Goal: Task Accomplishment & Management: Manage account settings

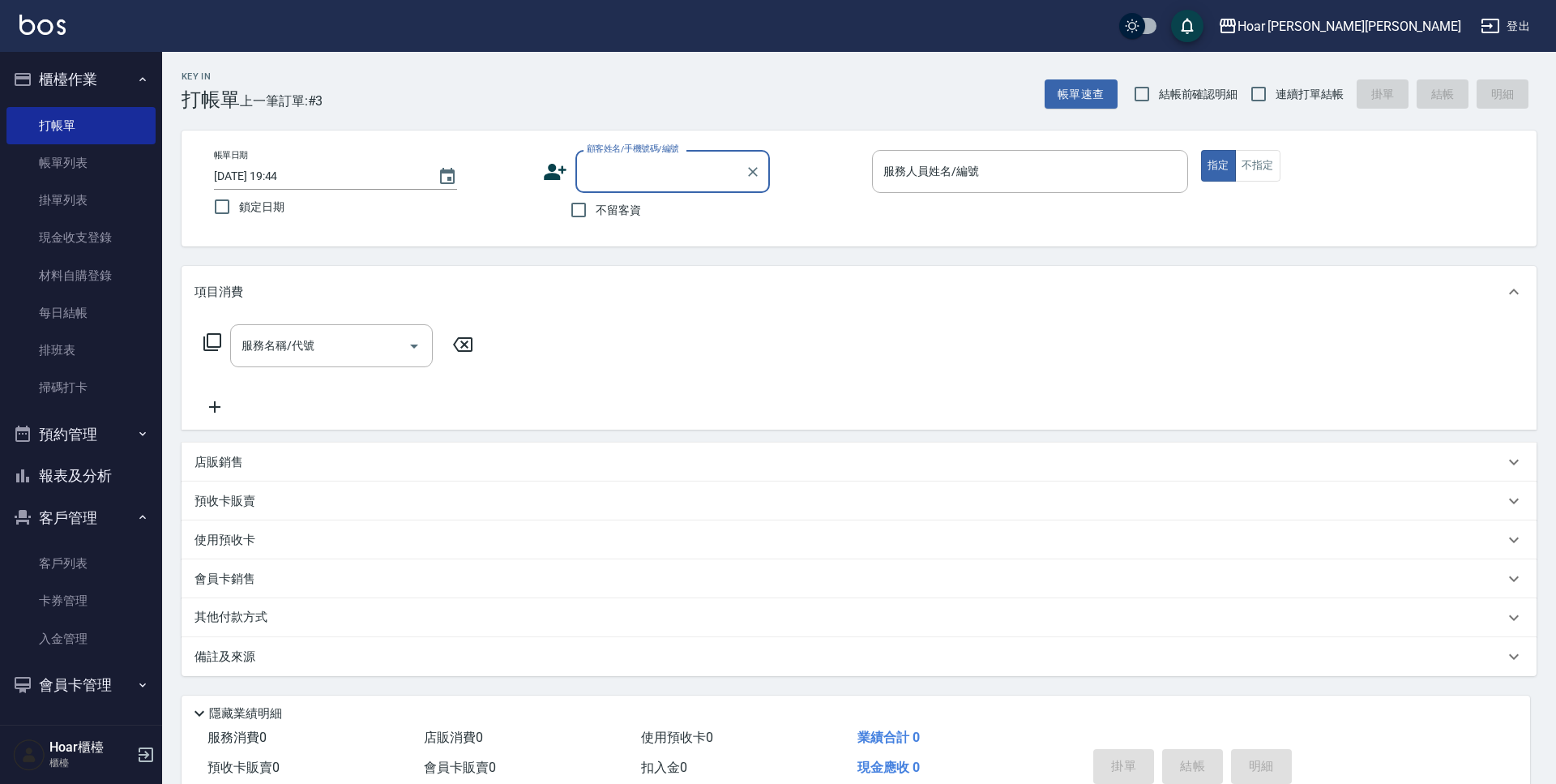
click at [676, 154] on label "顧客姓名/手機號碼/編號" at bounding box center [632, 148] width 92 height 12
click at [676, 157] on input "顧客姓名/手機號碼/編號" at bounding box center [660, 171] width 155 height 28
type input "c"
click at [620, 211] on li "莊秉閎/0979866257/" at bounding box center [672, 212] width 194 height 27
type input "莊秉閎/0979866257/"
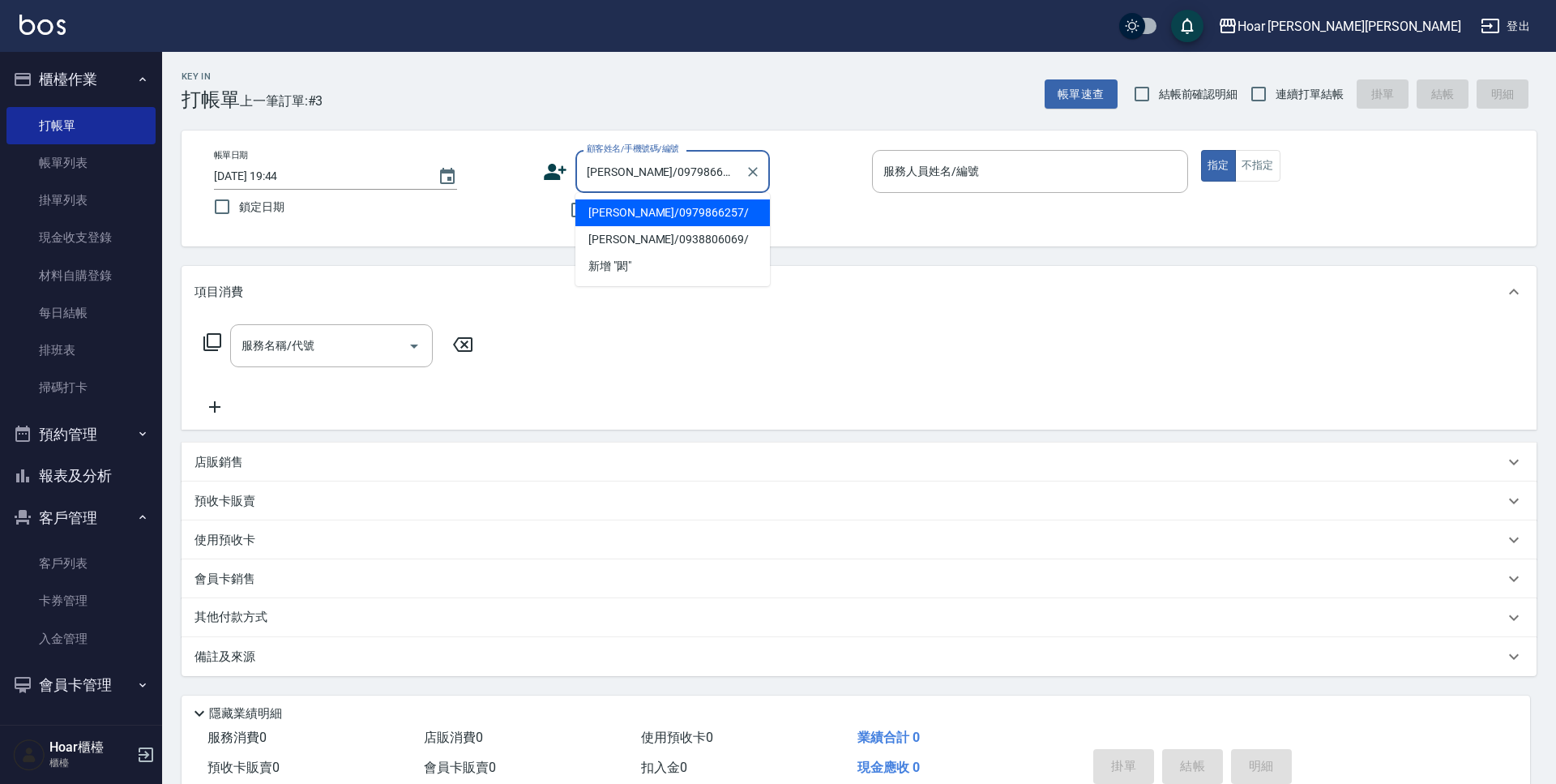
type input "RIO-2"
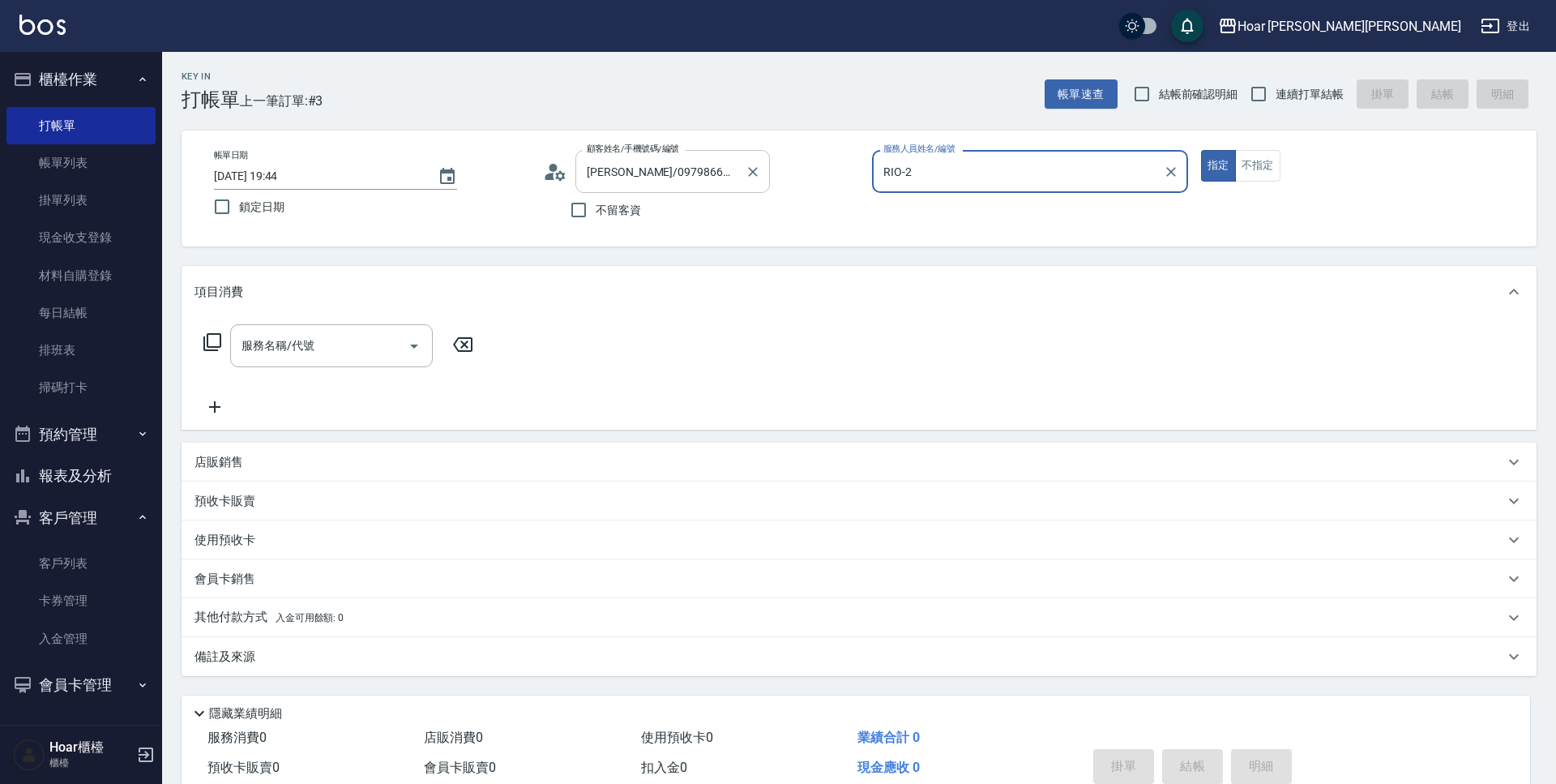
click at [734, 175] on input "莊秉閎/0979866257/" at bounding box center [660, 171] width 155 height 28
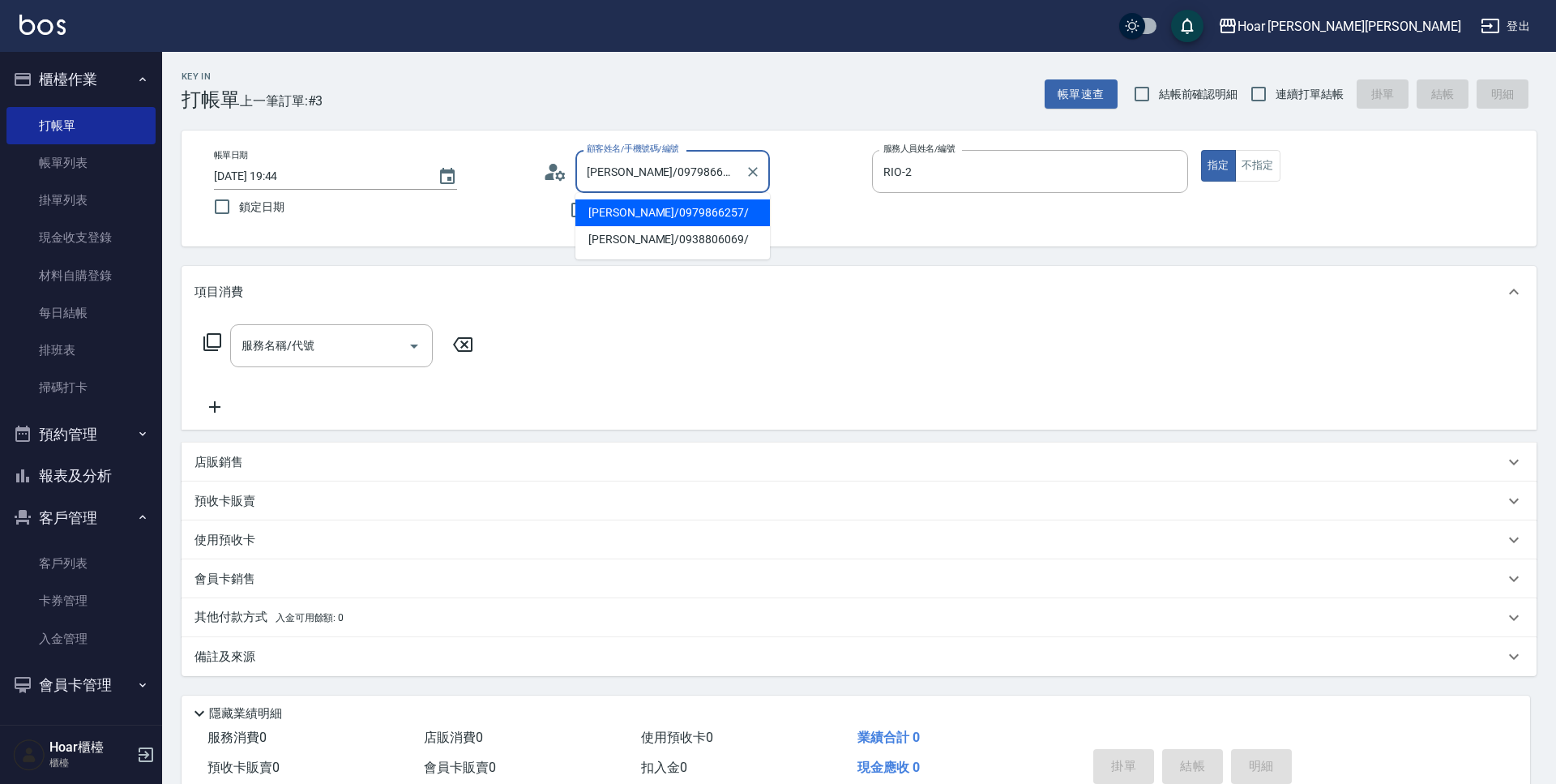
drag, startPoint x: 640, startPoint y: 173, endPoint x: 618, endPoint y: 172, distance: 22.0
click at [618, 172] on input "莊秉閎/0979866257/" at bounding box center [660, 171] width 155 height 28
click at [608, 171] on input "莊秉閎" at bounding box center [660, 171] width 155 height 28
drag, startPoint x: 611, startPoint y: 240, endPoint x: 443, endPoint y: 316, distance: 184.4
click at [611, 240] on li "游尊閎/0938806069/" at bounding box center [672, 239] width 194 height 27
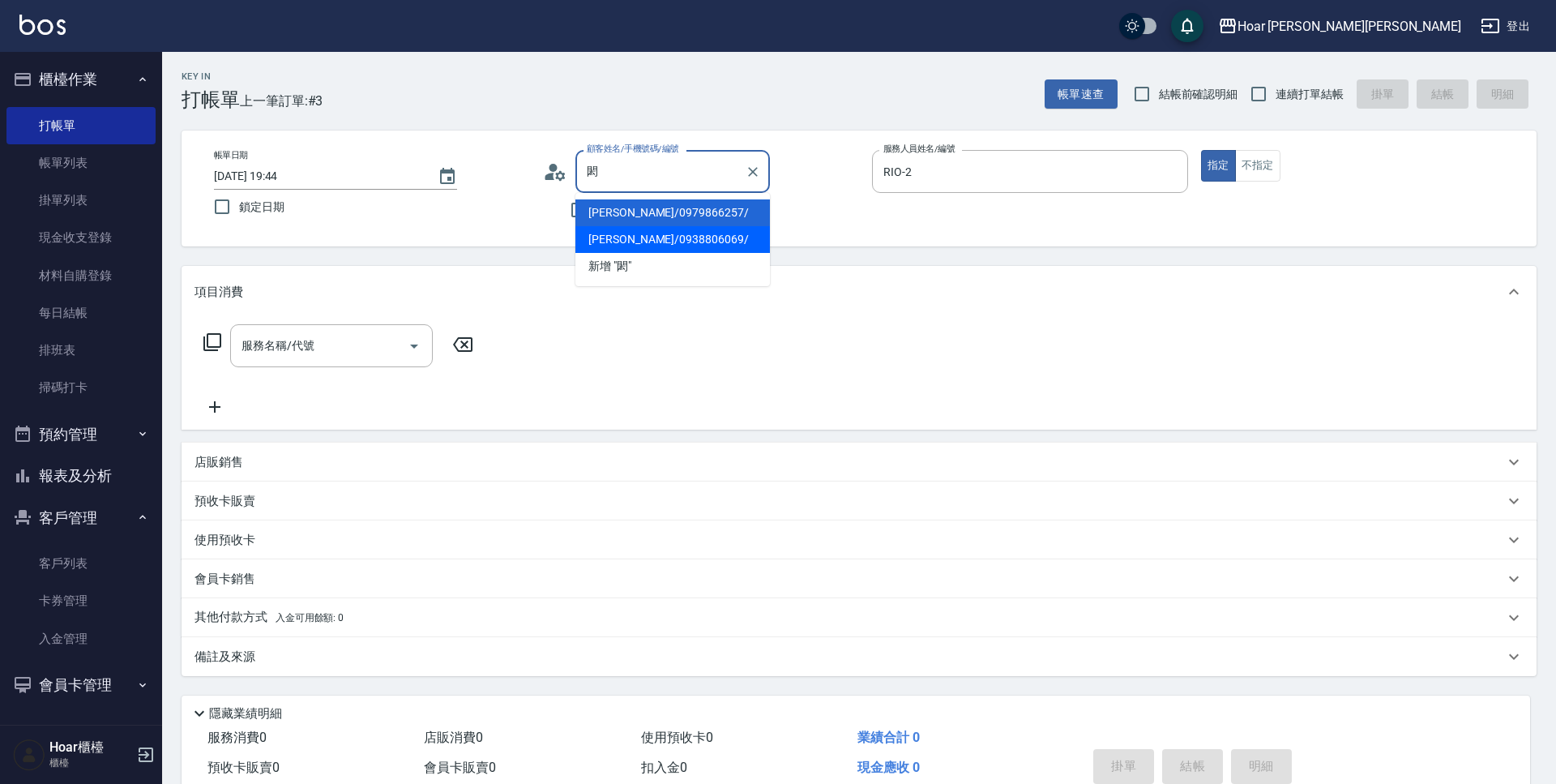
type input "游尊閎/0938806069/"
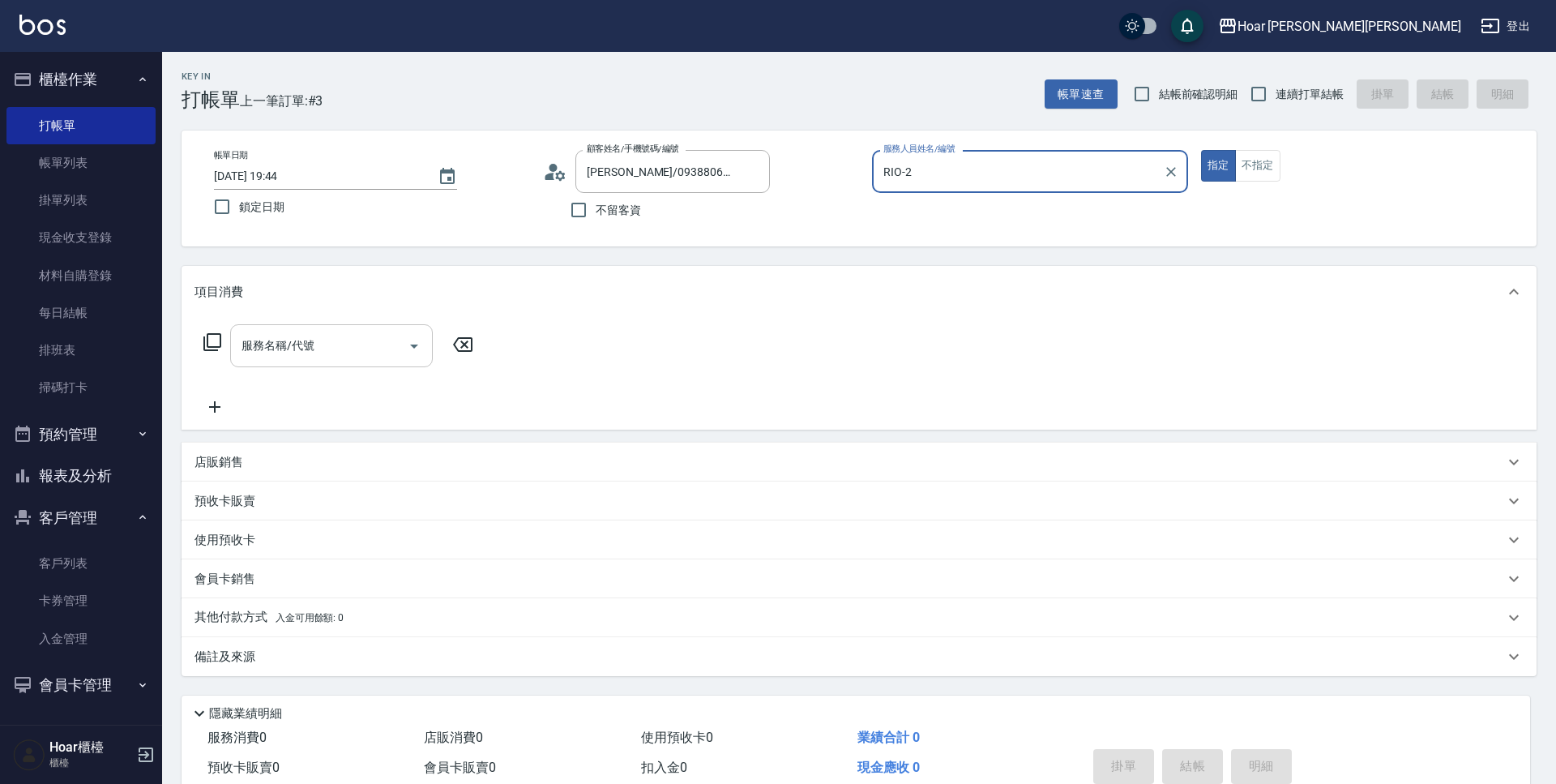
click at [336, 362] on div "服務名稱/代號" at bounding box center [331, 346] width 203 height 43
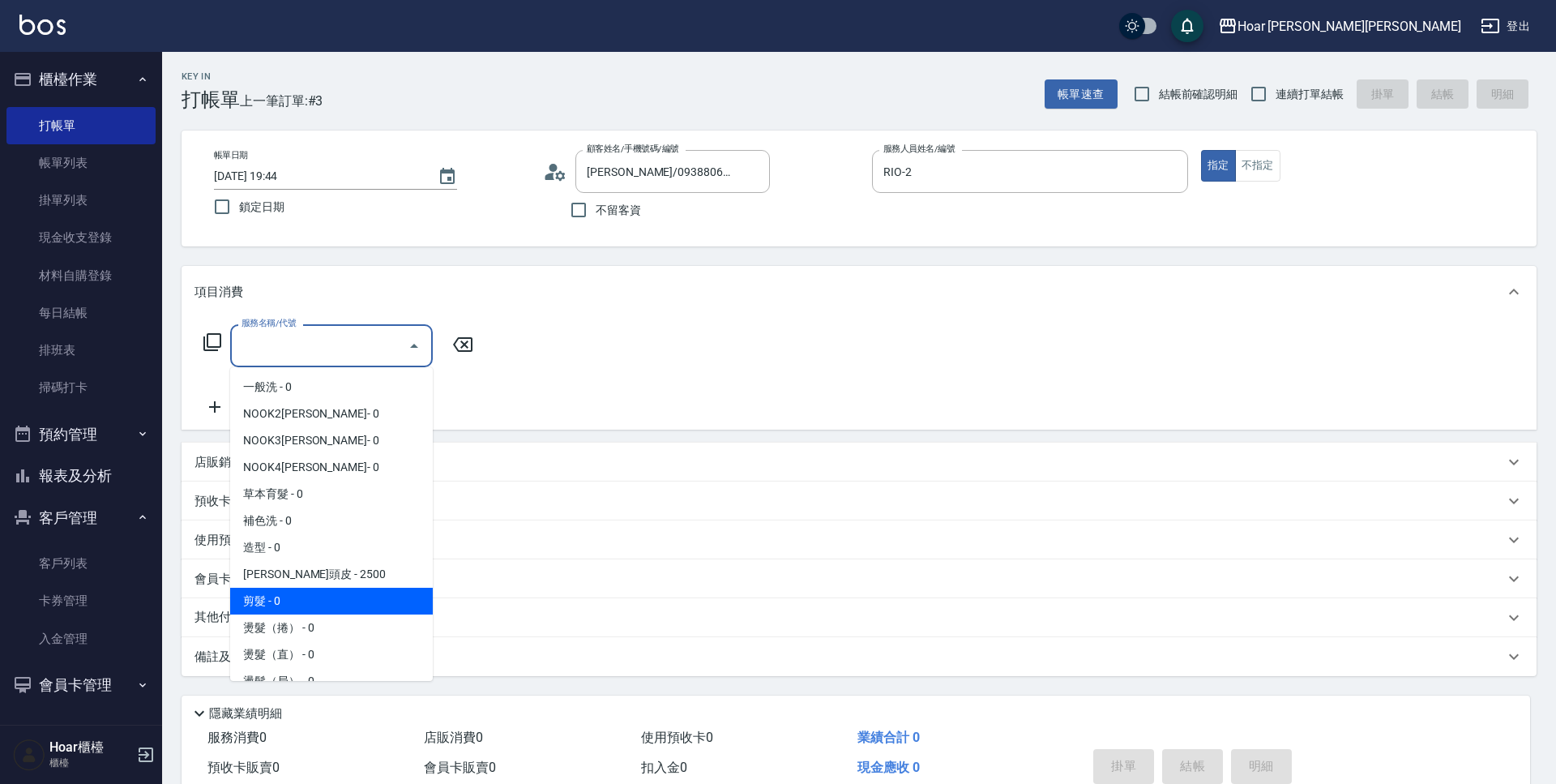
click at [266, 594] on span "剪髮 - 0" at bounding box center [331, 601] width 203 height 27
type input "剪髮(201)"
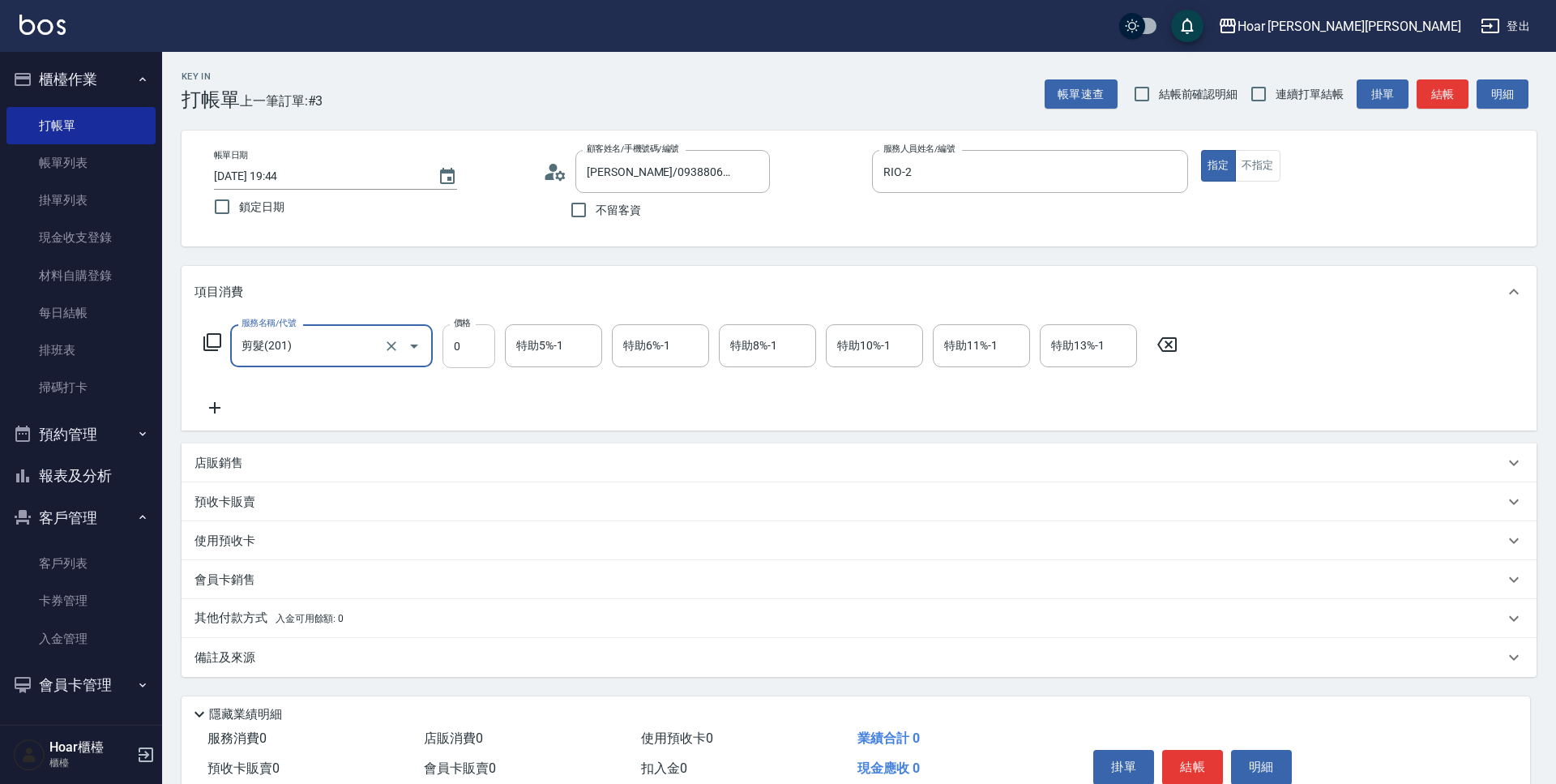
click at [472, 345] on input "0" at bounding box center [469, 346] width 53 height 44
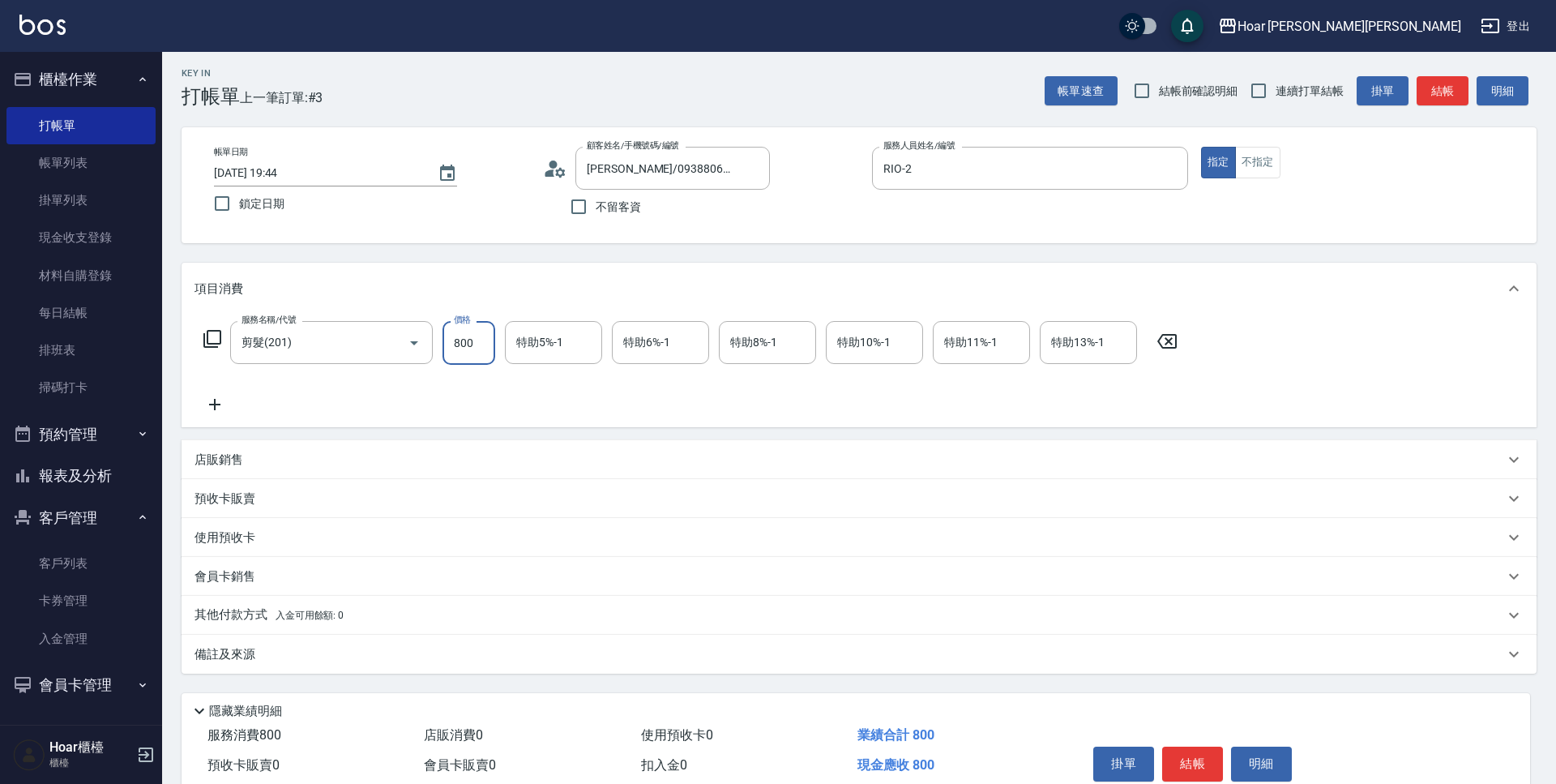
type input "800"
click at [464, 379] on div "服務名稱/代號 剪髮(201) 服務名稱/代號 價格 800 價格 特助5%-1 特助5%-1 特助6%-1 特助6%-1 特助8%-1 特助8%-1 特助1…" at bounding box center [690, 367] width 992 height 93
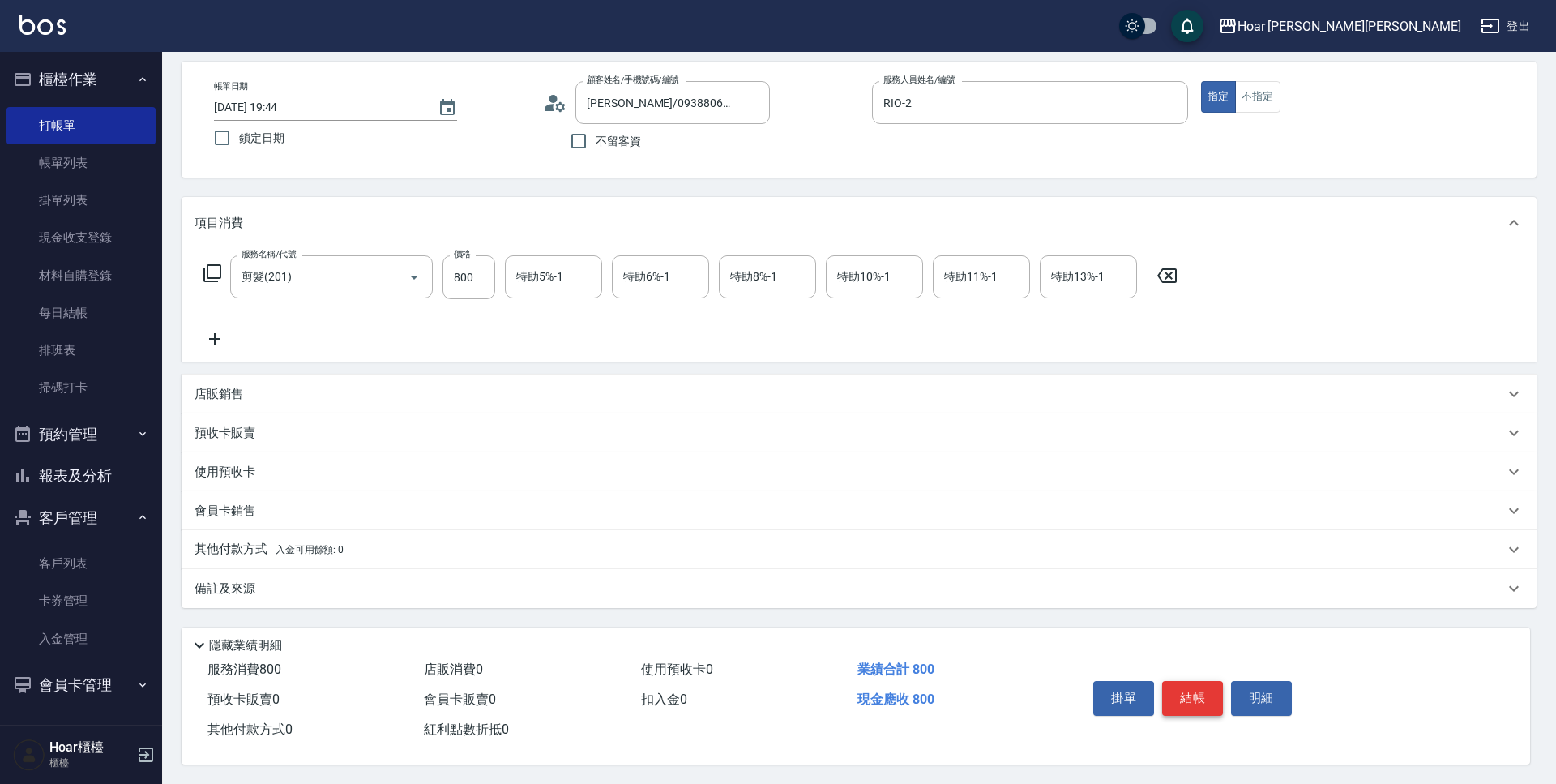
click at [1204, 694] on button "結帳" at bounding box center [1192, 698] width 60 height 34
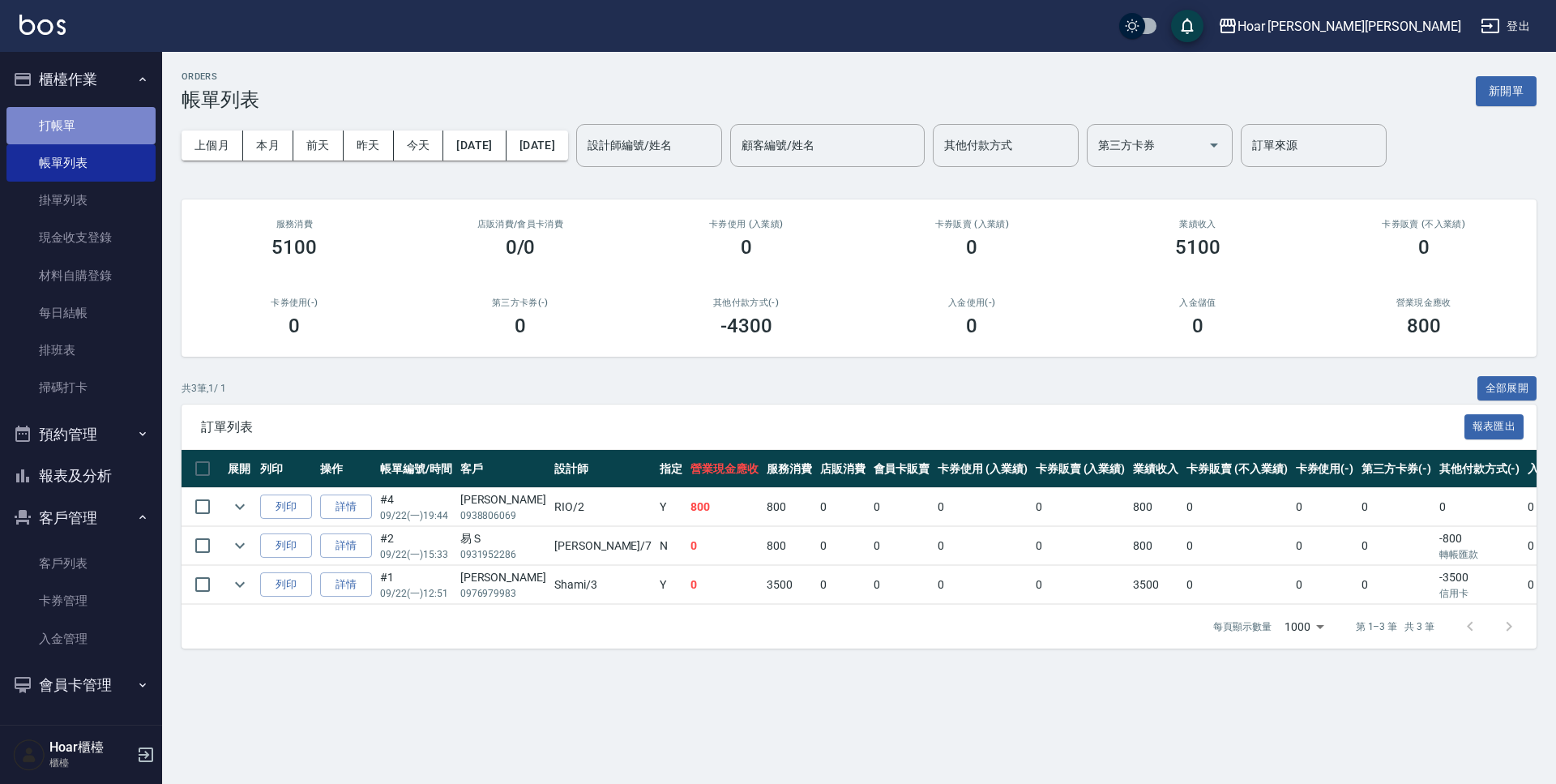
click at [107, 129] on link "打帳單" at bounding box center [81, 126] width 149 height 37
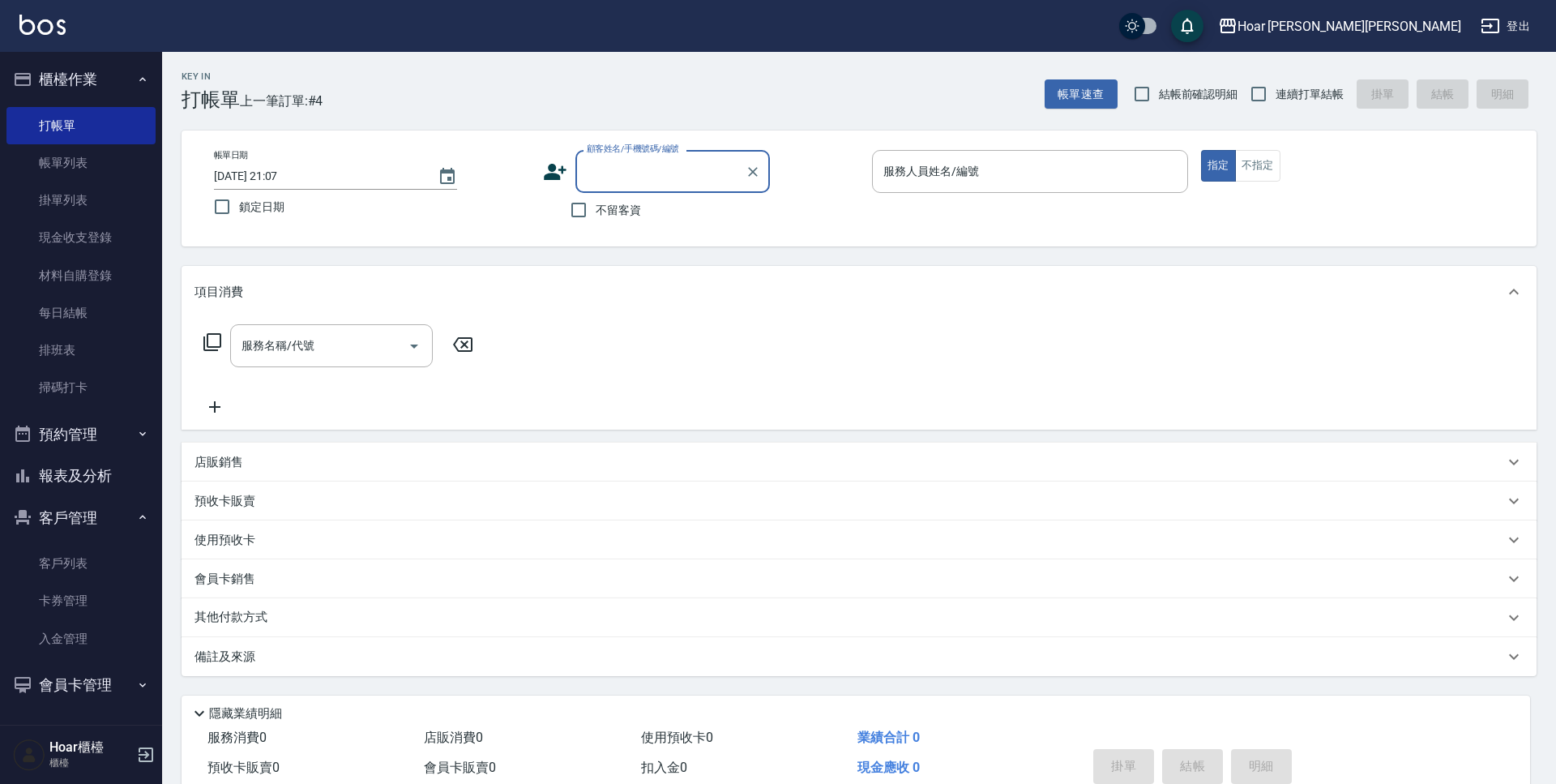
click at [620, 184] on input "顧客姓名/手機號碼/編號" at bounding box center [660, 171] width 155 height 28
type input "d"
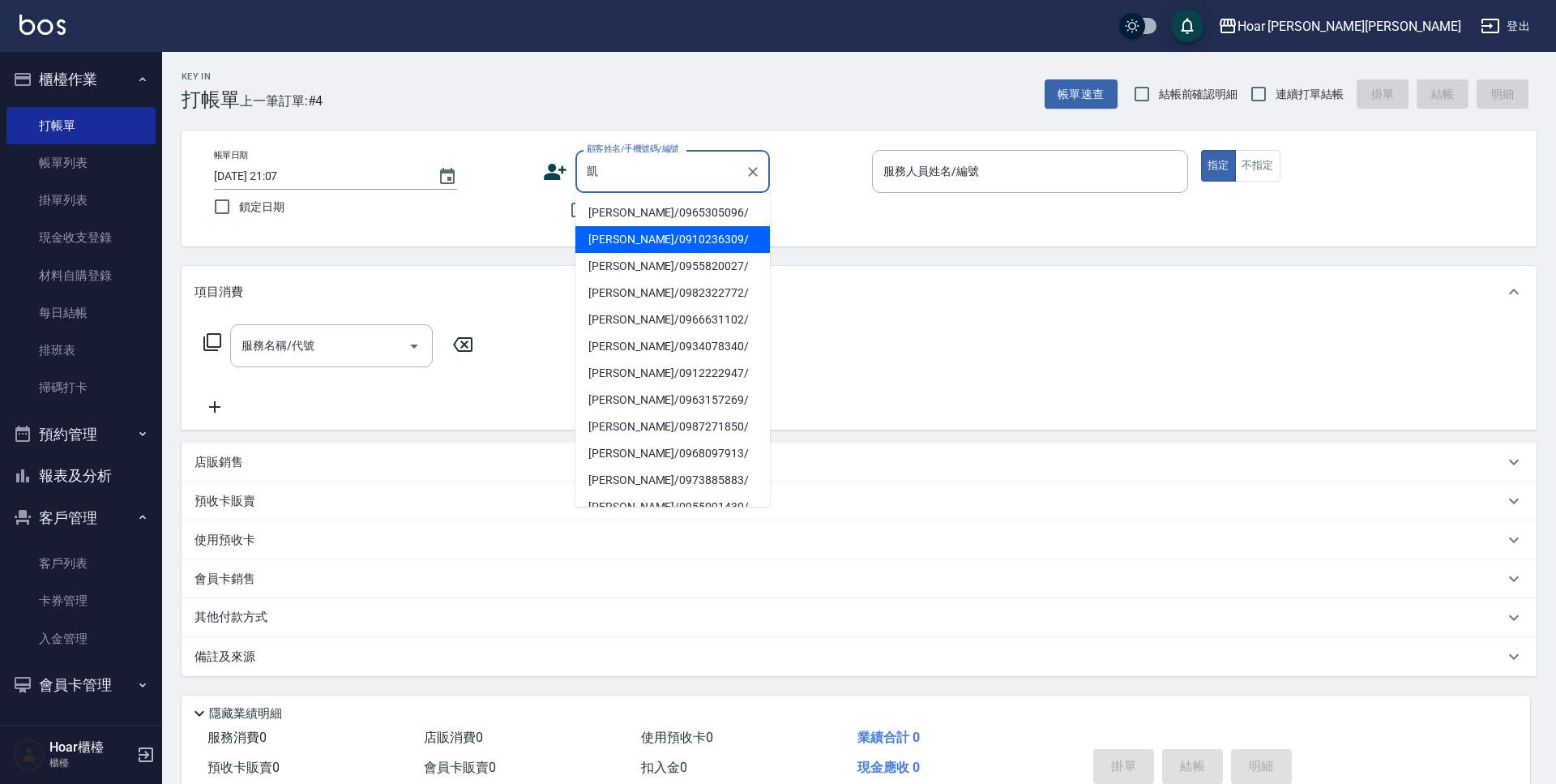
click at [631, 234] on li "黃國凱/0910236309/" at bounding box center [672, 239] width 194 height 27
type input "黃國凱/0910236309/"
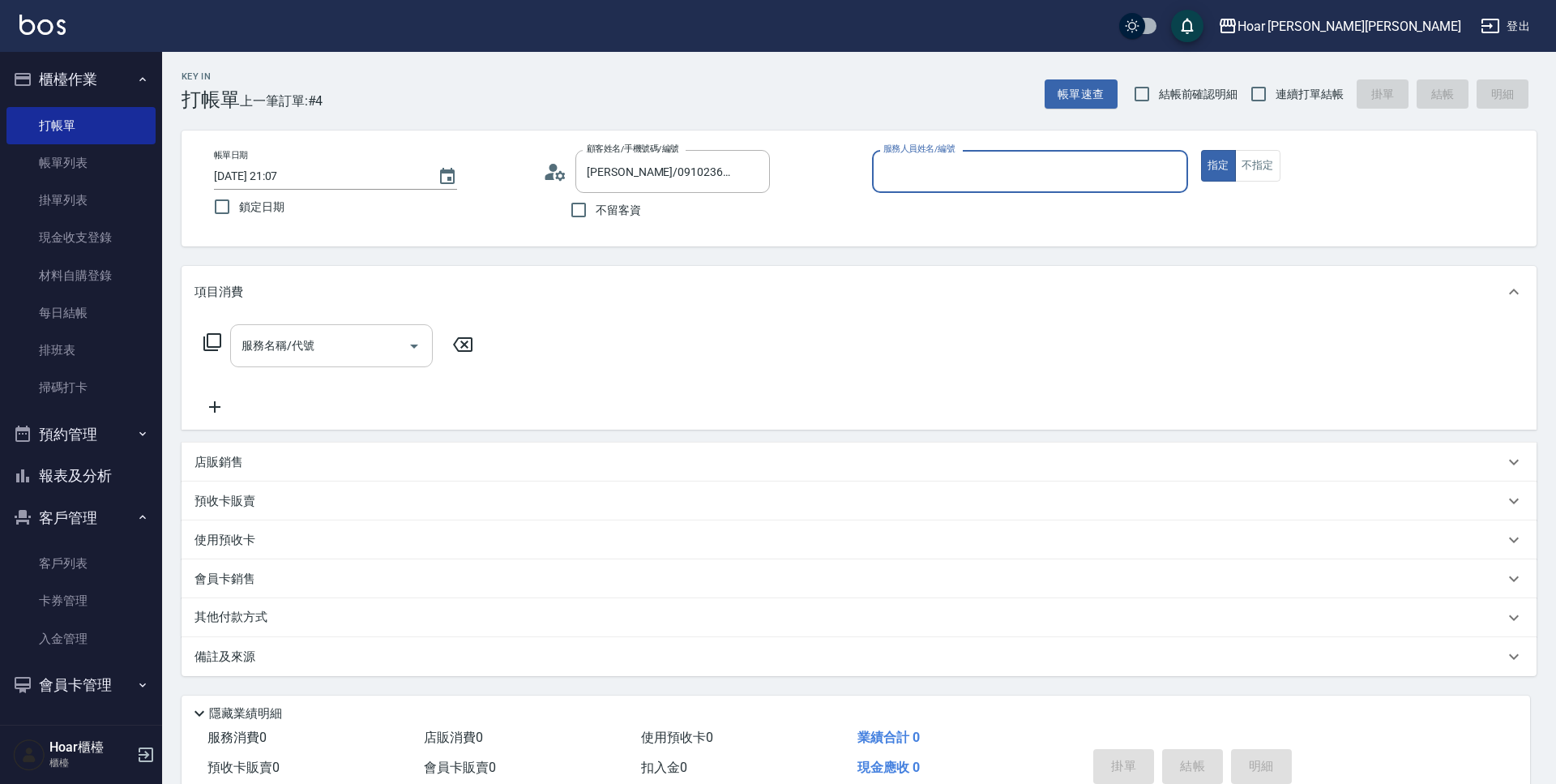
type input "RIO-2"
click at [403, 347] on button "Open" at bounding box center [414, 346] width 26 height 26
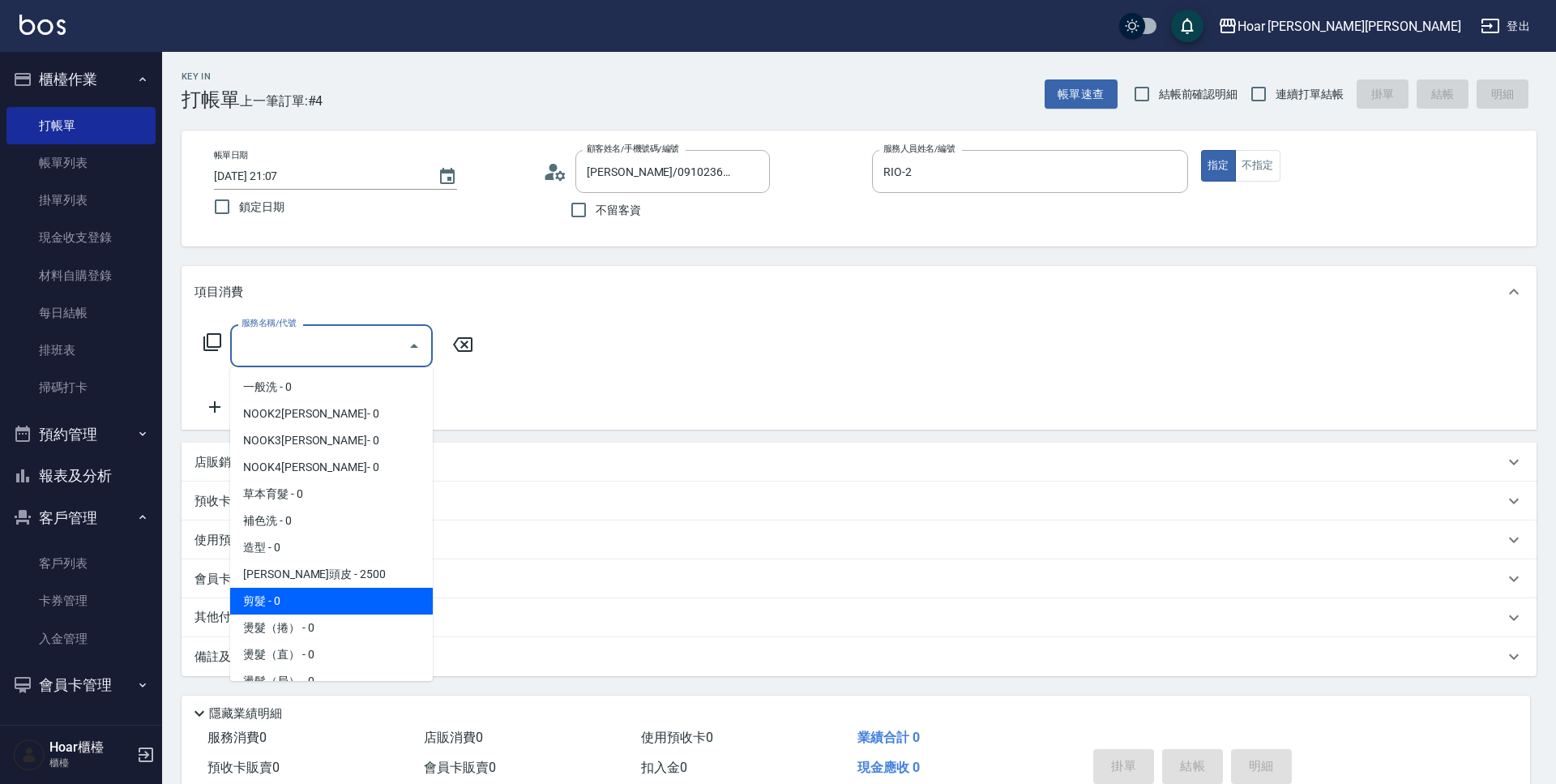
drag, startPoint x: 334, startPoint y: 589, endPoint x: 371, endPoint y: 492, distance: 103.8
click at [334, 589] on span "剪髮 - 0" at bounding box center [331, 601] width 203 height 27
type input "剪髮(201)"
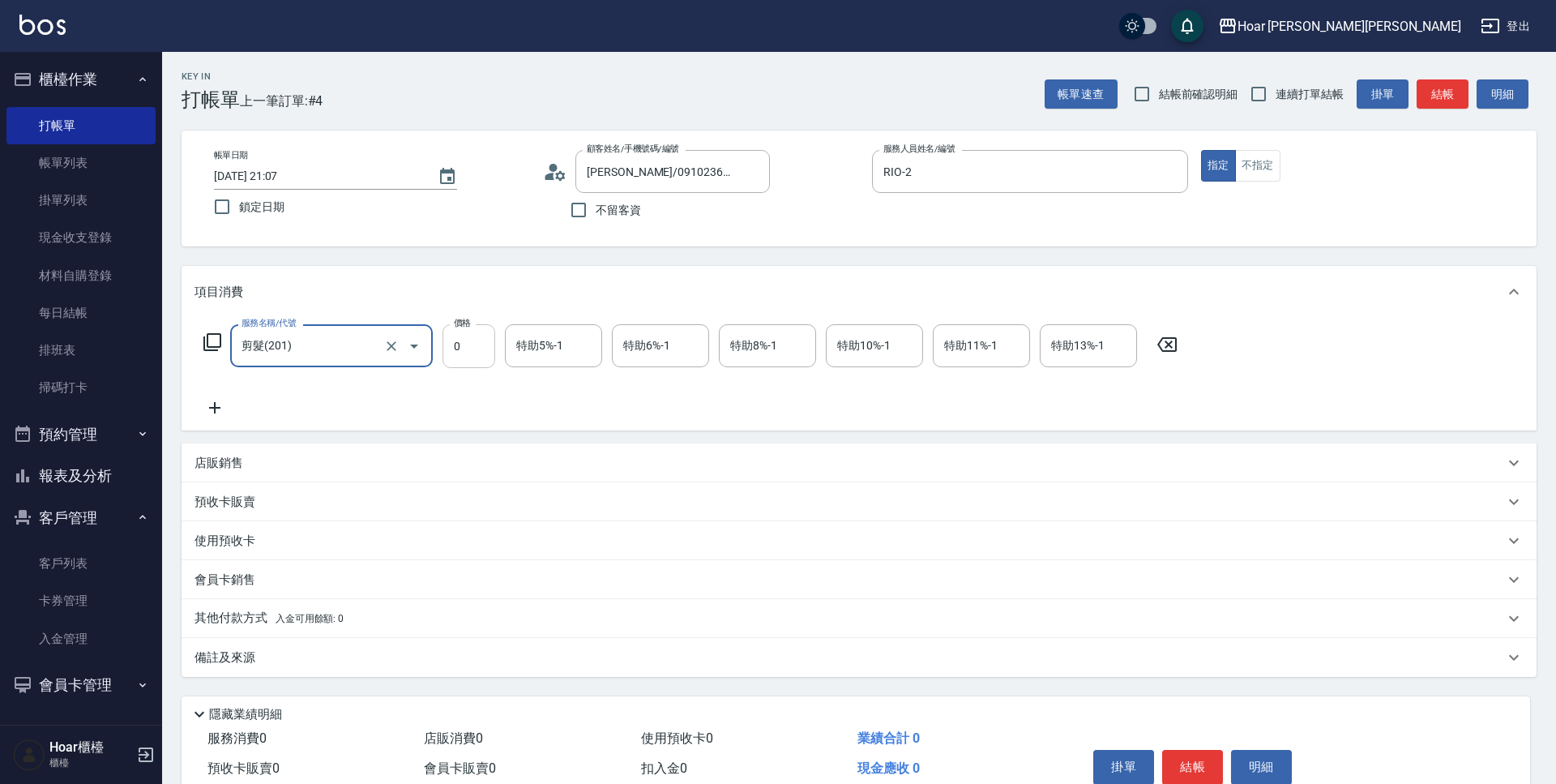
click at [475, 343] on input "0" at bounding box center [469, 346] width 53 height 44
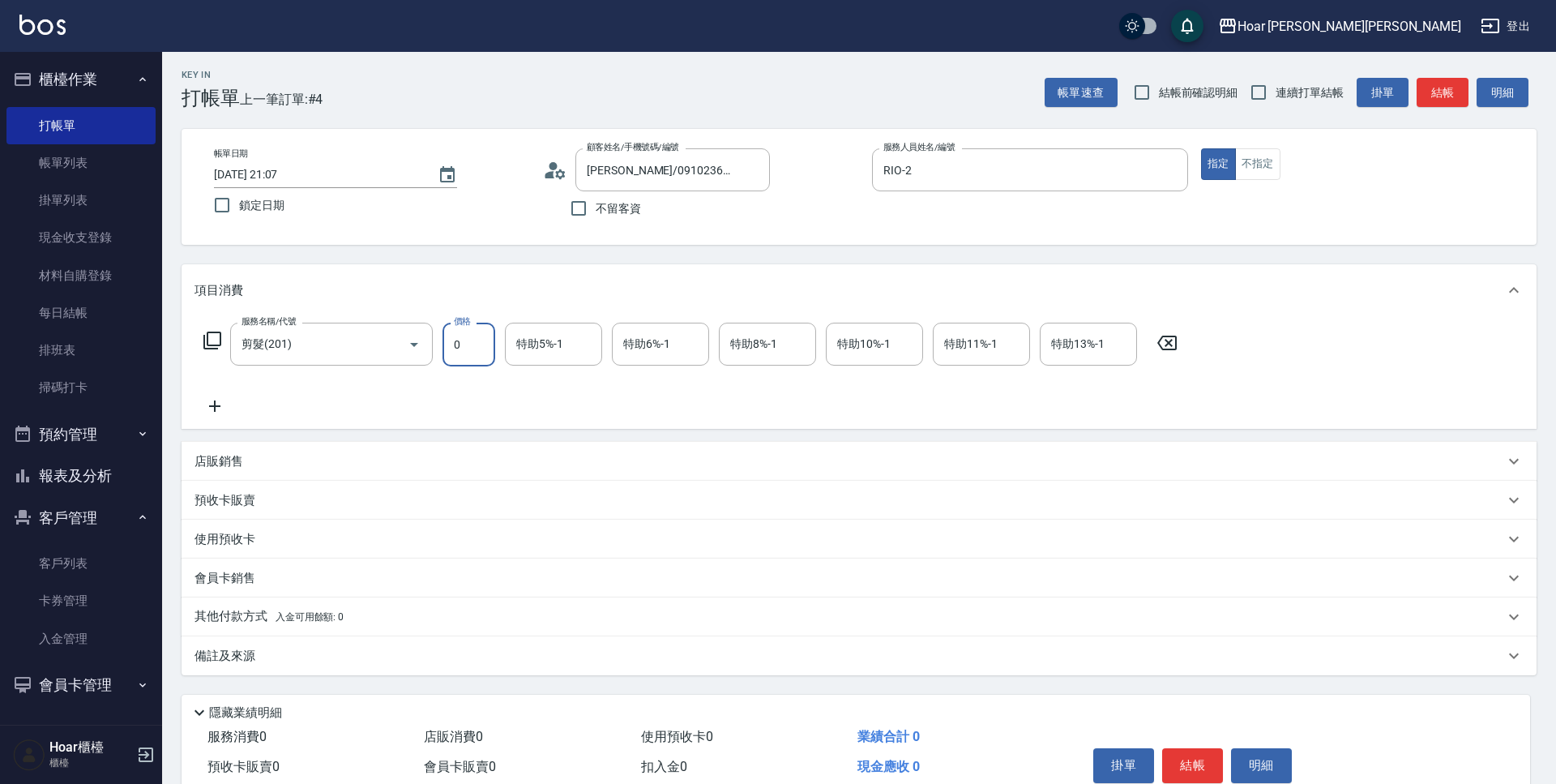
scroll to position [3, 0]
type input "700"
click at [460, 384] on div "服務名稱/代號 剪髮(201) 服務名稱/代號 價格 700 價格 特助5%-1 特助5%-1 特助6%-1 特助6%-1 特助8%-1 特助8%-1 特助1…" at bounding box center [690, 368] width 992 height 93
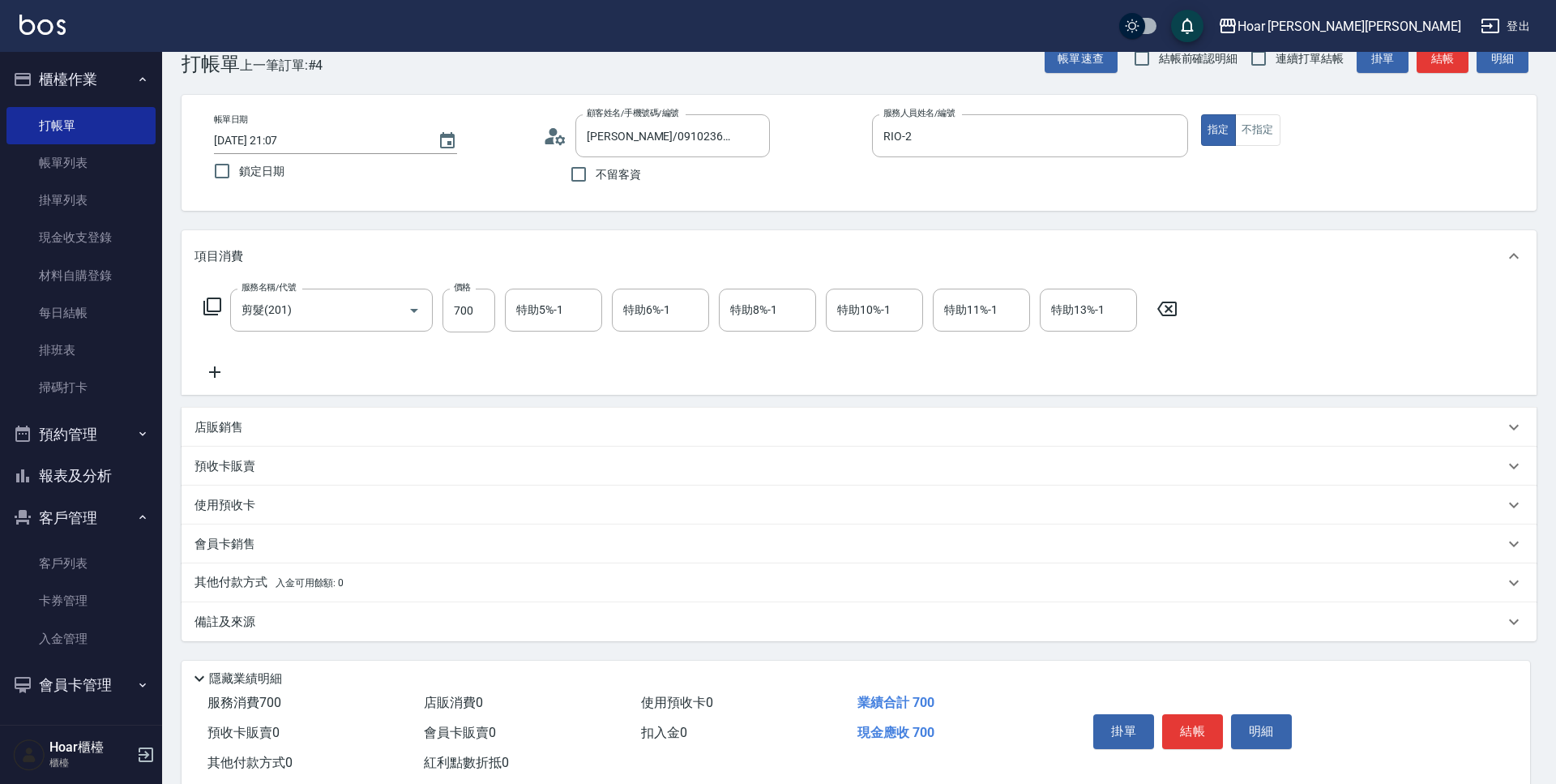
scroll to position [76, 0]
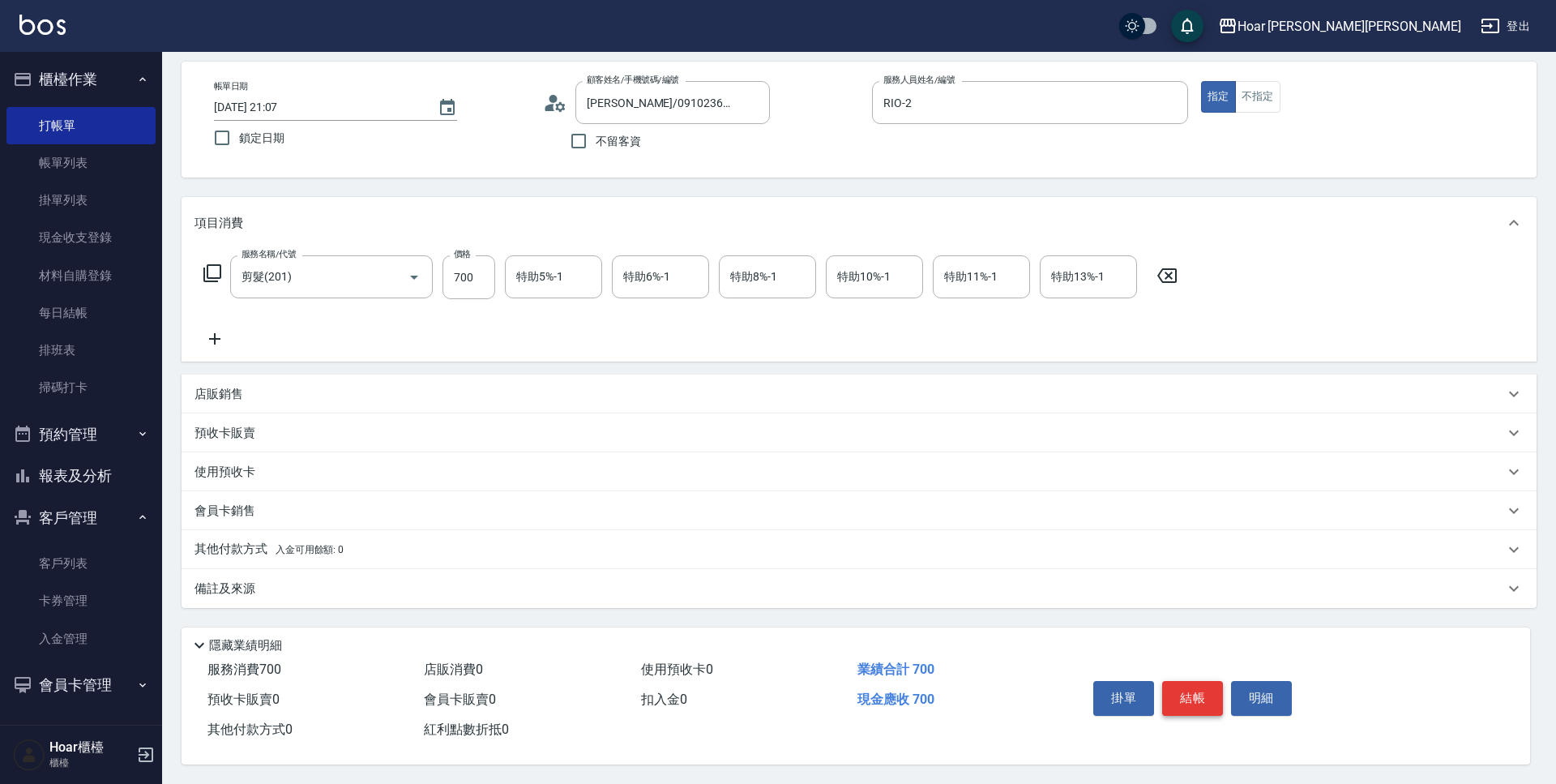
click at [1193, 694] on button "結帳" at bounding box center [1192, 698] width 60 height 34
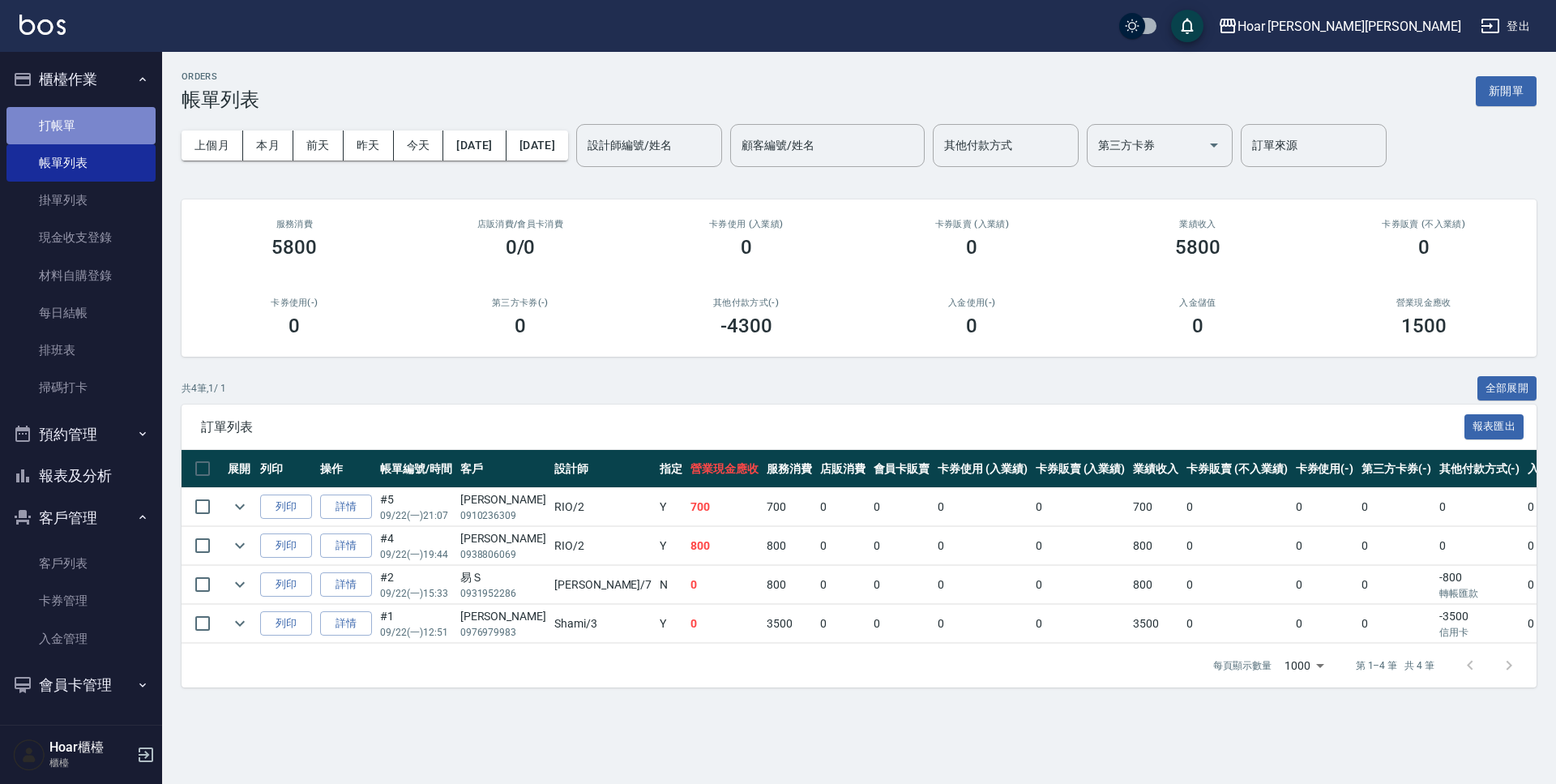
click at [93, 130] on link "打帳單" at bounding box center [81, 126] width 149 height 37
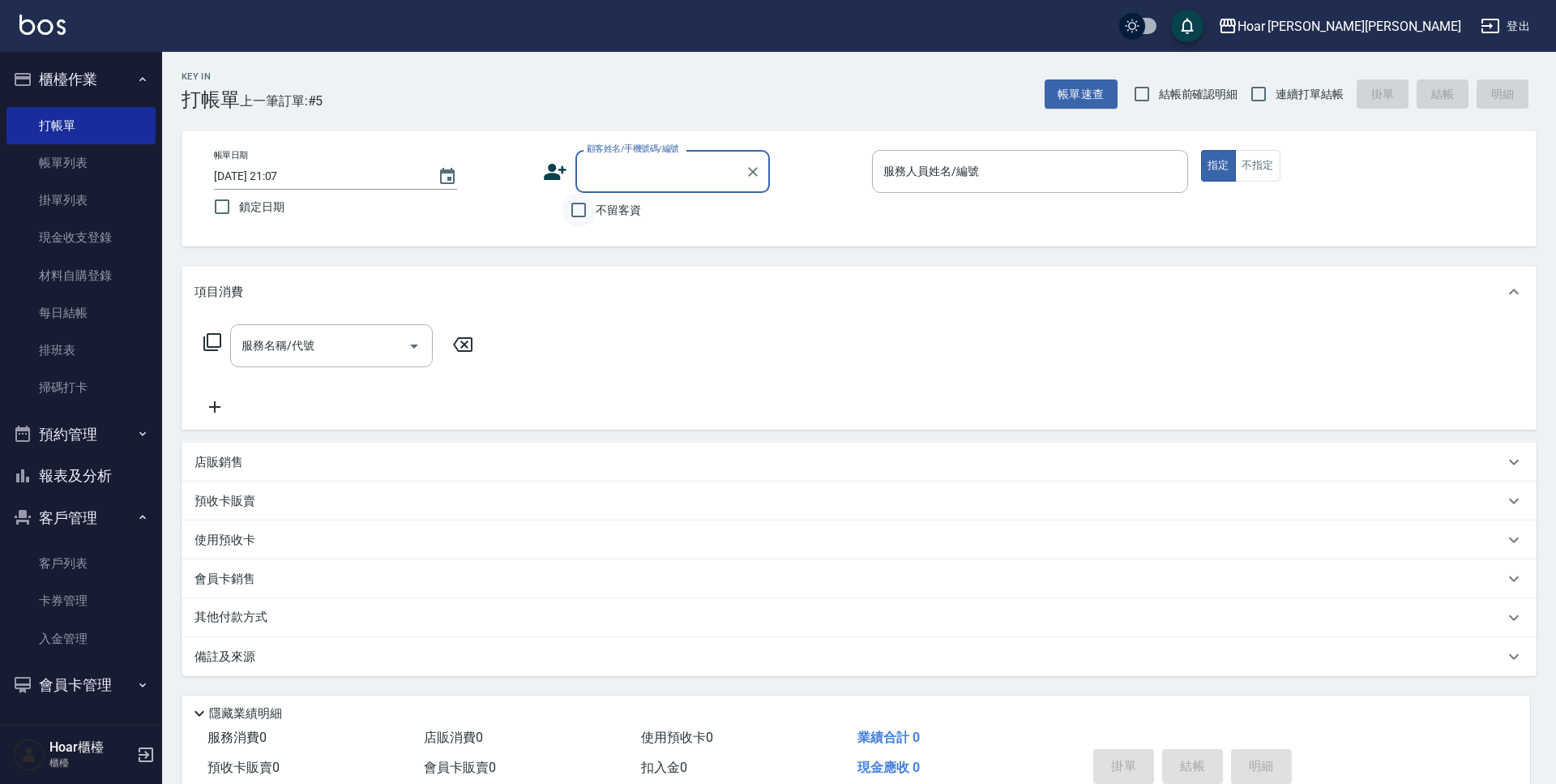
click at [572, 211] on input "不留客資" at bounding box center [579, 209] width 34 height 34
checkbox input "true"
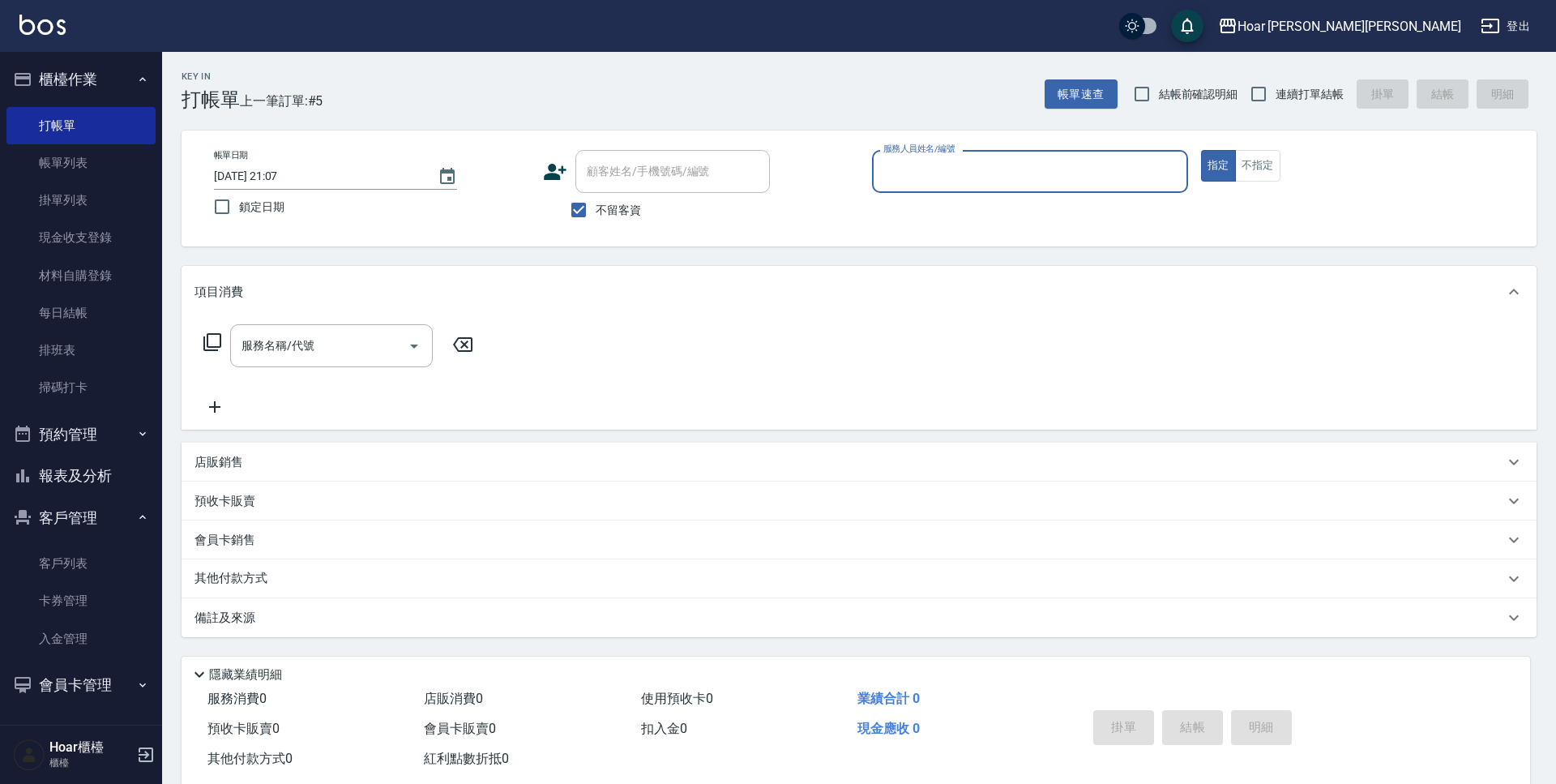
click at [952, 175] on input "服務人員姓名/編號" at bounding box center [1030, 171] width 301 height 28
click at [871, 261] on div "Key In 打帳單 上一筆訂單:#5 帳單速查 結帳前確認明細 連續打單結帳 掛單 結帳 明細 帳單日期 2025/09/22 21:07 鎖定日期 顧客姓…" at bounding box center [858, 432] width 1394 height 761
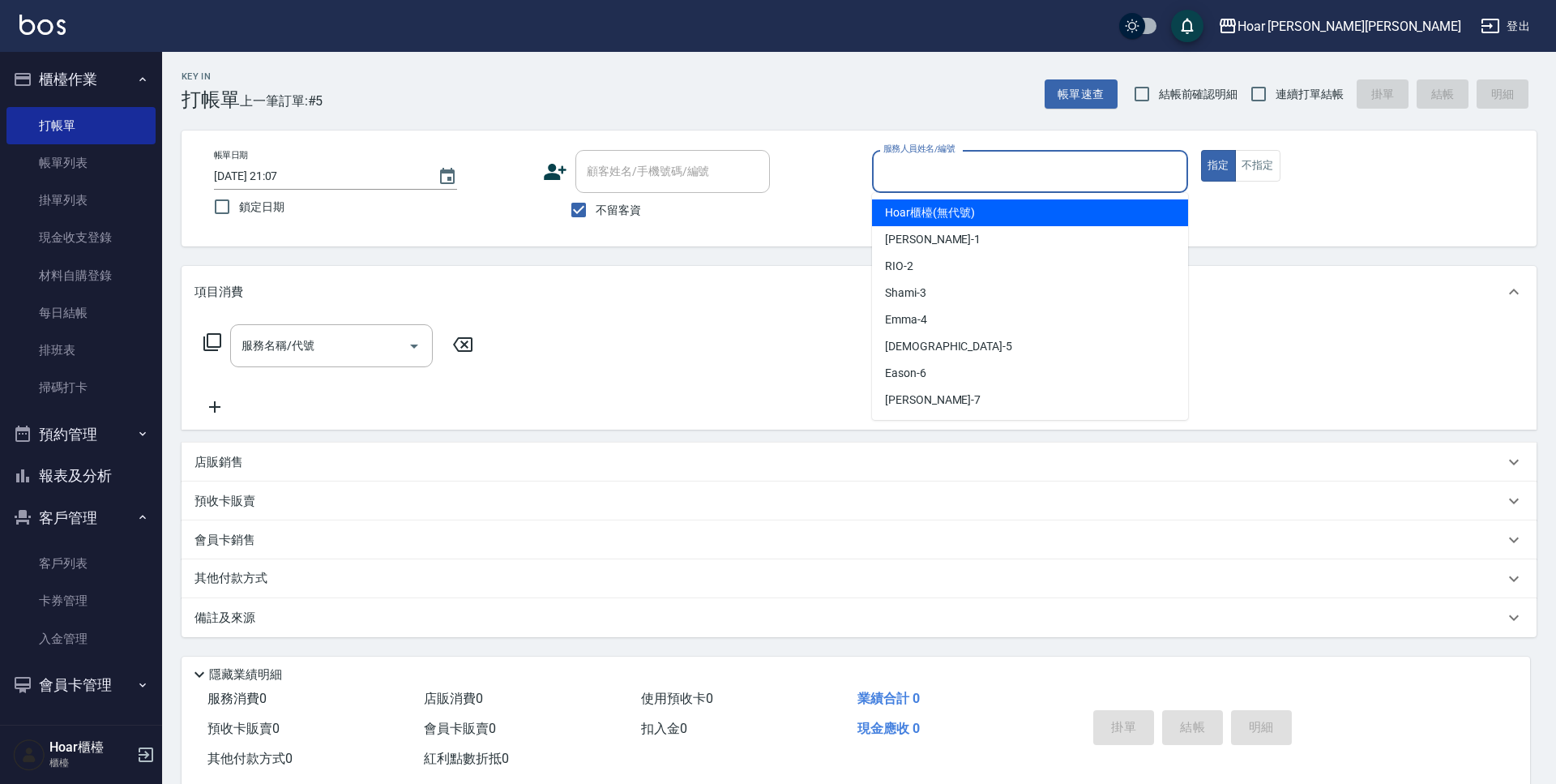
click at [920, 166] on input "服務人員姓名/編號" at bounding box center [1030, 171] width 301 height 28
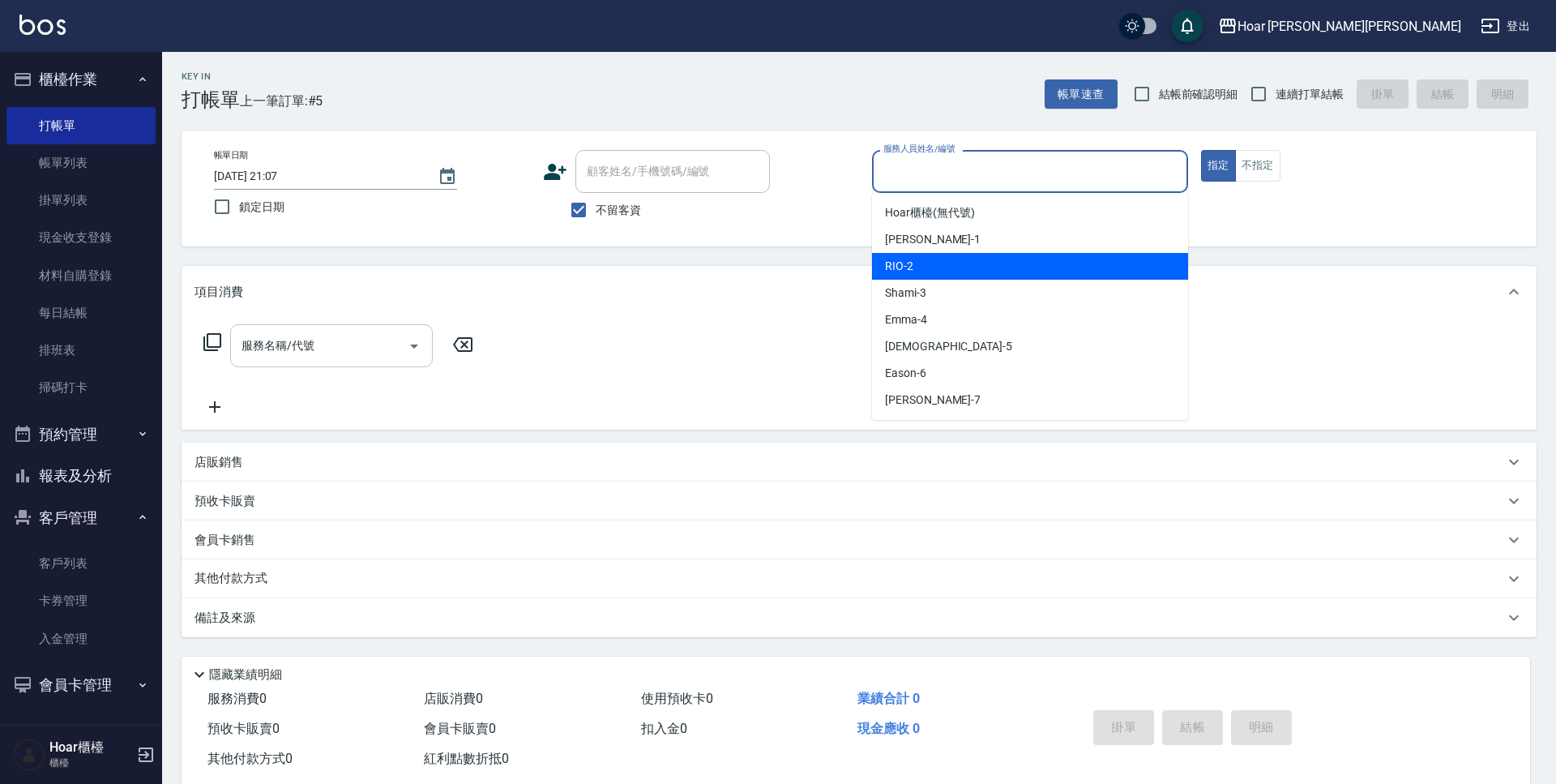
drag, startPoint x: 911, startPoint y: 257, endPoint x: 386, endPoint y: 325, distance: 529.4
click at [911, 257] on div "RIO -2" at bounding box center [1031, 266] width 316 height 27
type input "RIO-2"
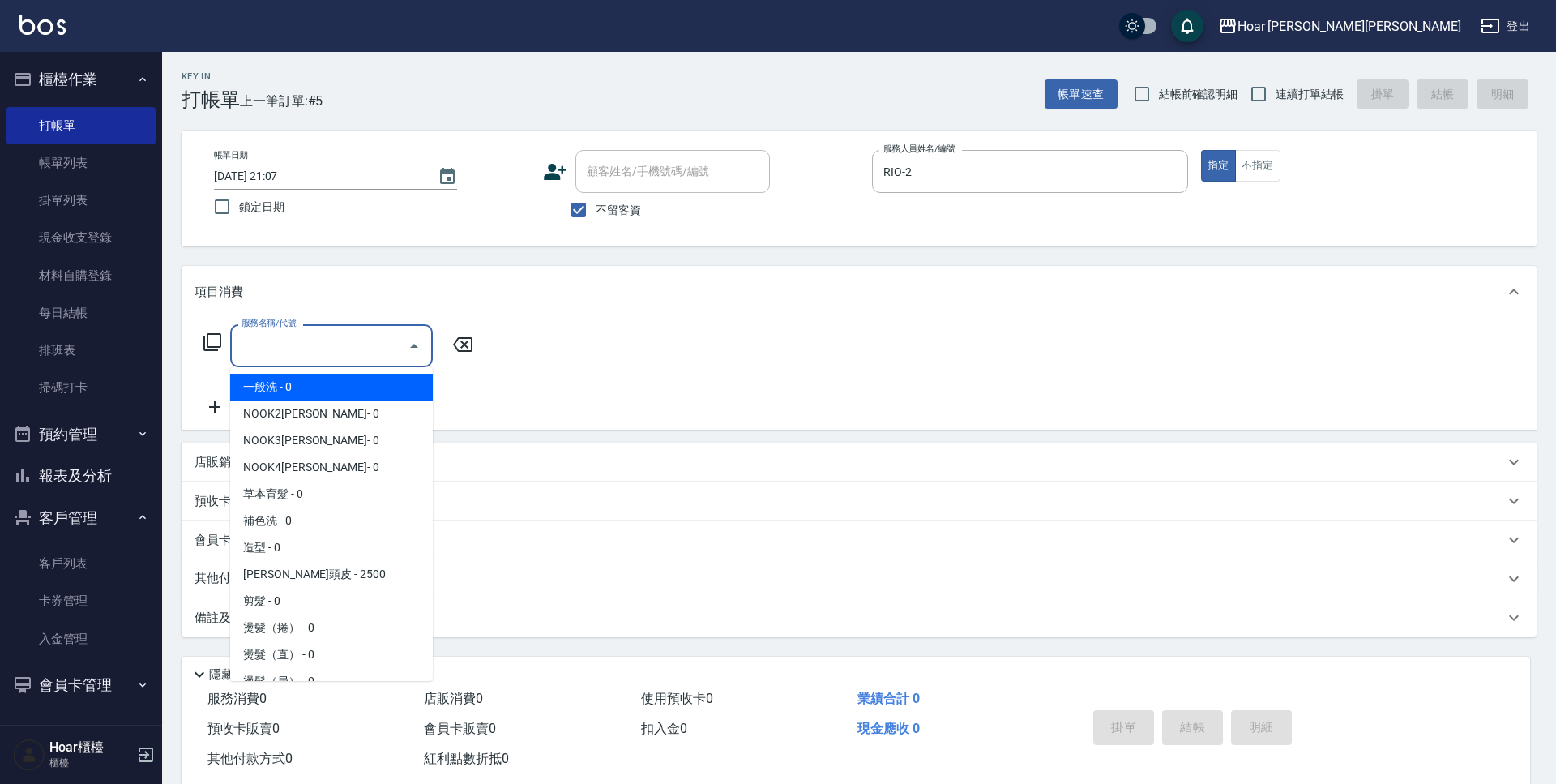
click at [349, 344] on input "服務名稱/代號" at bounding box center [319, 345] width 164 height 28
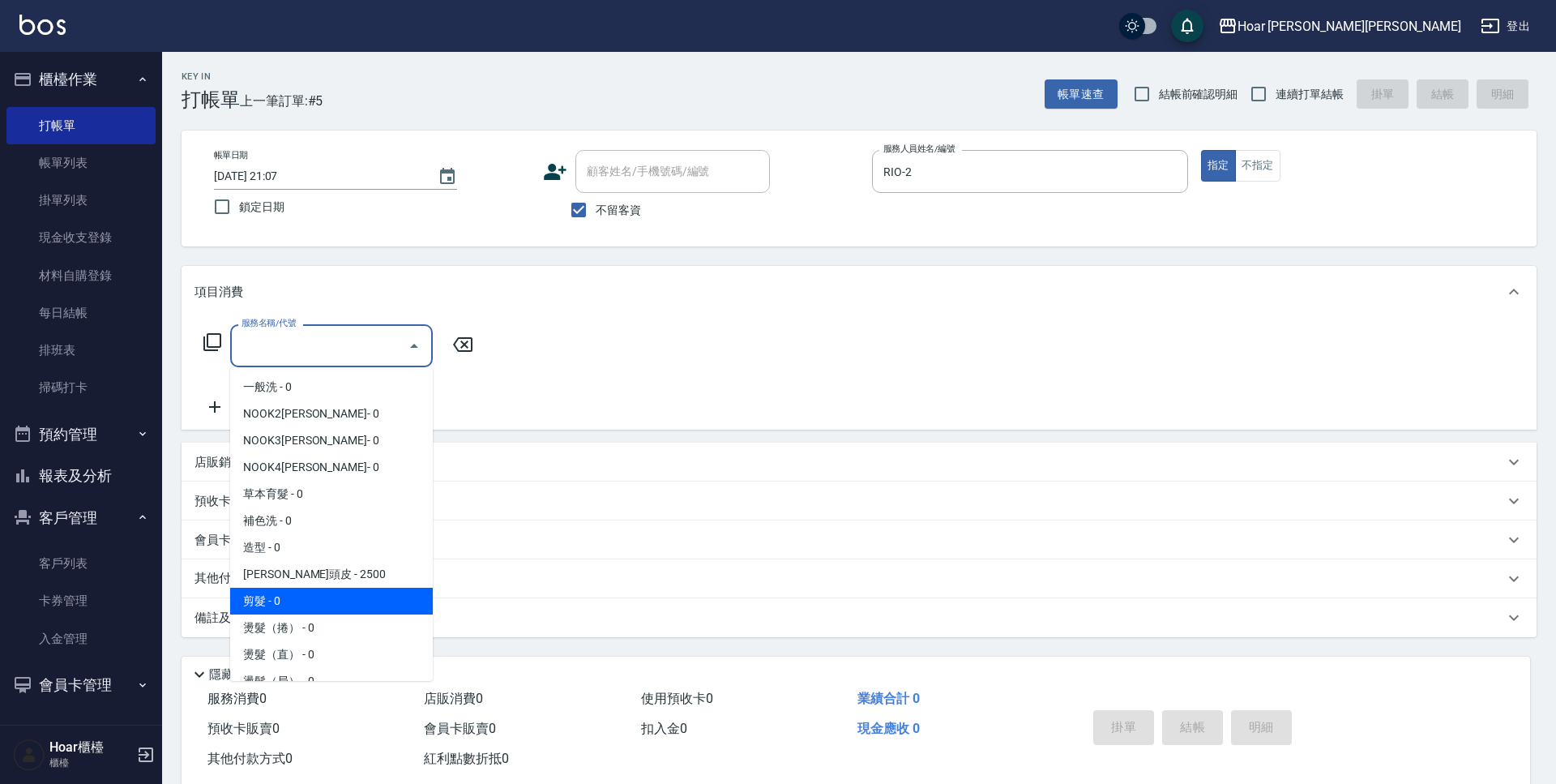
drag, startPoint x: 307, startPoint y: 606, endPoint x: 359, endPoint y: 542, distance: 82.5
click at [311, 605] on span "剪髮 - 0" at bounding box center [331, 601] width 203 height 27
type input "剪髮(201)"
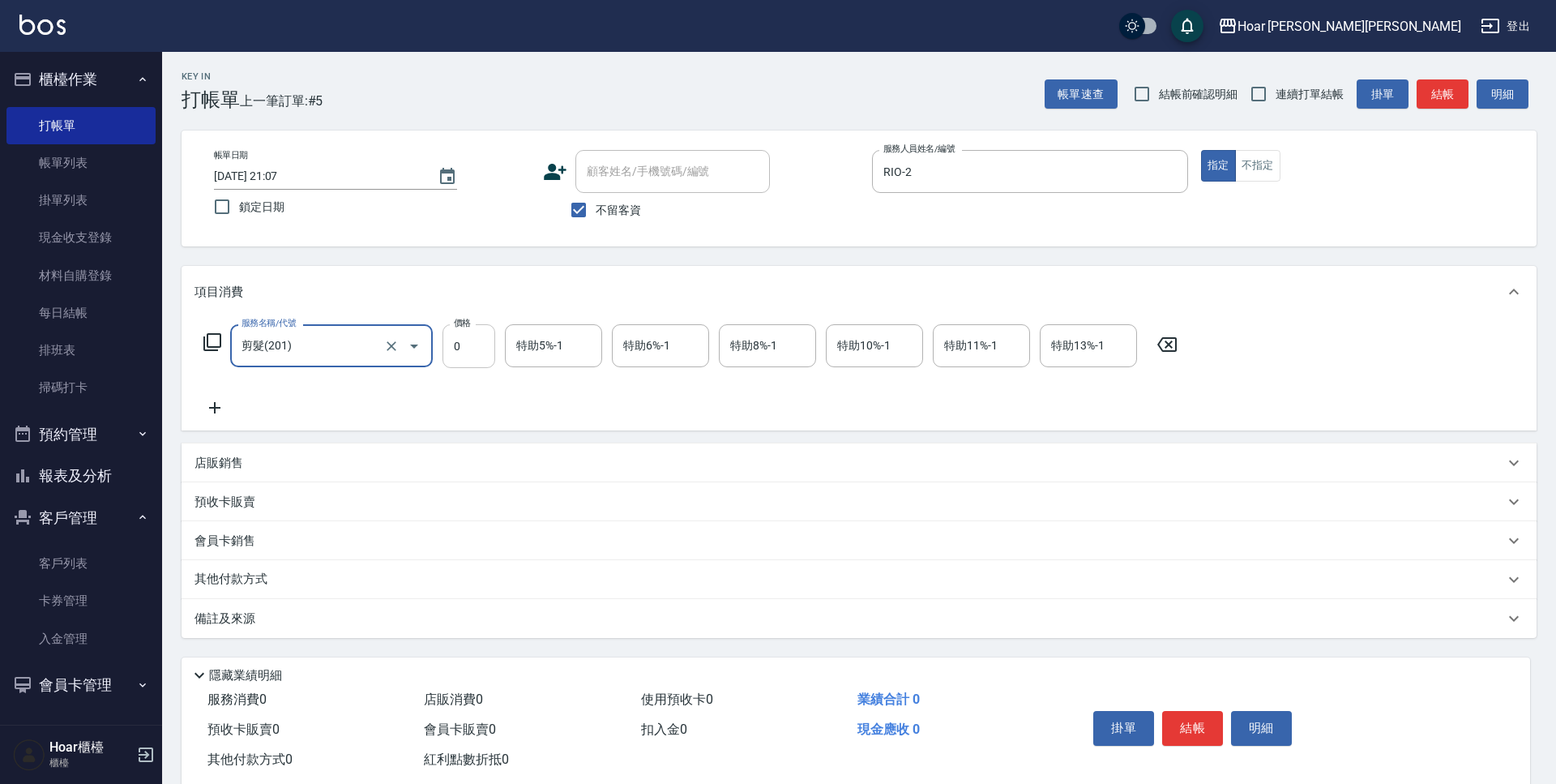
click at [474, 360] on input "0" at bounding box center [469, 346] width 53 height 44
type input "800"
drag, startPoint x: 470, startPoint y: 398, endPoint x: 756, endPoint y: 575, distance: 336.3
click at [472, 398] on div "服務名稱/代號 剪髮(201) 服務名稱/代號 價格 800 價格 特助5%-1 特助5%-1 特助6%-1 特助6%-1 特助8%-1 特助8%-1 特助1…" at bounding box center [690, 371] width 992 height 93
click at [1194, 722] on button "結帳" at bounding box center [1192, 727] width 60 height 34
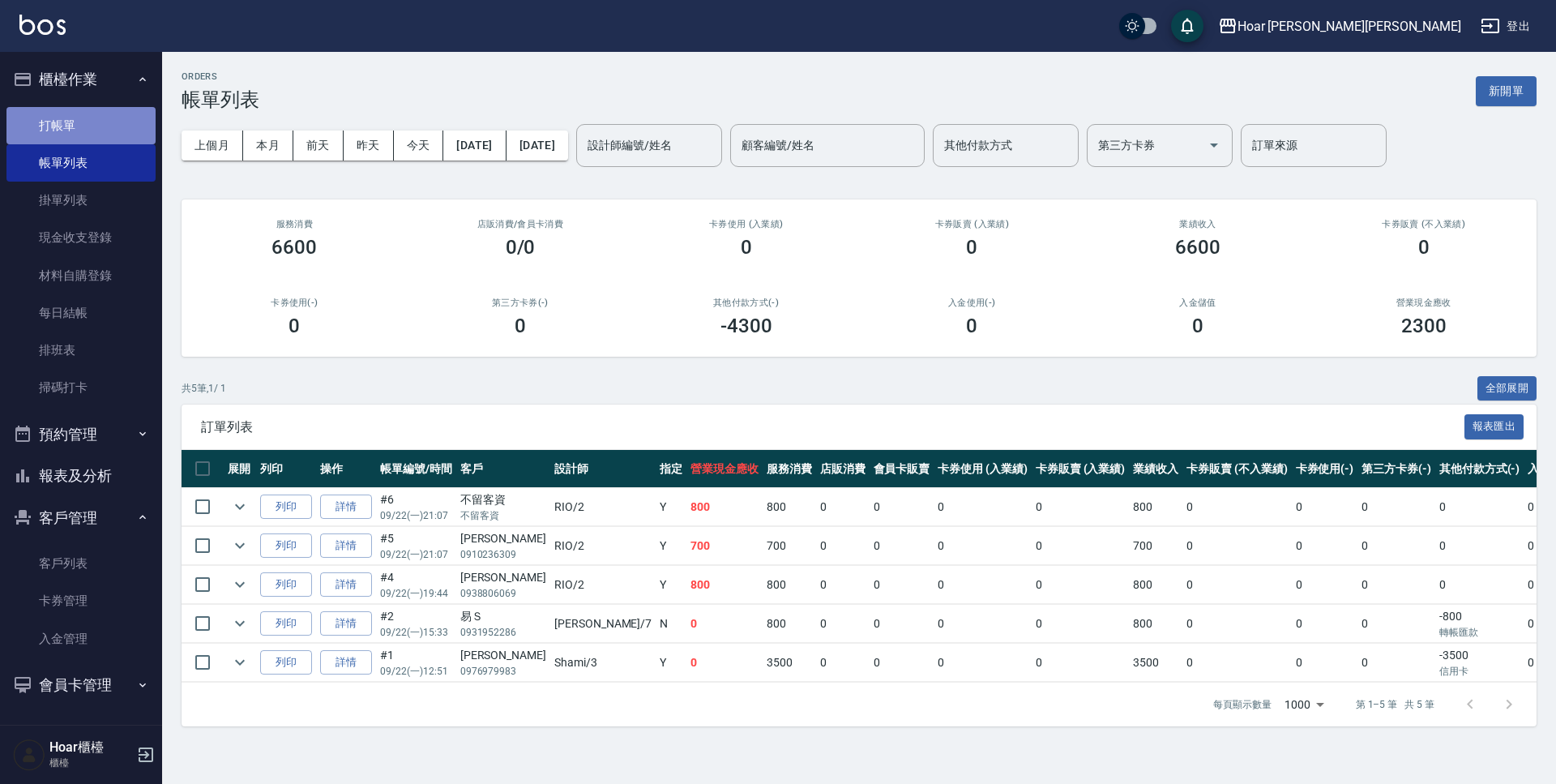
click at [42, 132] on link "打帳單" at bounding box center [81, 126] width 149 height 37
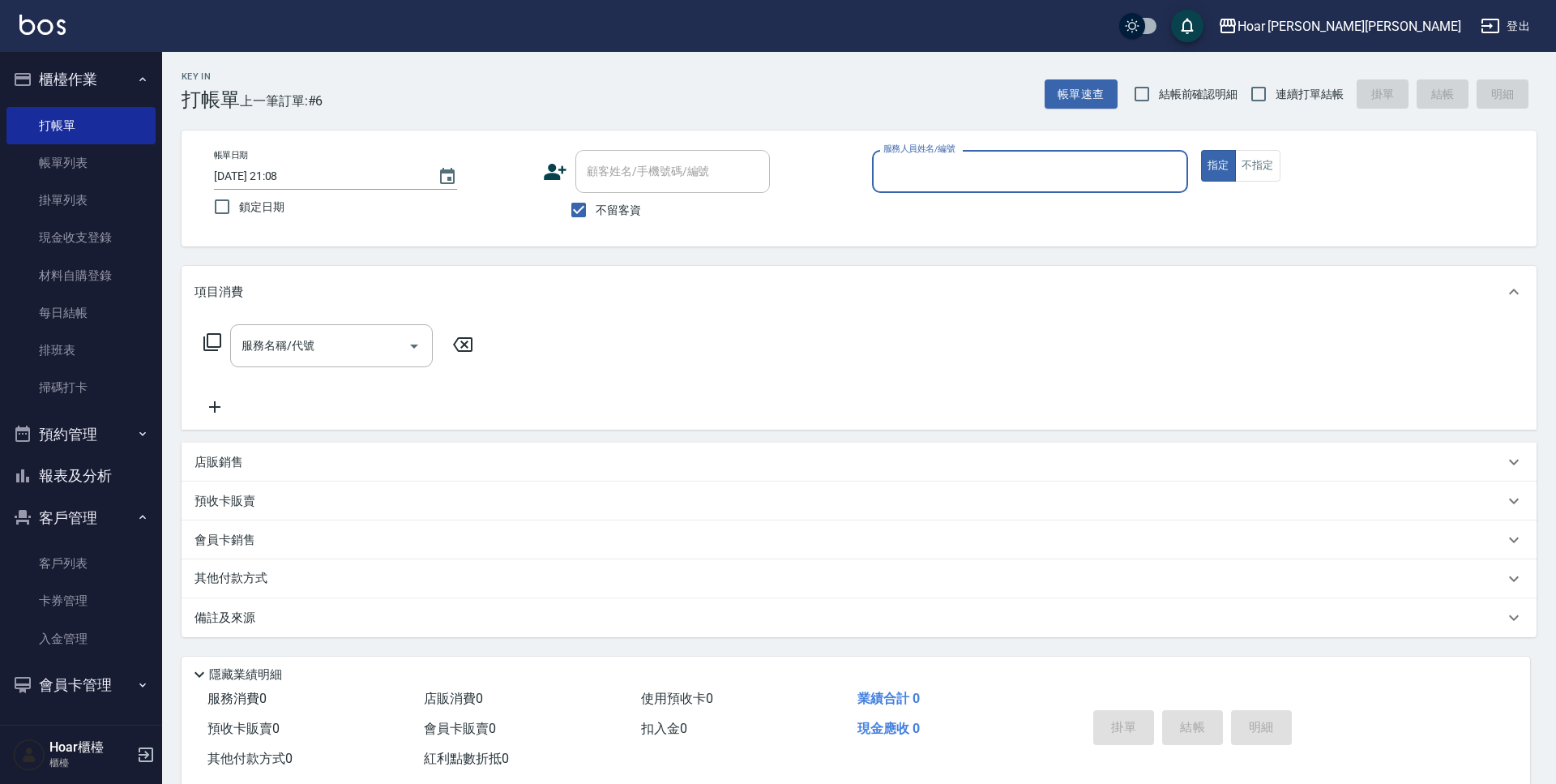
click at [917, 180] on input "服務人員姓名/編號" at bounding box center [1030, 171] width 301 height 28
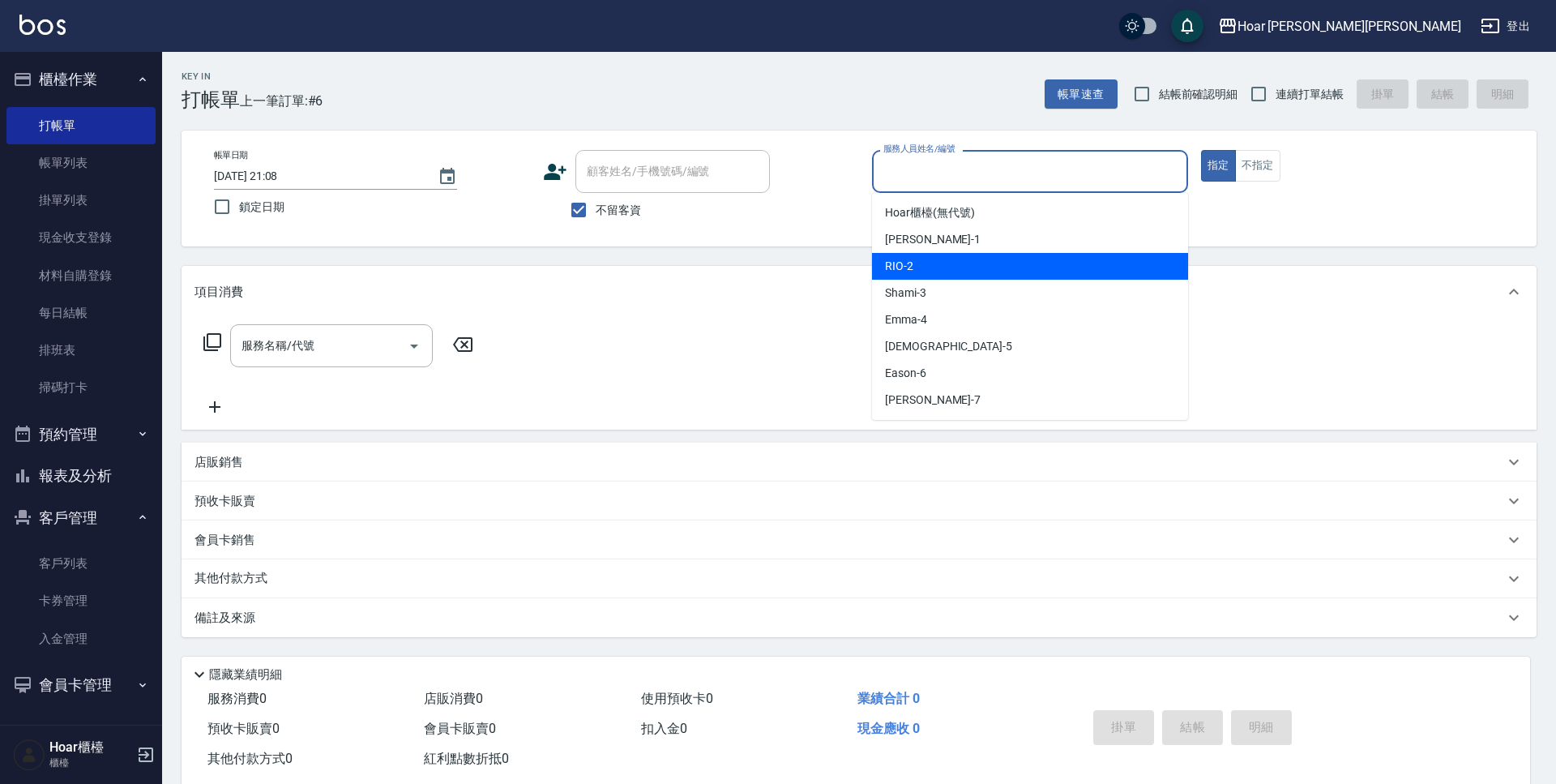
drag, startPoint x: 912, startPoint y: 261, endPoint x: 471, endPoint y: 297, distance: 442.5
click at [911, 261] on div "RIO -2" at bounding box center [1031, 266] width 316 height 27
type input "RIO-2"
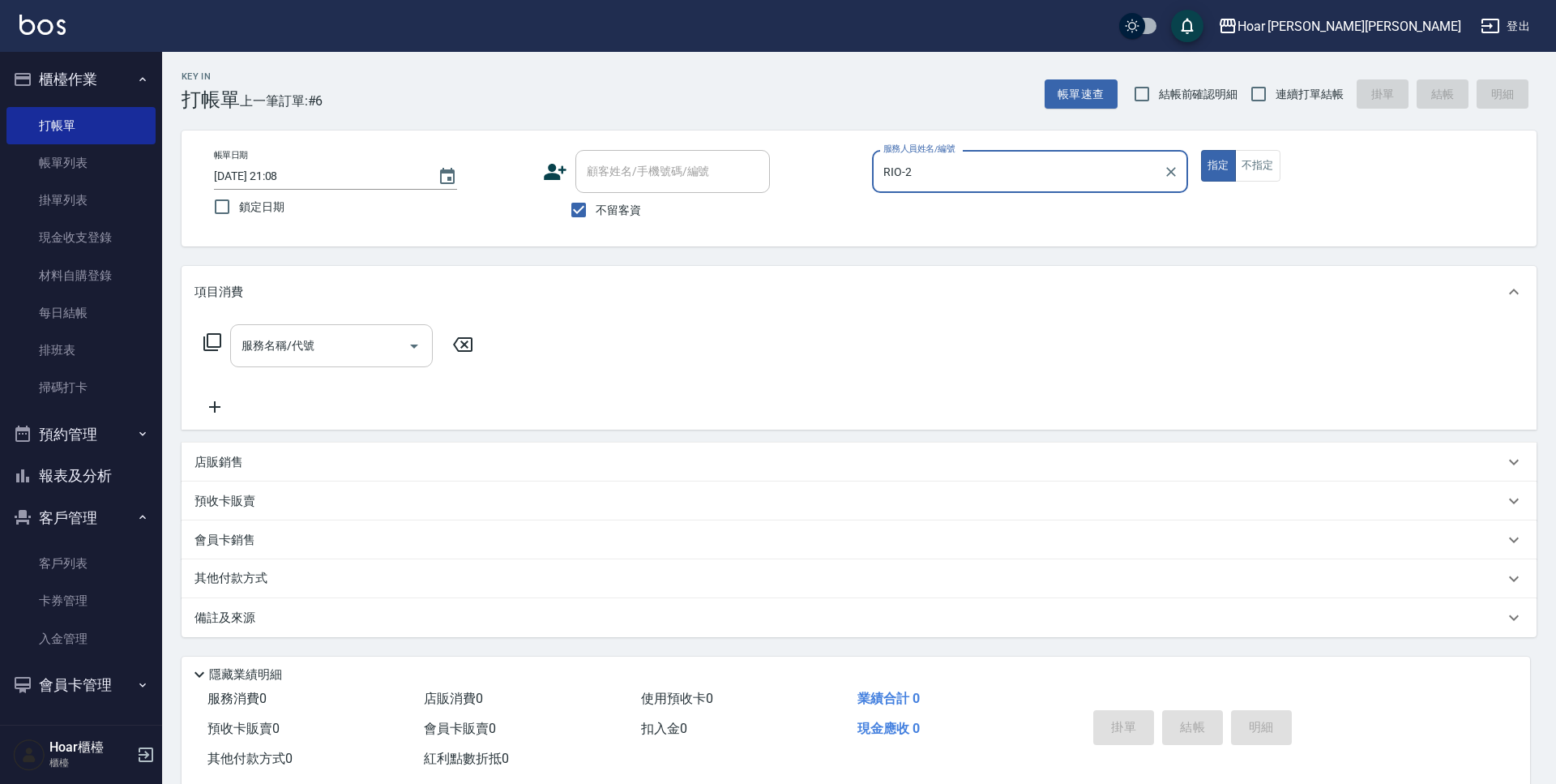
drag, startPoint x: 375, startPoint y: 336, endPoint x: 382, endPoint y: 333, distance: 7.6
click at [375, 336] on input "服務名稱/代號" at bounding box center [319, 345] width 164 height 28
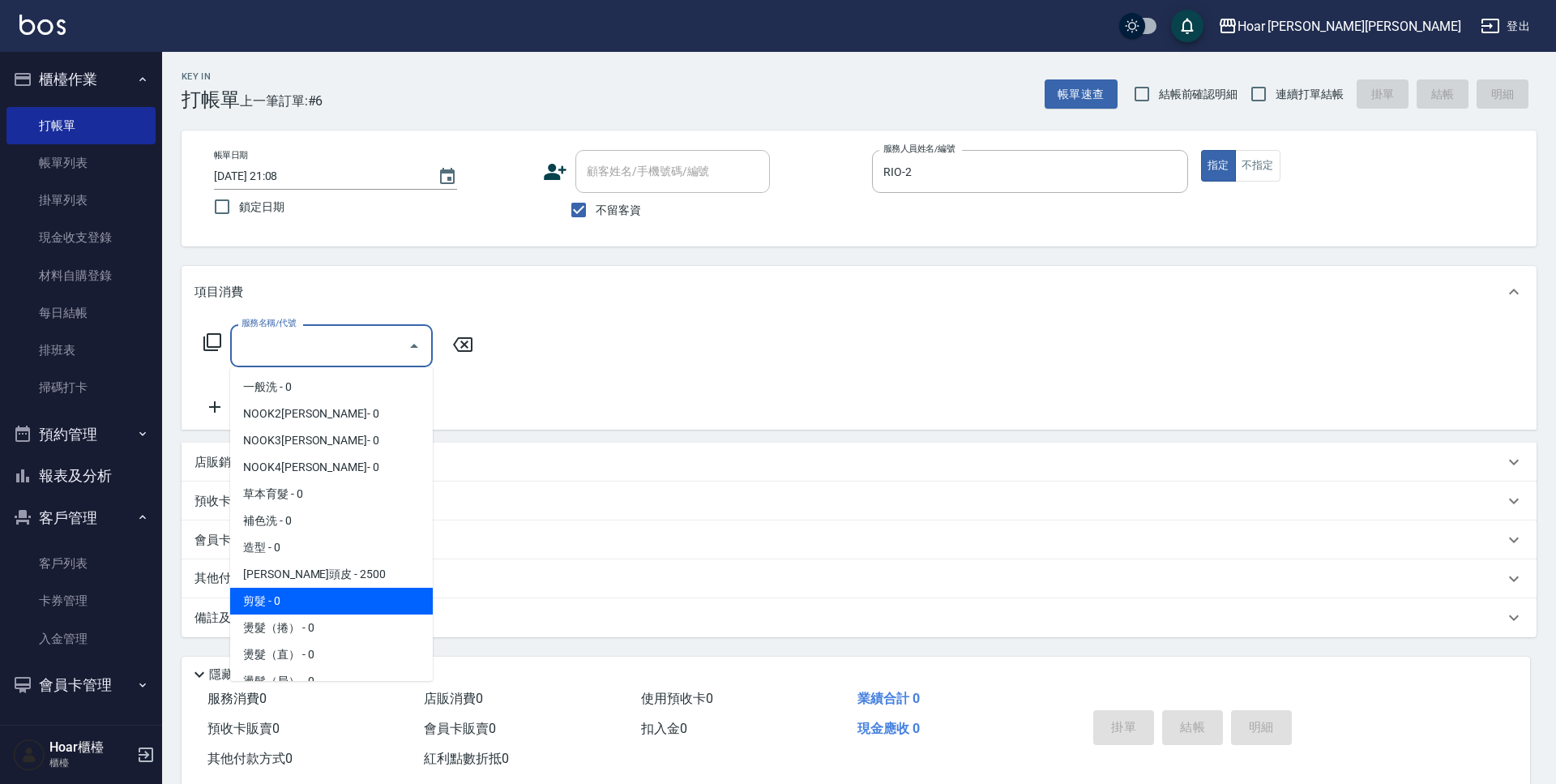
click at [265, 595] on span "剪髮 - 0" at bounding box center [331, 601] width 203 height 27
type input "剪髮(201)"
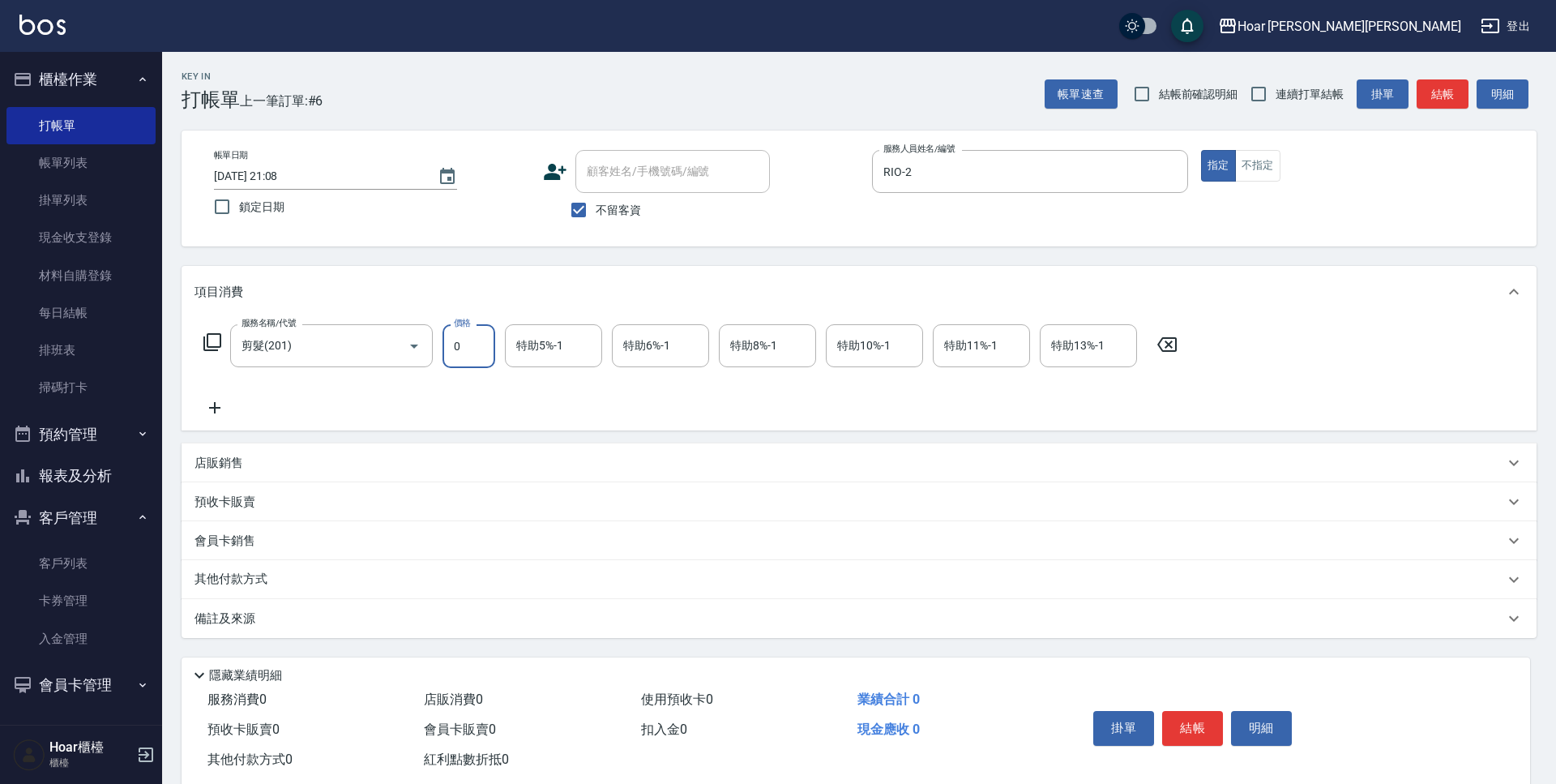
click at [482, 360] on input "0" at bounding box center [469, 346] width 53 height 44
type input "800"
click at [248, 584] on p "其他付款方式" at bounding box center [234, 578] width 81 height 18
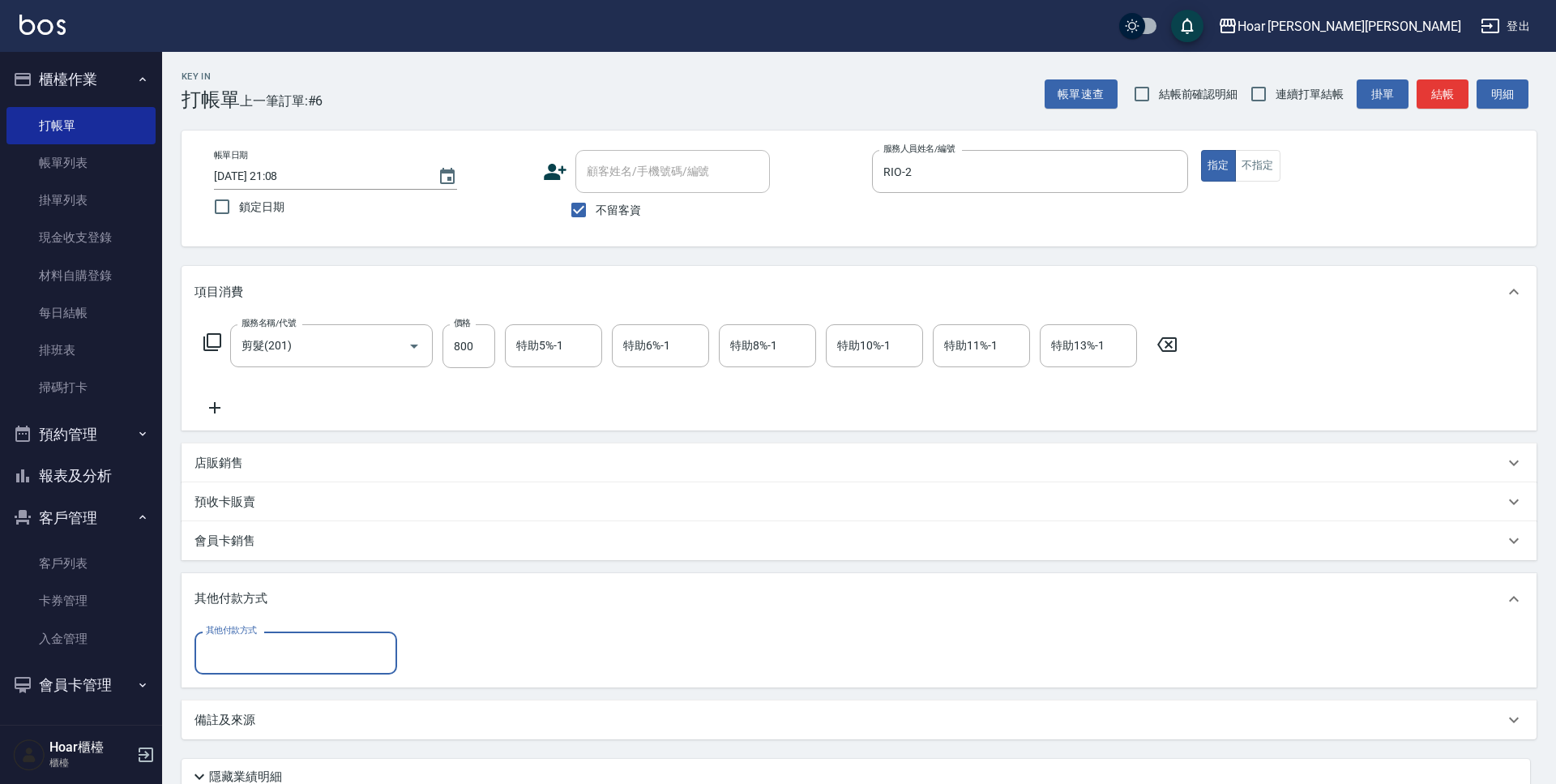
scroll to position [139, 0]
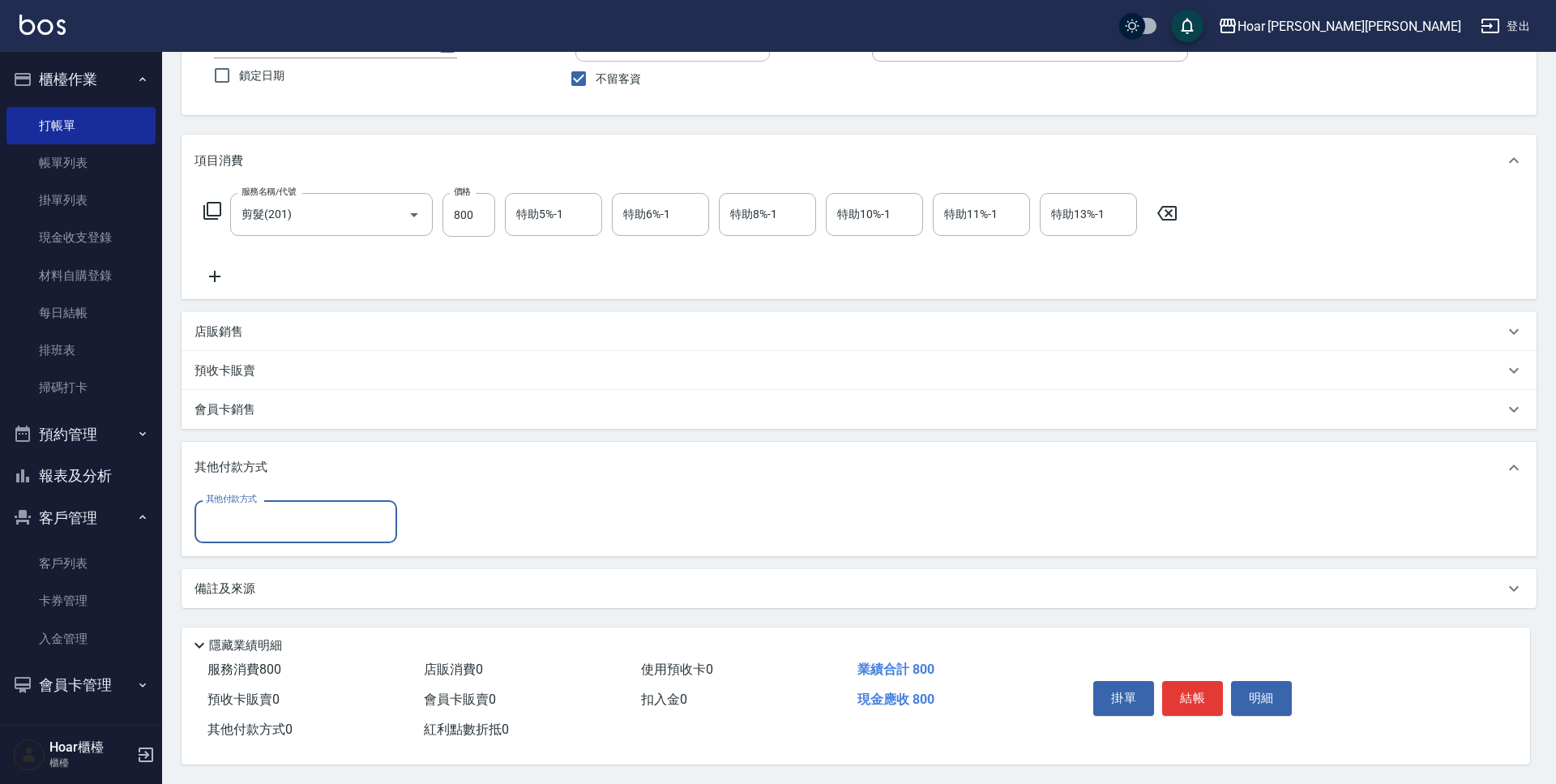
click at [265, 500] on div "其他付款方式" at bounding box center [296, 522] width 203 height 43
click at [261, 595] on ul "無卡分期 轉帳匯款 信用卡" at bounding box center [296, 590] width 203 height 93
click at [273, 595] on span "轉帳匯款" at bounding box center [296, 590] width 203 height 27
type input "轉帳匯款"
click at [306, 533] on div "轉帳匯款 其他付款方式" at bounding box center [296, 521] width 203 height 43
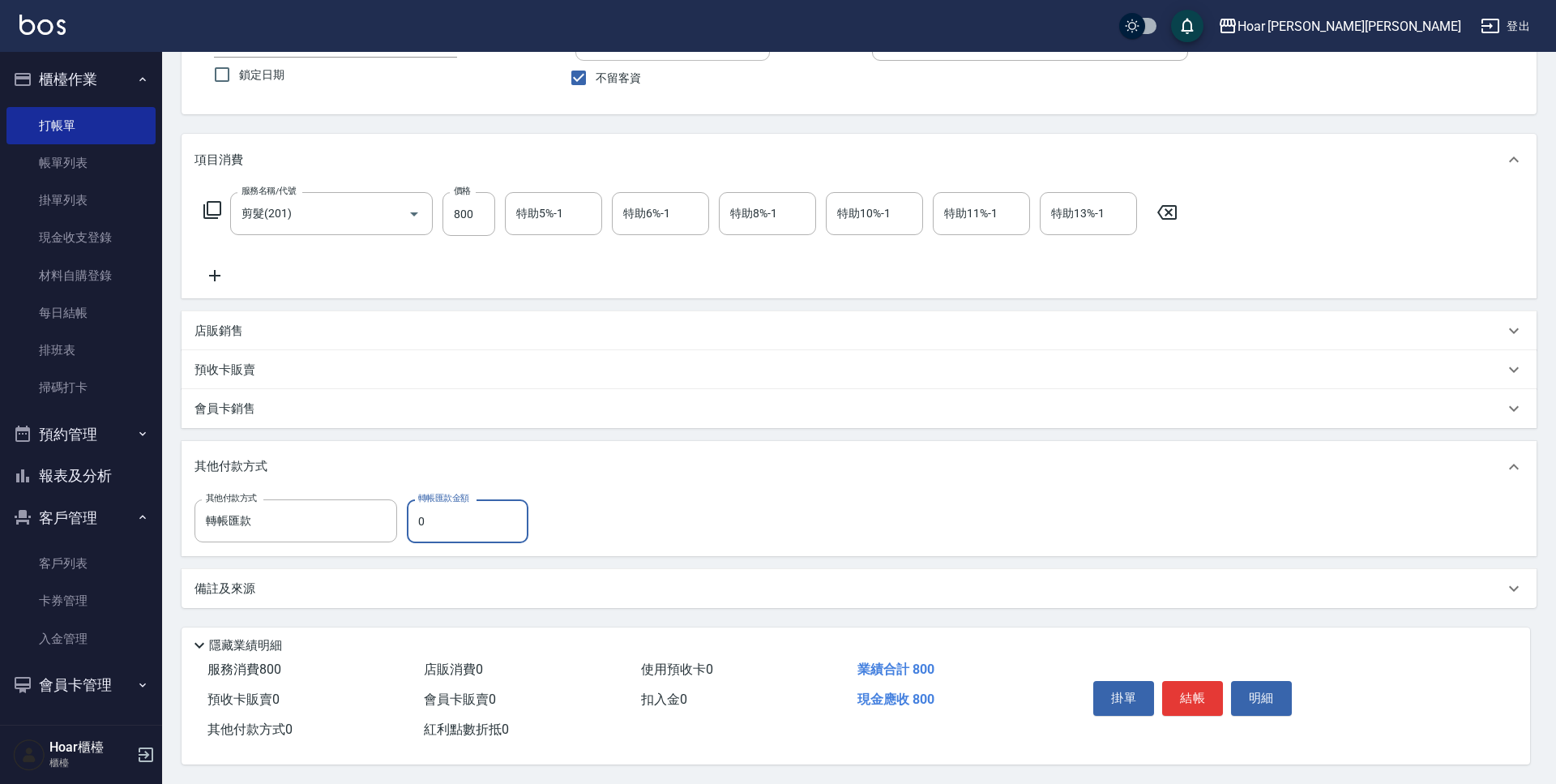
click at [472, 519] on input "0" at bounding box center [467, 521] width 122 height 44
type input "800"
drag, startPoint x: 831, startPoint y: 486, endPoint x: 942, endPoint y: 535, distance: 121.3
click at [831, 486] on div "其他付款方式" at bounding box center [858, 467] width 1355 height 52
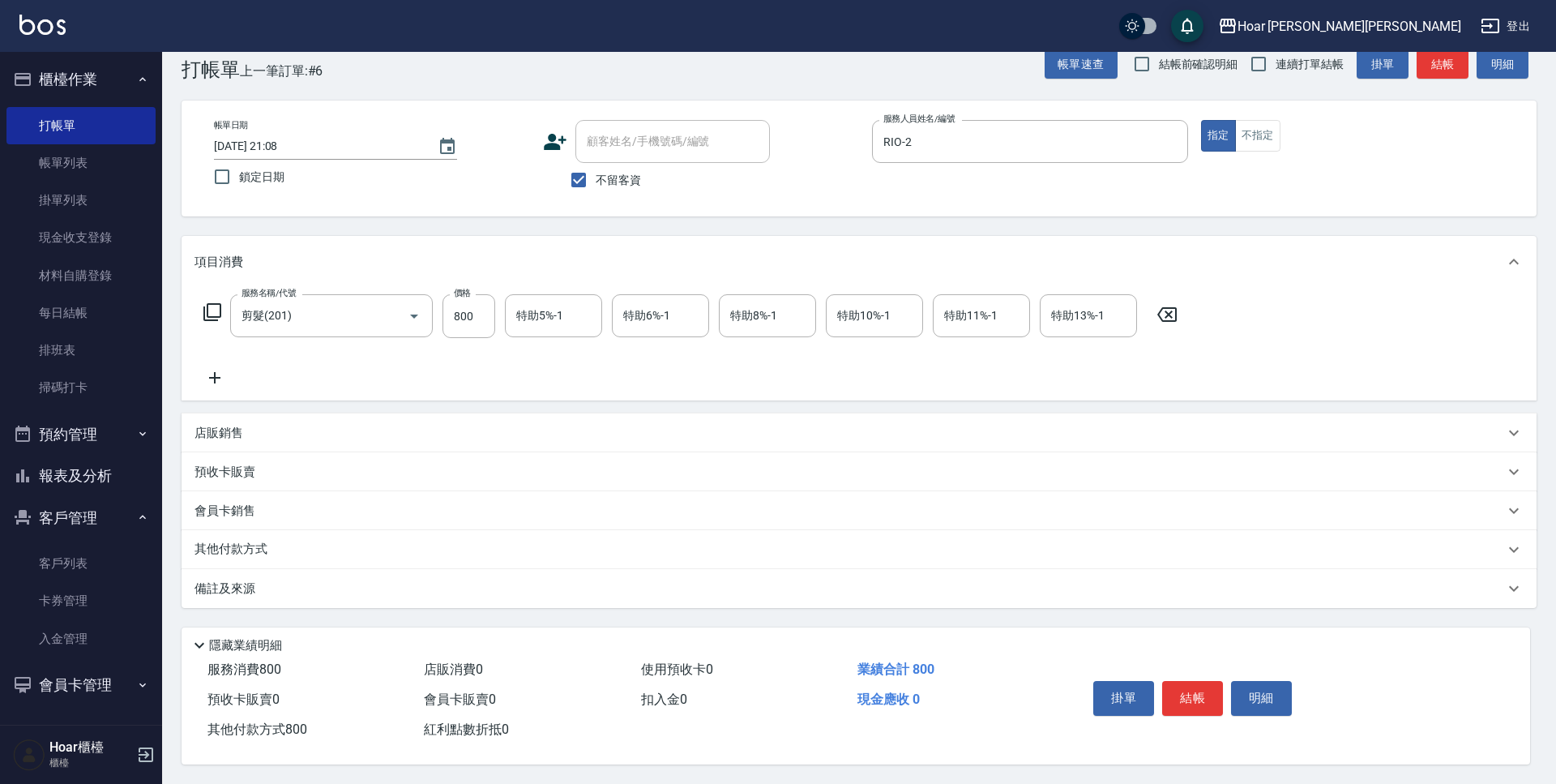
scroll to position [37, 0]
click at [1203, 690] on button "結帳" at bounding box center [1192, 698] width 60 height 34
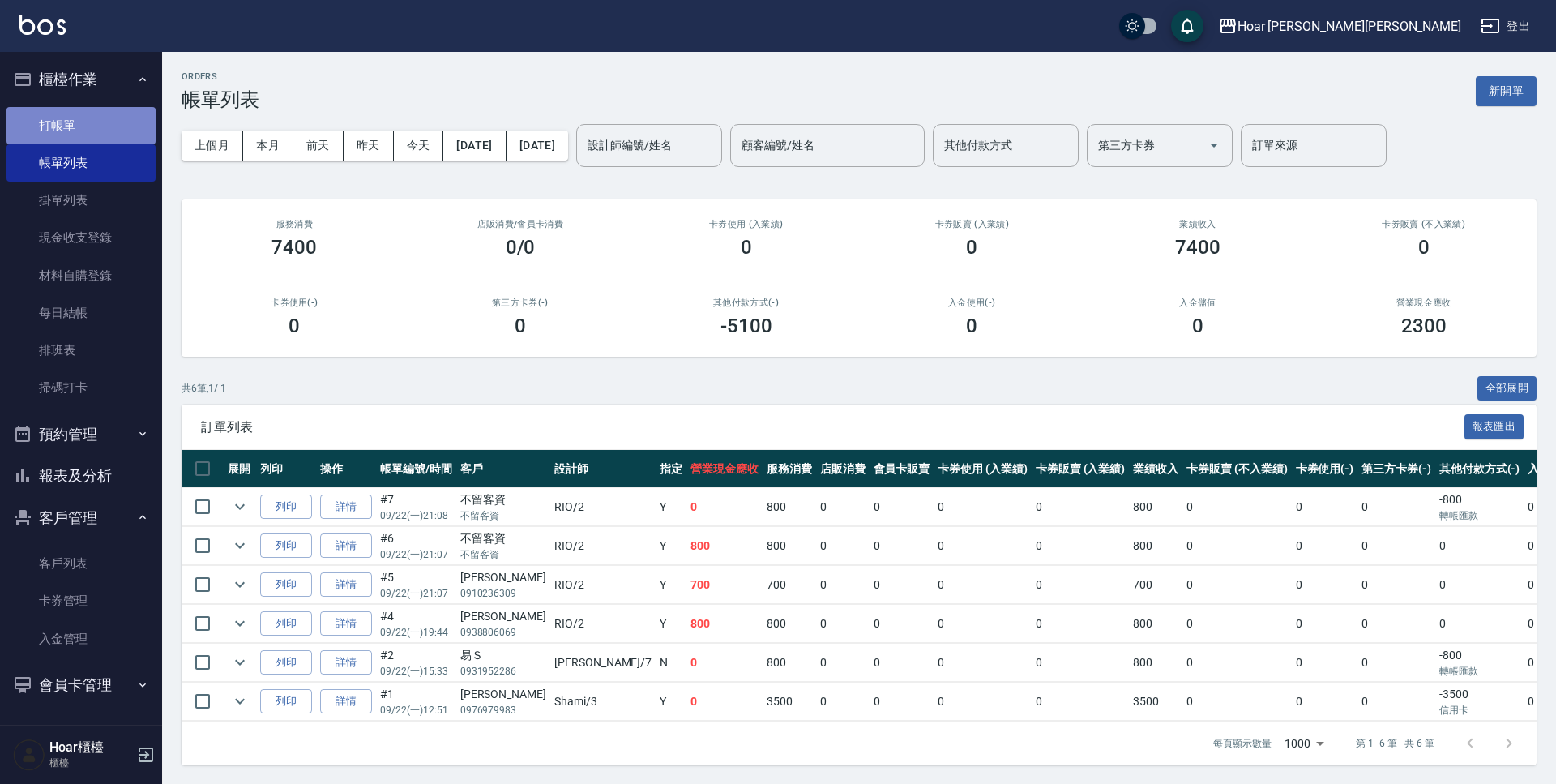
click at [108, 135] on link "打帳單" at bounding box center [81, 126] width 149 height 37
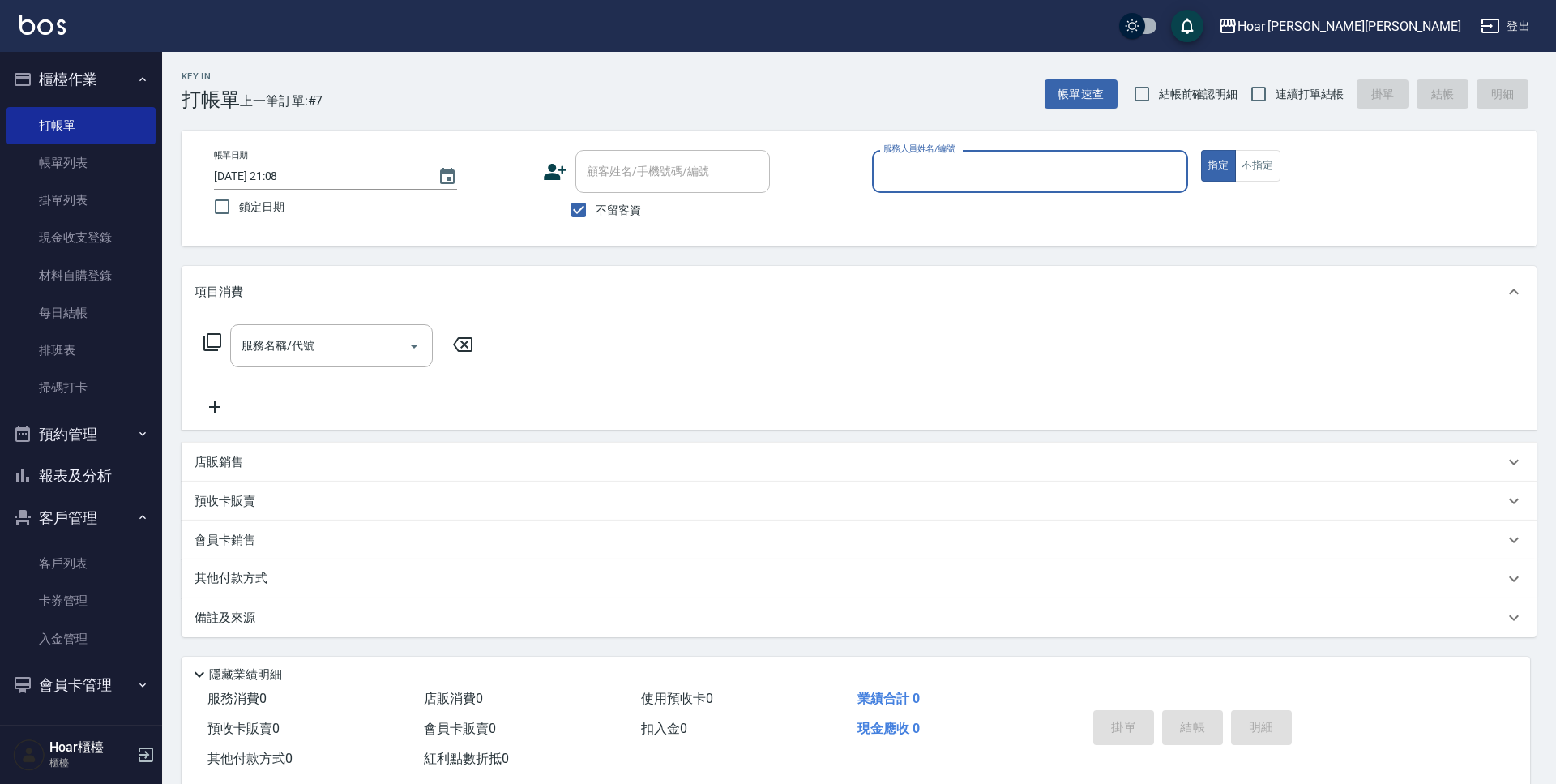
drag, startPoint x: 913, startPoint y: 172, endPoint x: 902, endPoint y: 191, distance: 22.0
click at [916, 172] on input "服務人員姓名/編號" at bounding box center [1030, 171] width 301 height 28
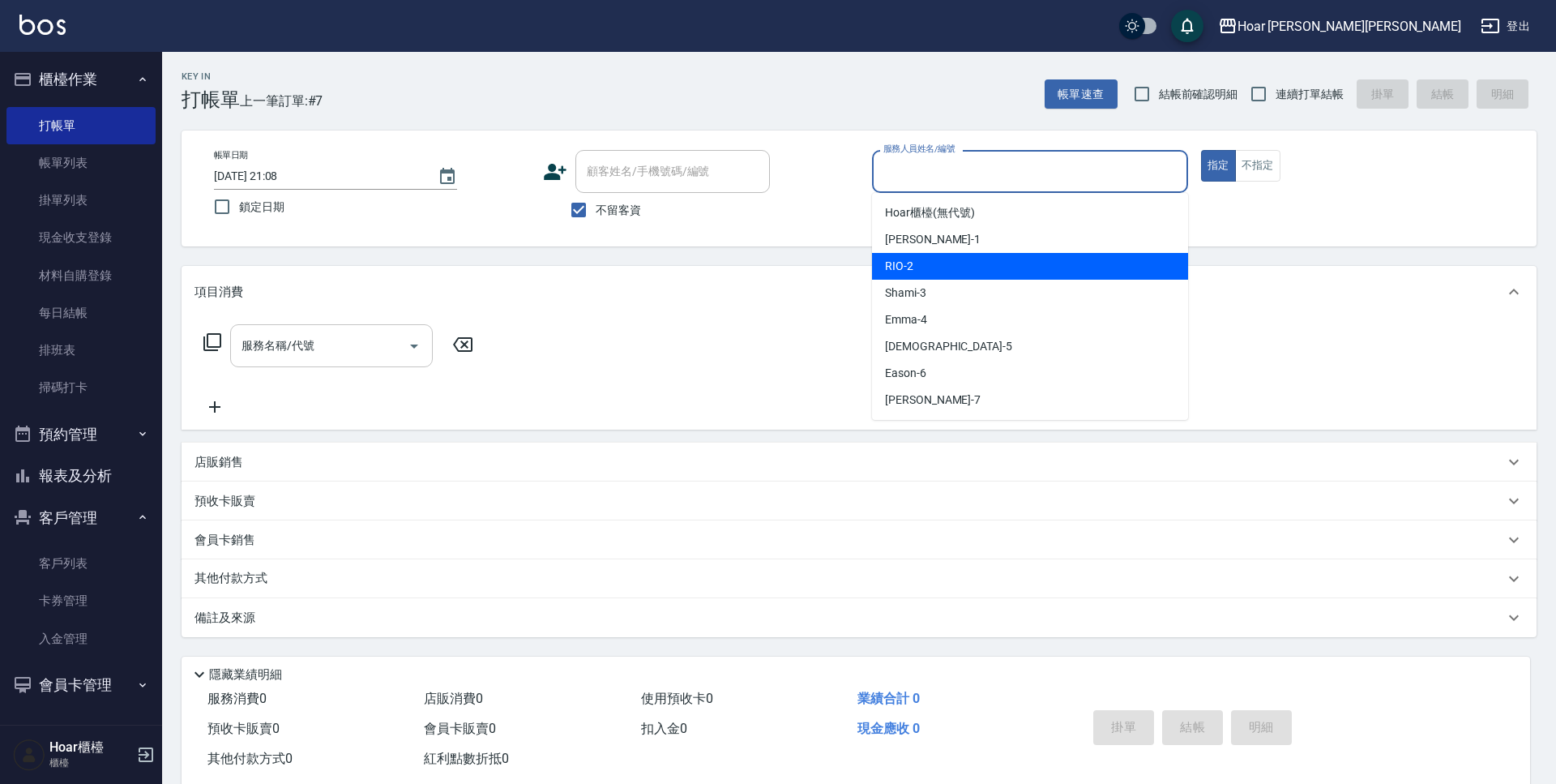
drag, startPoint x: 894, startPoint y: 262, endPoint x: 407, endPoint y: 349, distance: 494.7
click at [894, 262] on span "RIO -2" at bounding box center [899, 266] width 28 height 17
type input "RIO-2"
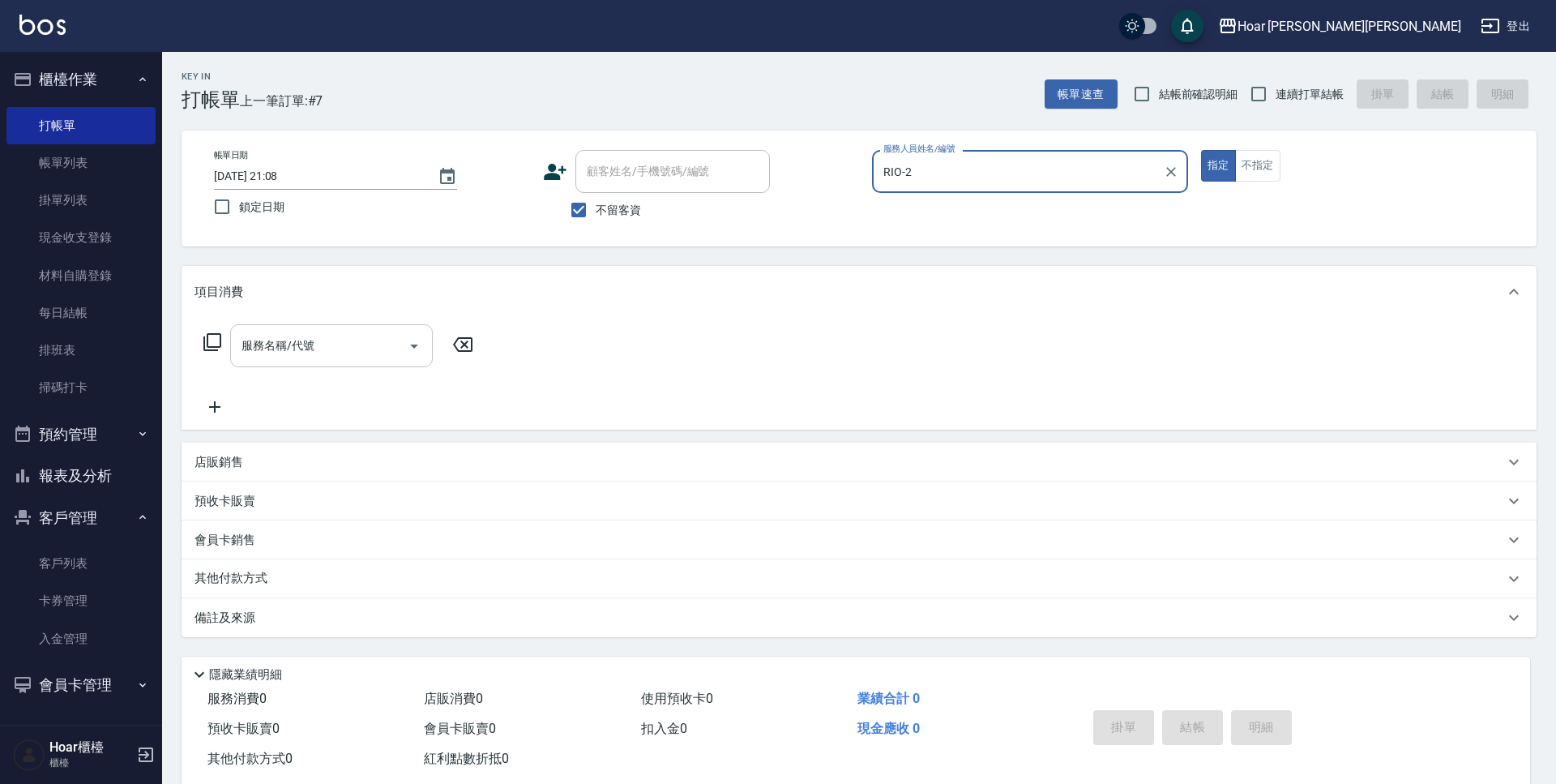
click at [278, 353] on input "服務名稱/代號" at bounding box center [319, 345] width 164 height 28
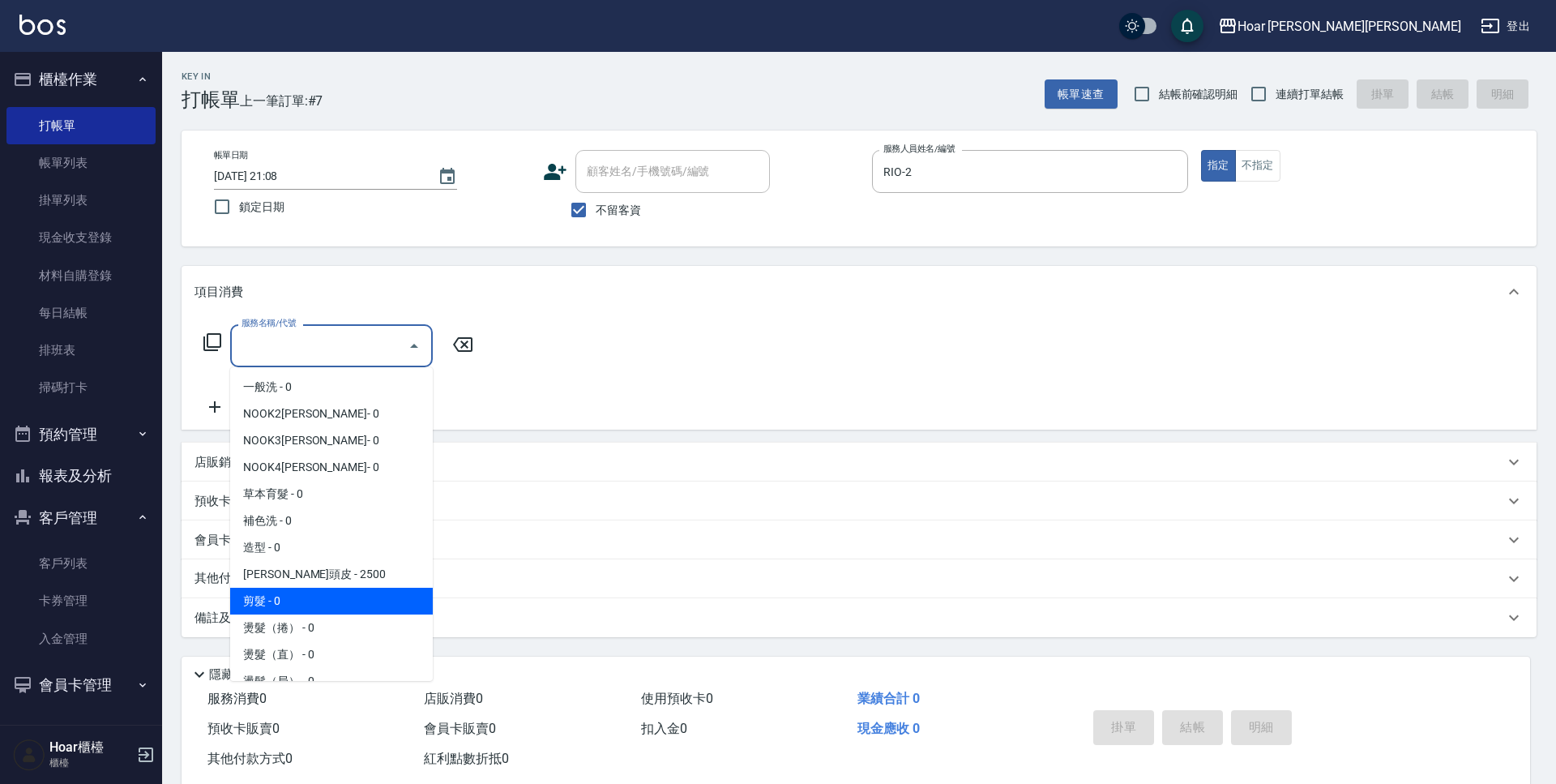
drag, startPoint x: 300, startPoint y: 597, endPoint x: 321, endPoint y: 578, distance: 28.3
click at [303, 598] on span "剪髮 - 0" at bounding box center [331, 601] width 203 height 27
type input "剪髮(201)"
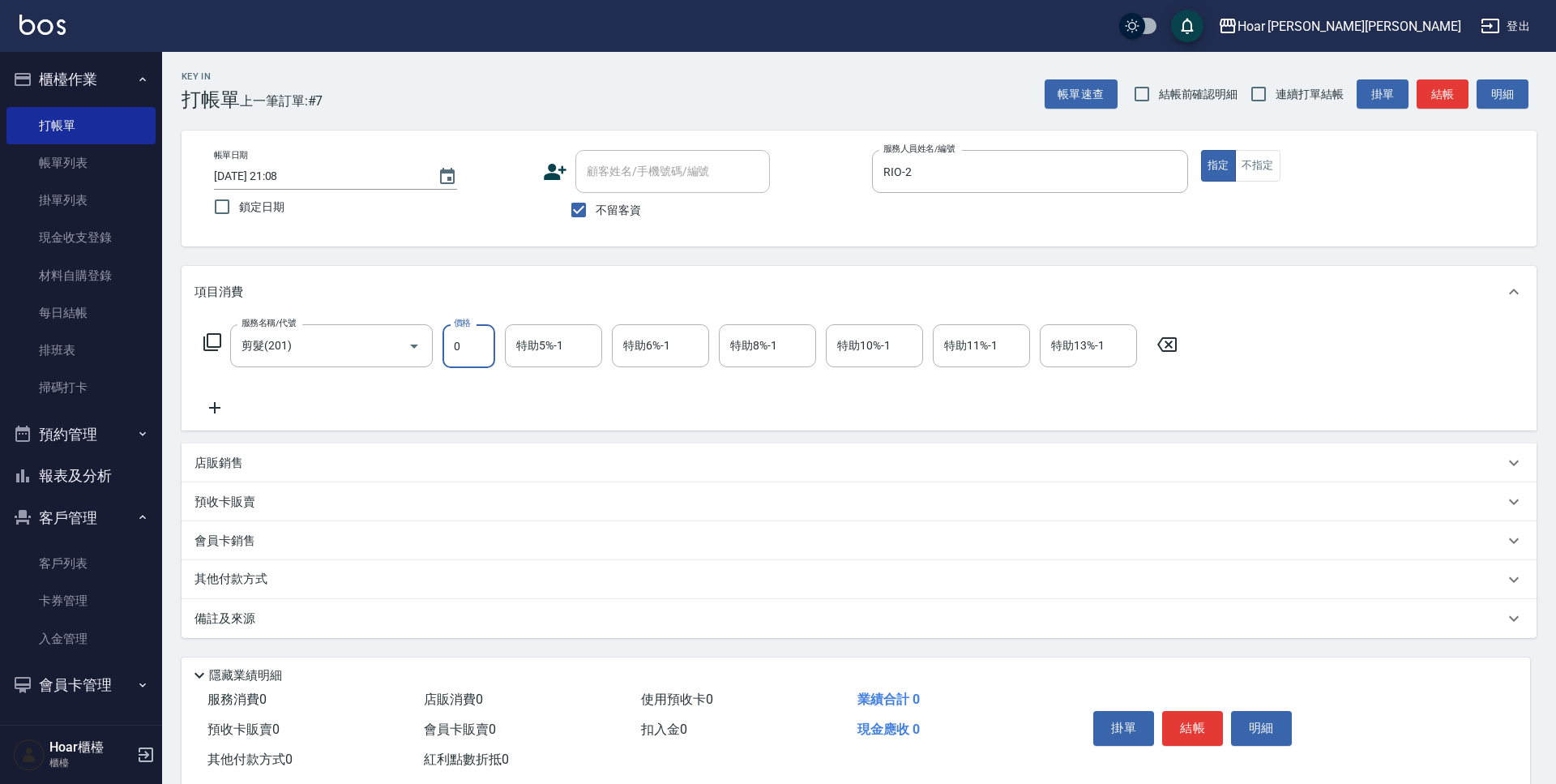
click at [481, 346] on input "0" at bounding box center [469, 346] width 53 height 44
type input "800"
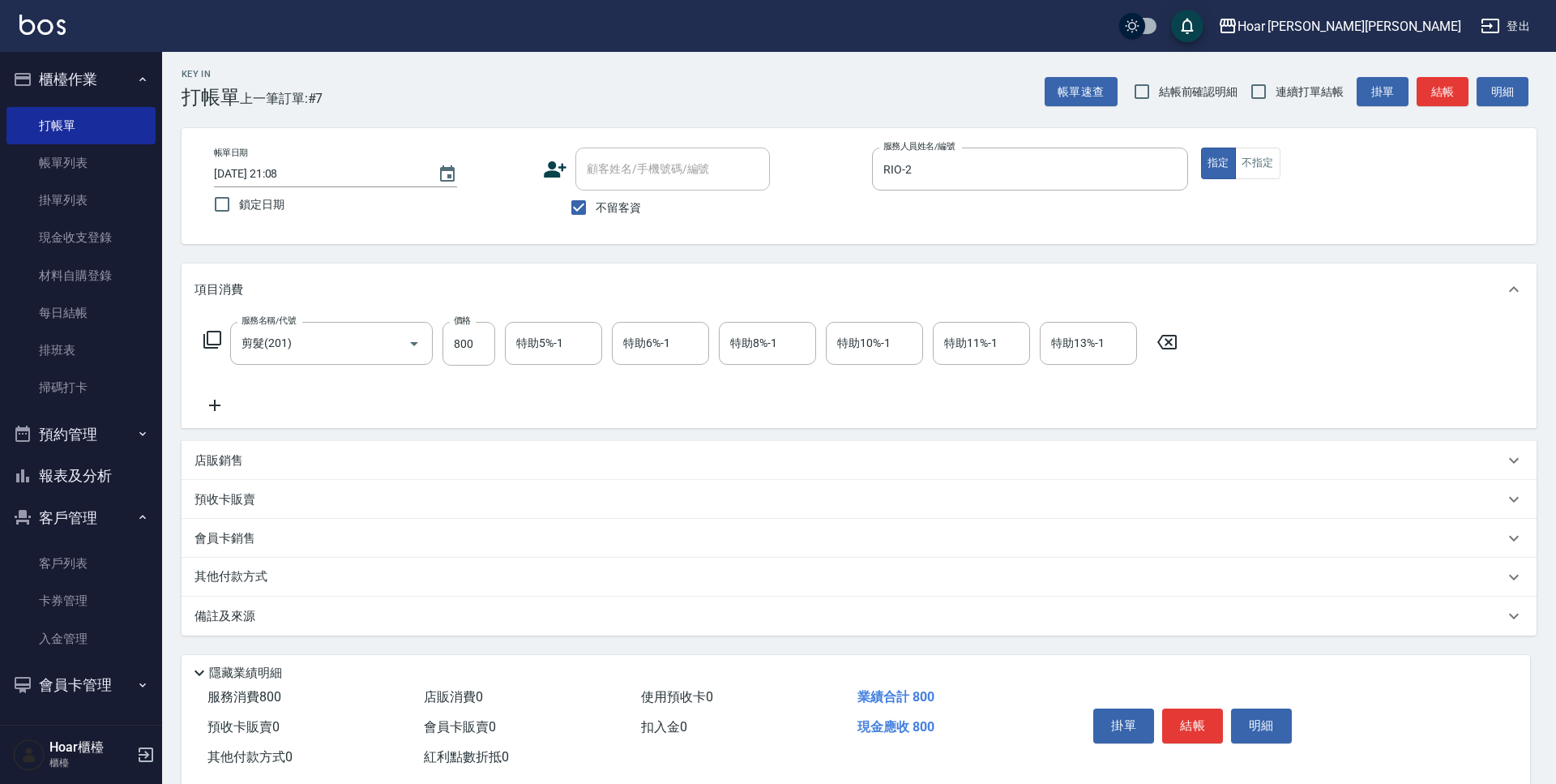
click at [465, 371] on div "服務名稱/代號 剪髮(201) 服務名稱/代號 價格 800 價格 特助5%-1 特助5%-1 特助6%-1 特助6%-1 特助8%-1 特助8%-1 特助1…" at bounding box center [690, 368] width 992 height 93
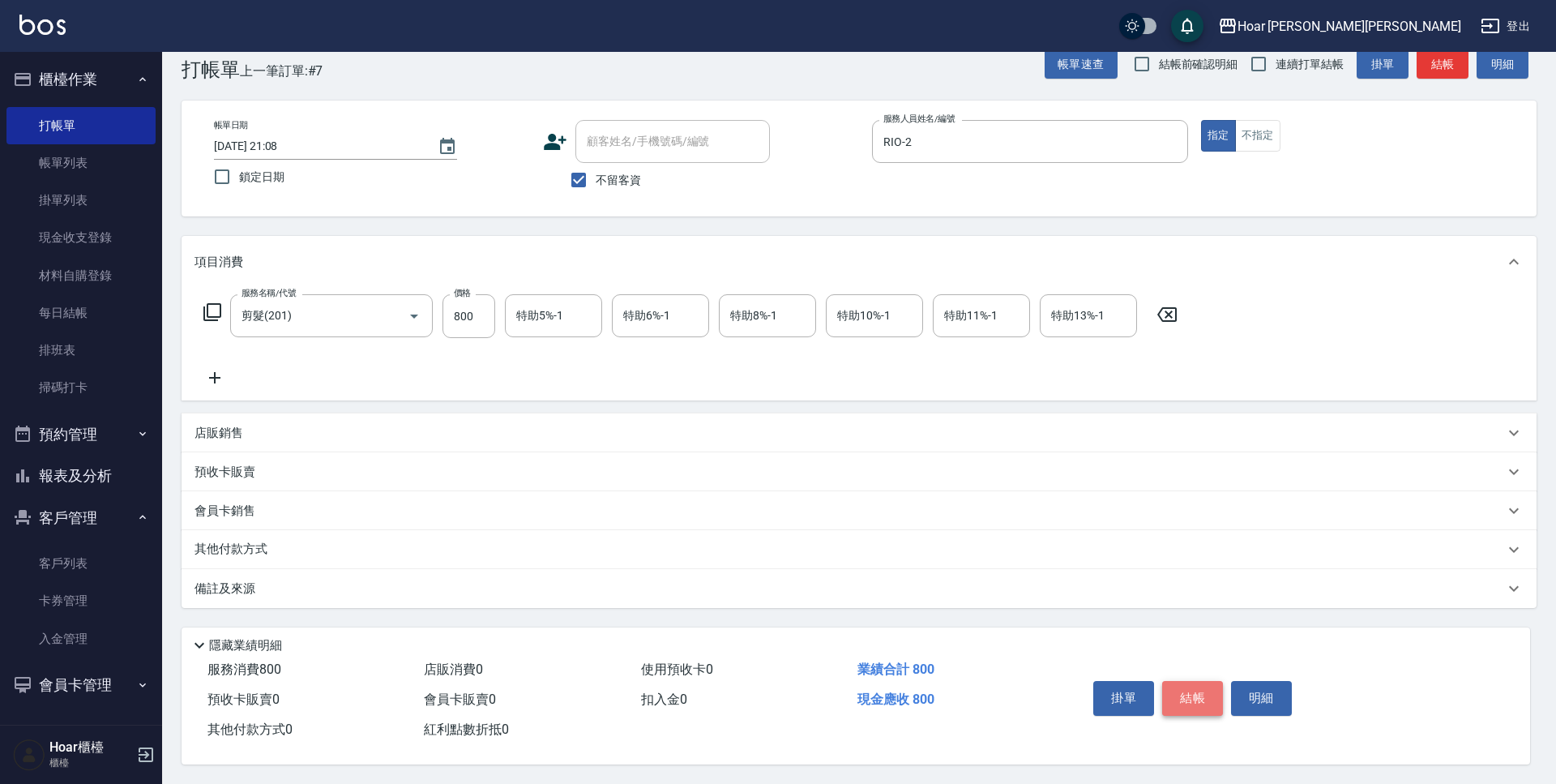
click at [1194, 691] on button "結帳" at bounding box center [1192, 698] width 60 height 34
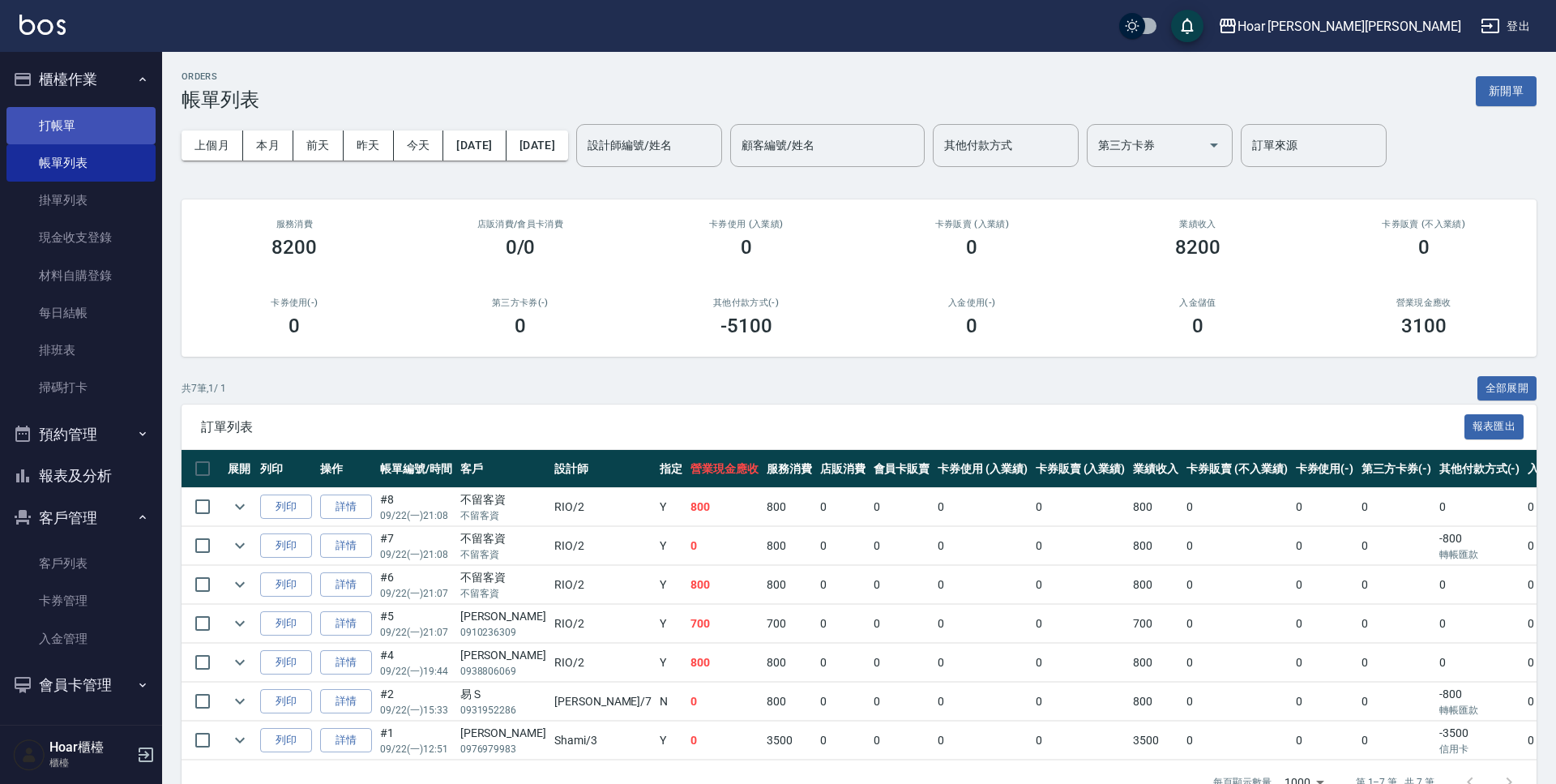
click at [104, 126] on link "打帳單" at bounding box center [81, 126] width 149 height 37
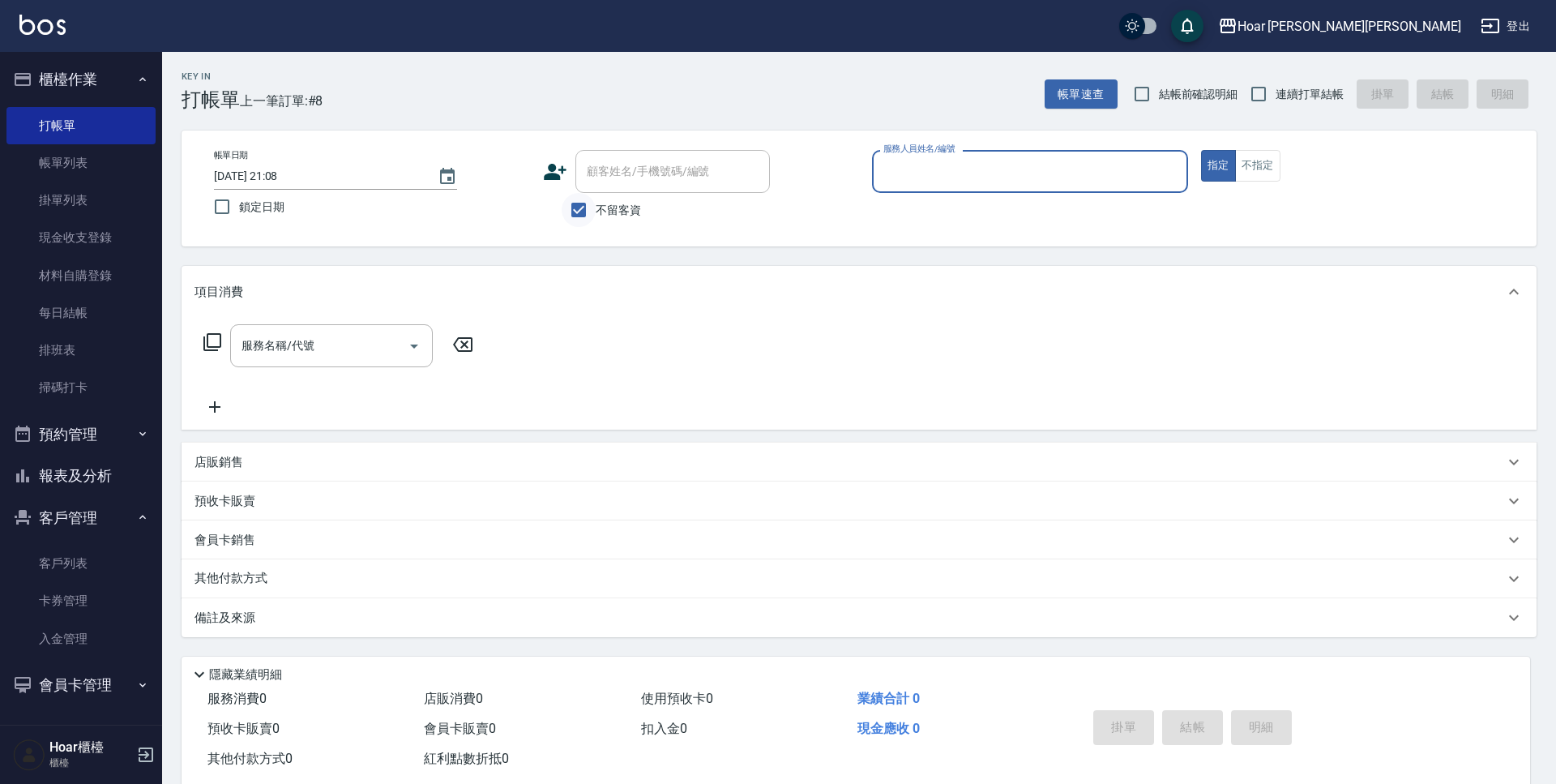
click at [581, 215] on input "不留客資" at bounding box center [579, 209] width 34 height 34
checkbox input "false"
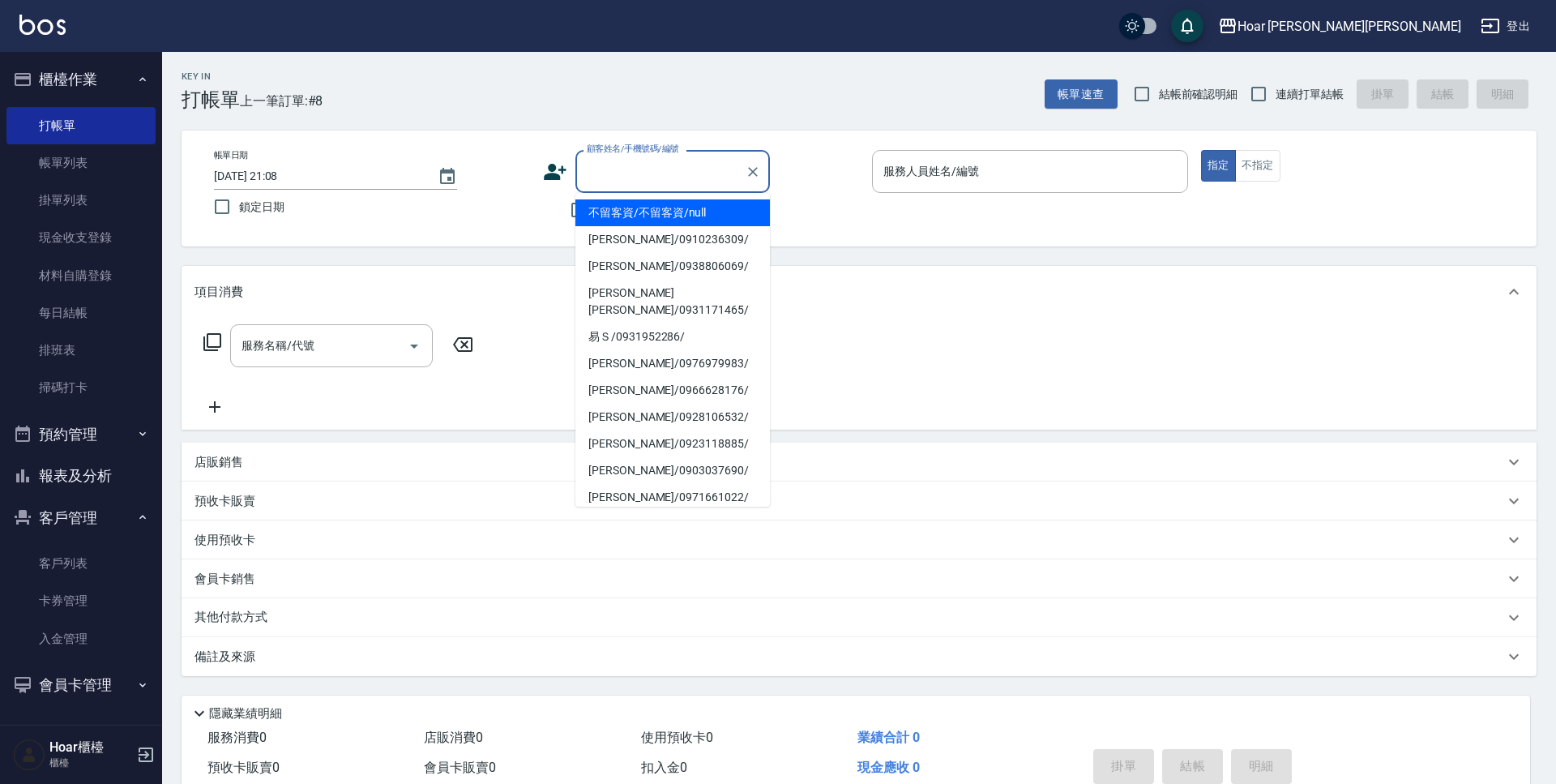
click at [635, 173] on input "顧客姓名/手機號碼/編號" at bounding box center [660, 171] width 155 height 28
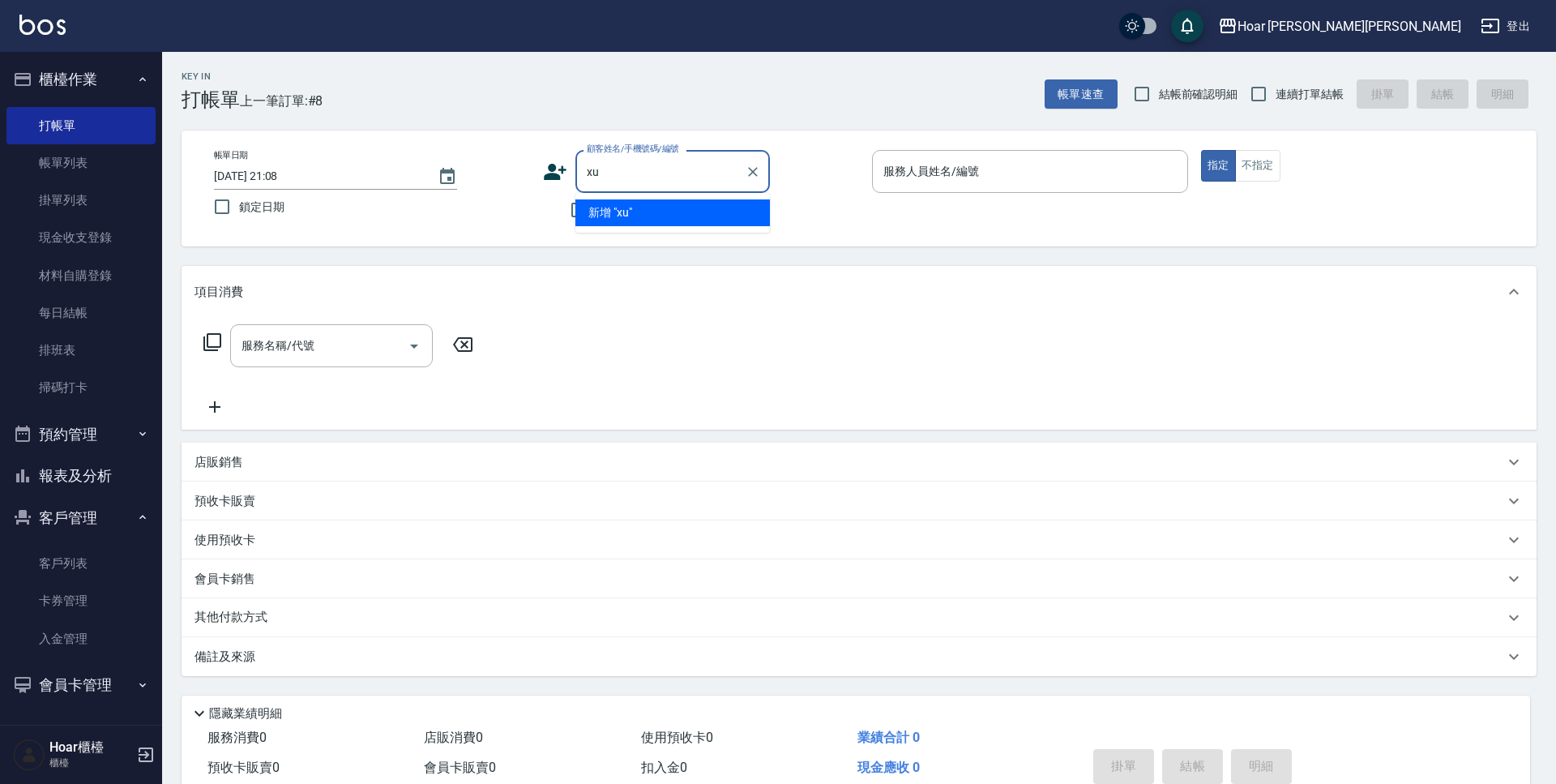
type input "x"
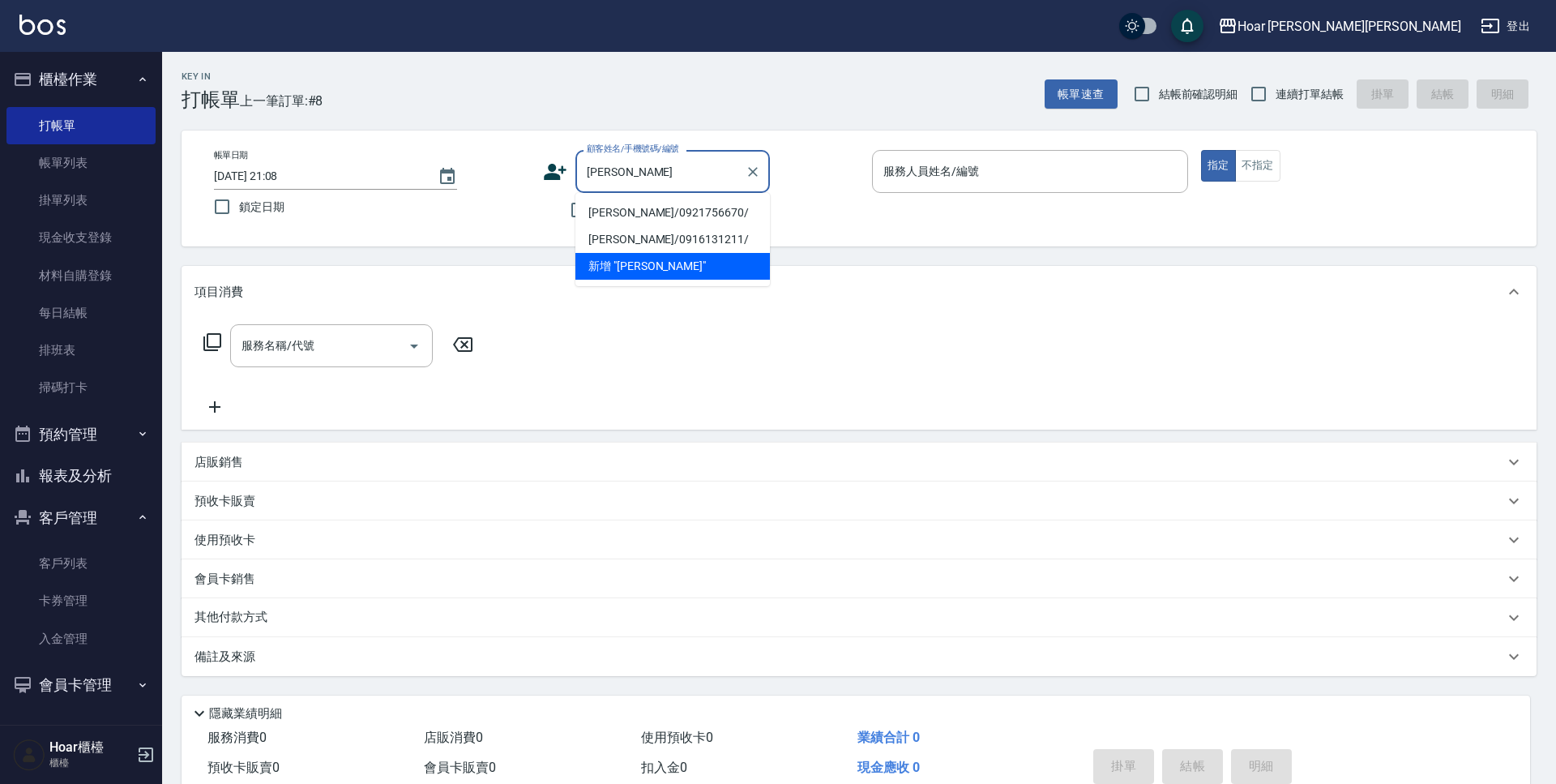
click at [642, 215] on li "林秀蘭/0921756670/" at bounding box center [672, 212] width 194 height 27
type input "林秀蘭/0921756670/"
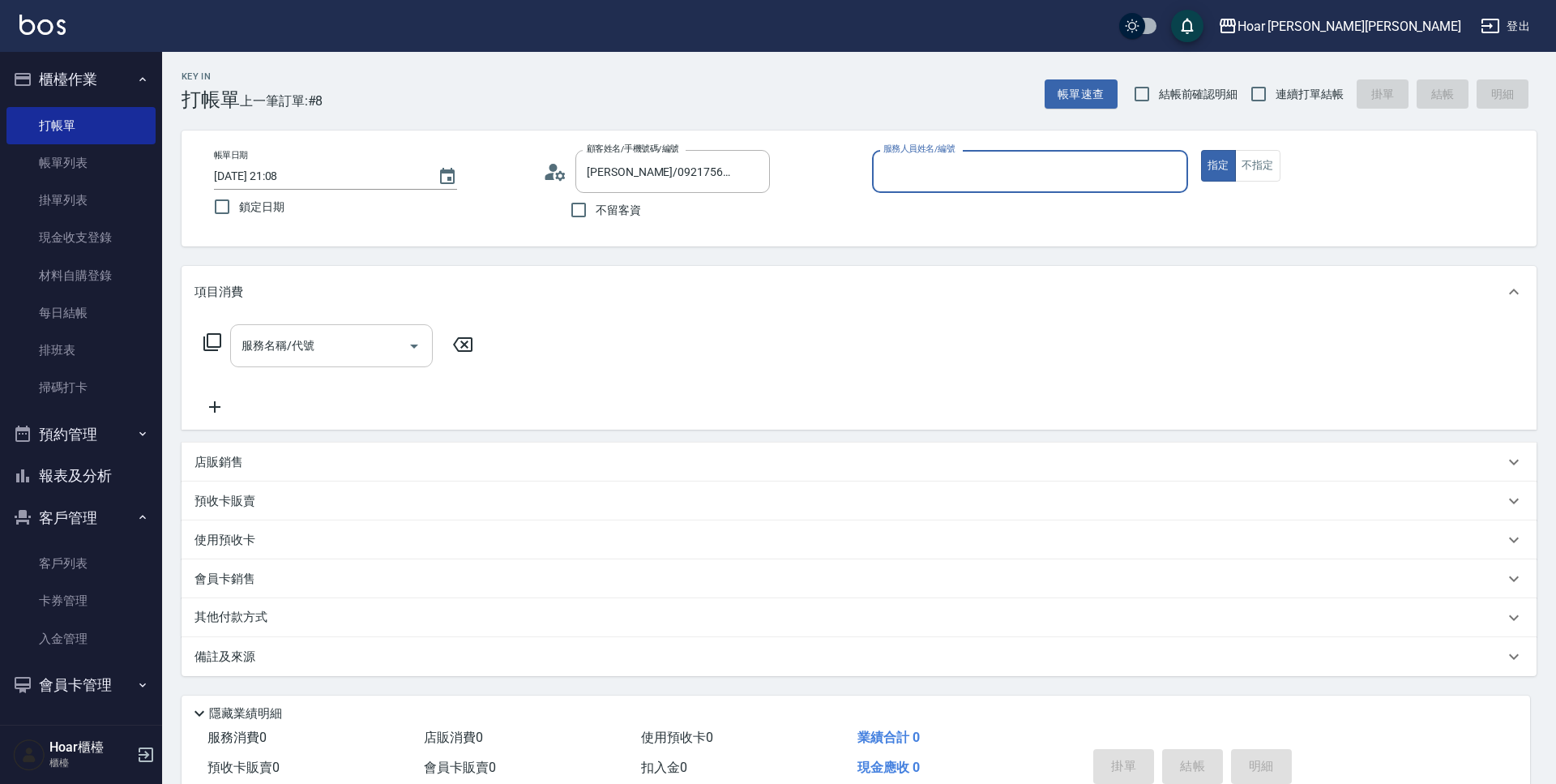
type input "RIO-2"
click at [379, 352] on input "服務名稱/代號" at bounding box center [319, 345] width 164 height 28
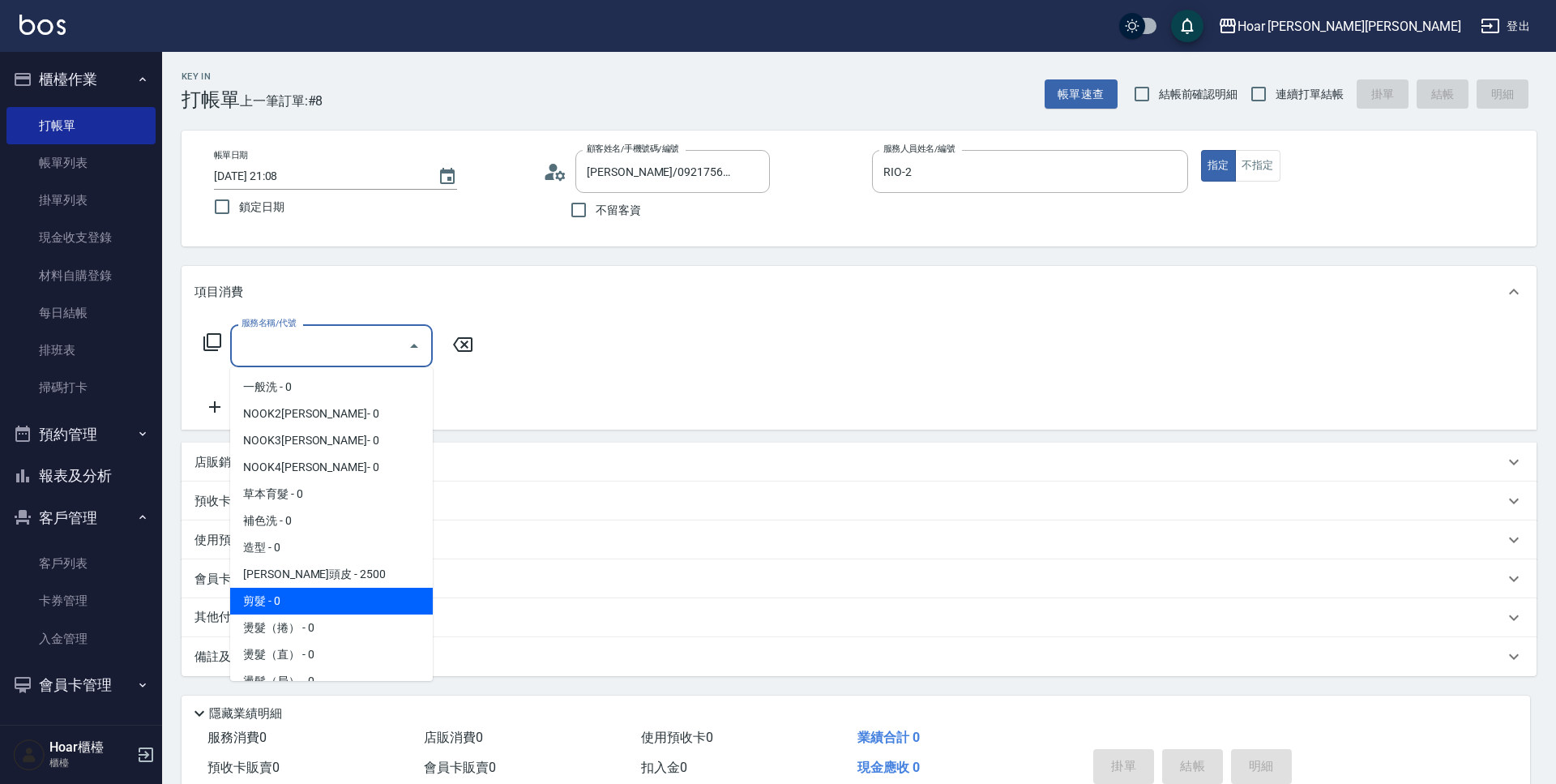
drag, startPoint x: 286, startPoint y: 595, endPoint x: 436, endPoint y: 400, distance: 246.0
click at [286, 594] on span "剪髮 - 0" at bounding box center [331, 601] width 203 height 27
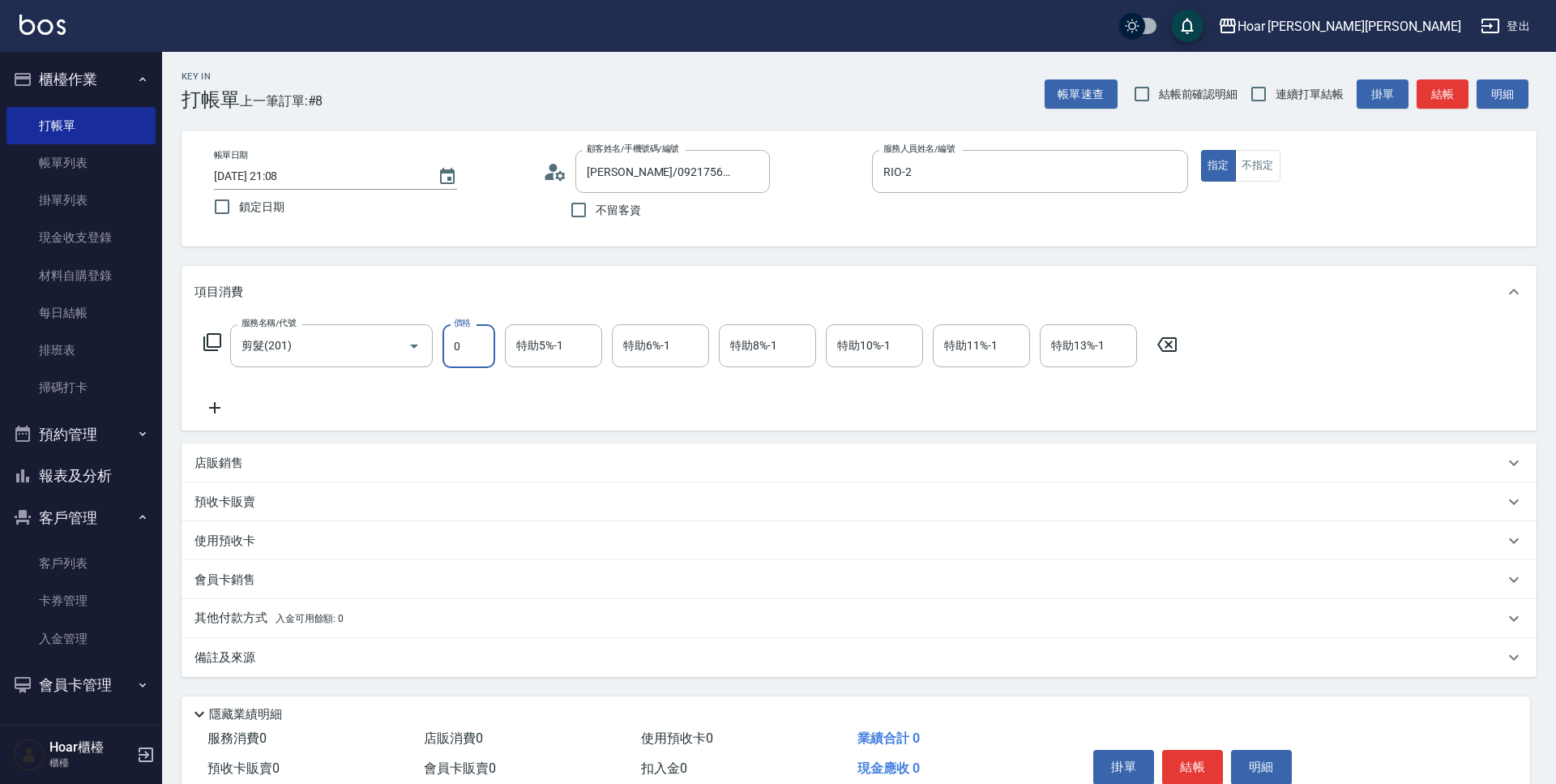
drag, startPoint x: 488, startPoint y: 326, endPoint x: 474, endPoint y: 343, distance: 22.0
click at [488, 326] on input "0" at bounding box center [469, 346] width 53 height 44
click at [414, 343] on icon "Open" at bounding box center [414, 346] width 20 height 20
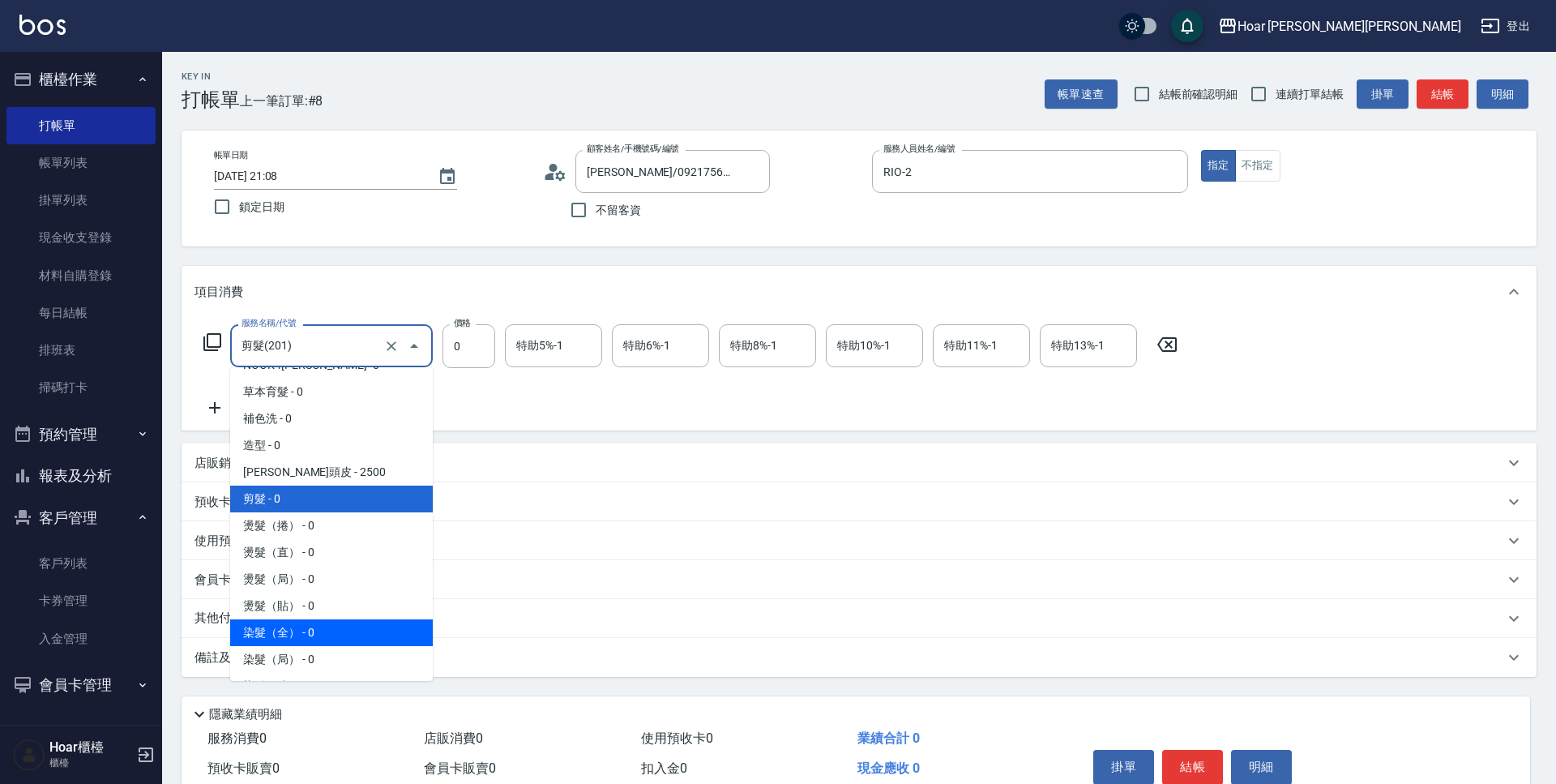
scroll to position [103, 0]
click at [289, 633] on span "染髮（全） - 0" at bounding box center [331, 631] width 203 height 27
type input "染髮（全）(401)"
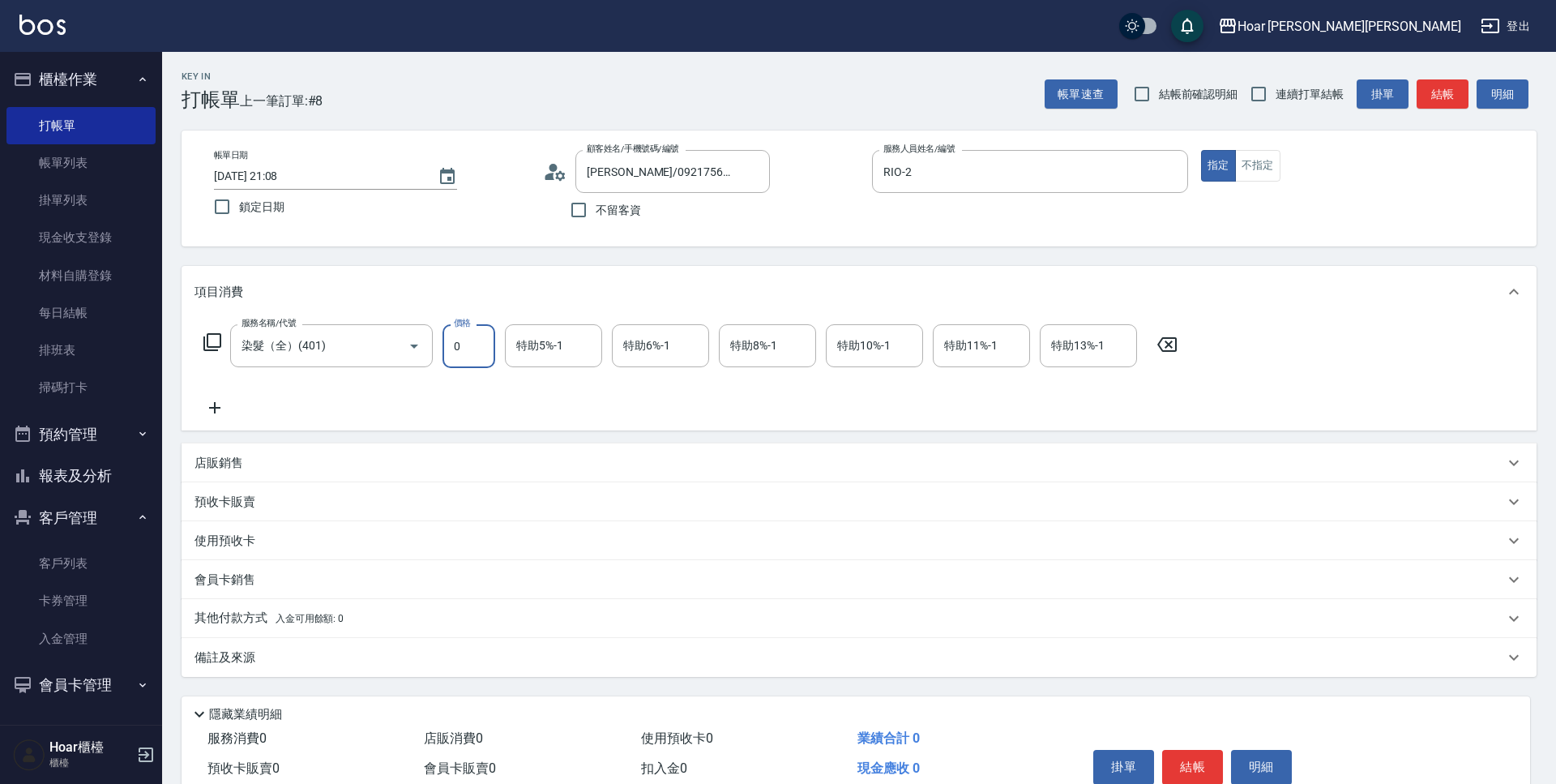
click at [482, 353] on input "0" at bounding box center [469, 346] width 53 height 44
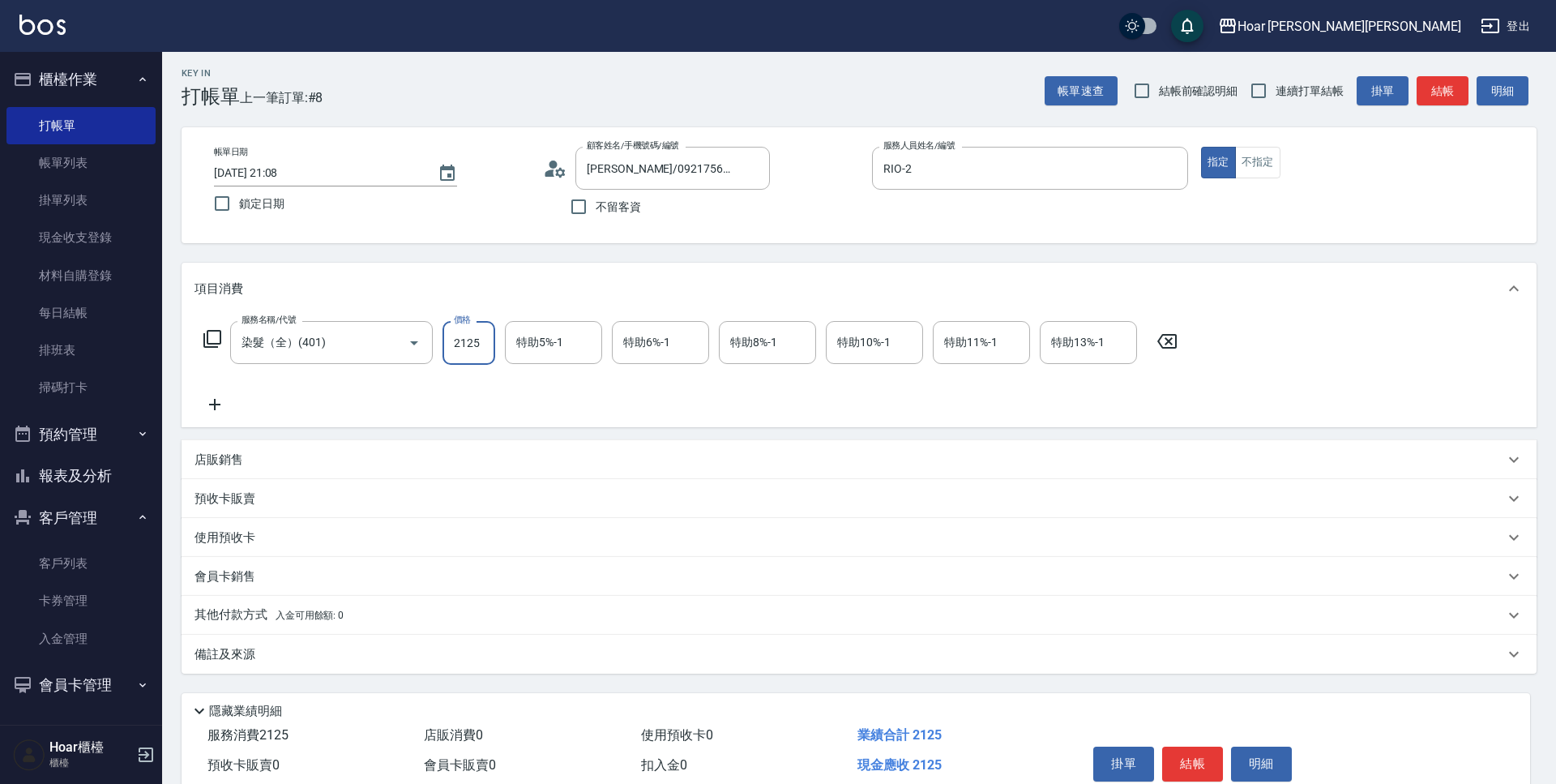
type input "2125"
drag, startPoint x: 569, startPoint y: 410, endPoint x: 561, endPoint y: 416, distance: 10.0
click at [570, 411] on div "服務名稱/代號 染髮（全）(401) 服務名稱/代號 價格 2125 價格 特助5%-1 特助5%-1 特助6%-1 特助6%-1 特助8%-1 特助8%-1…" at bounding box center [690, 367] width 992 height 93
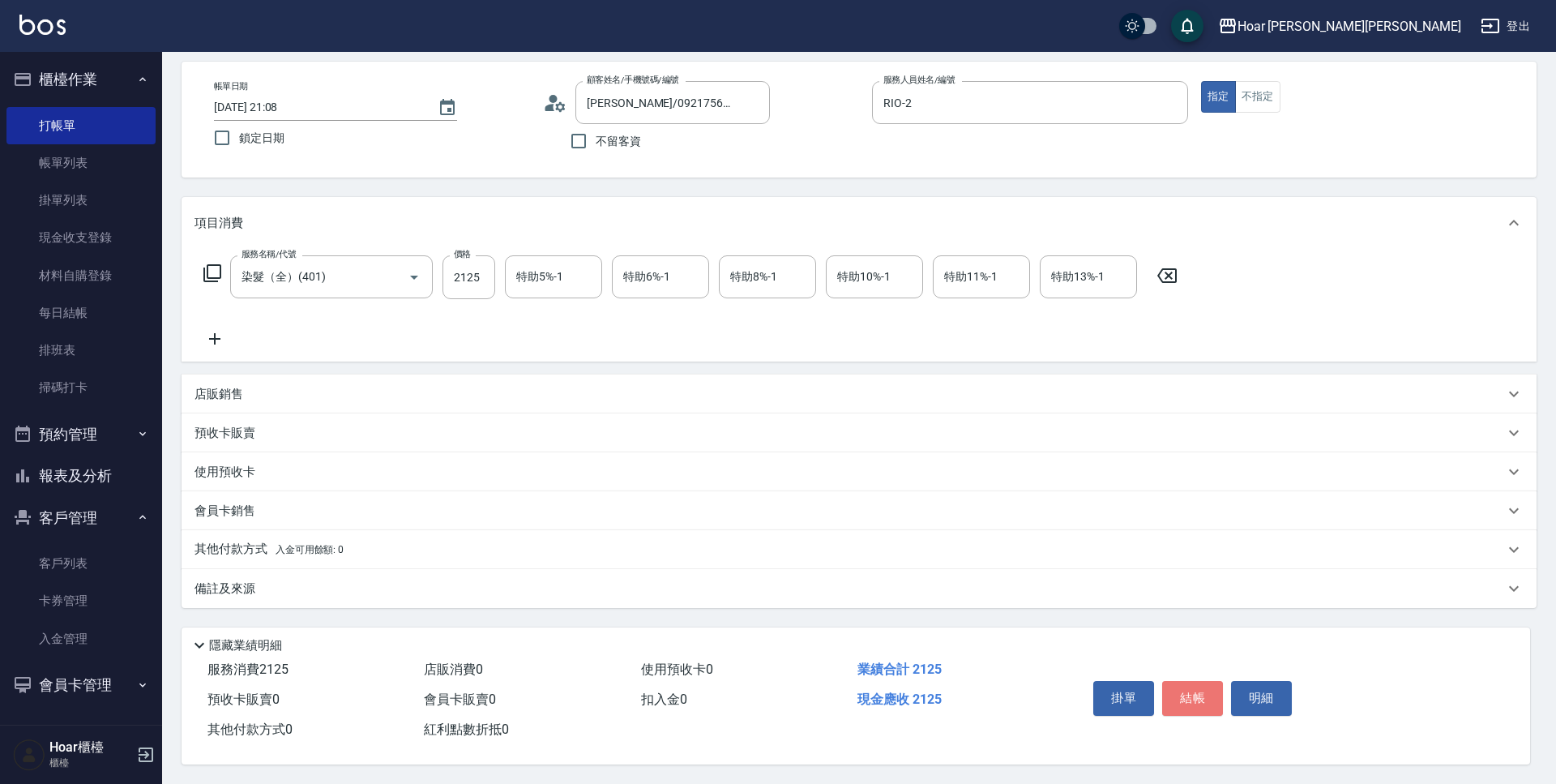
click at [1201, 701] on button "結帳" at bounding box center [1192, 698] width 60 height 34
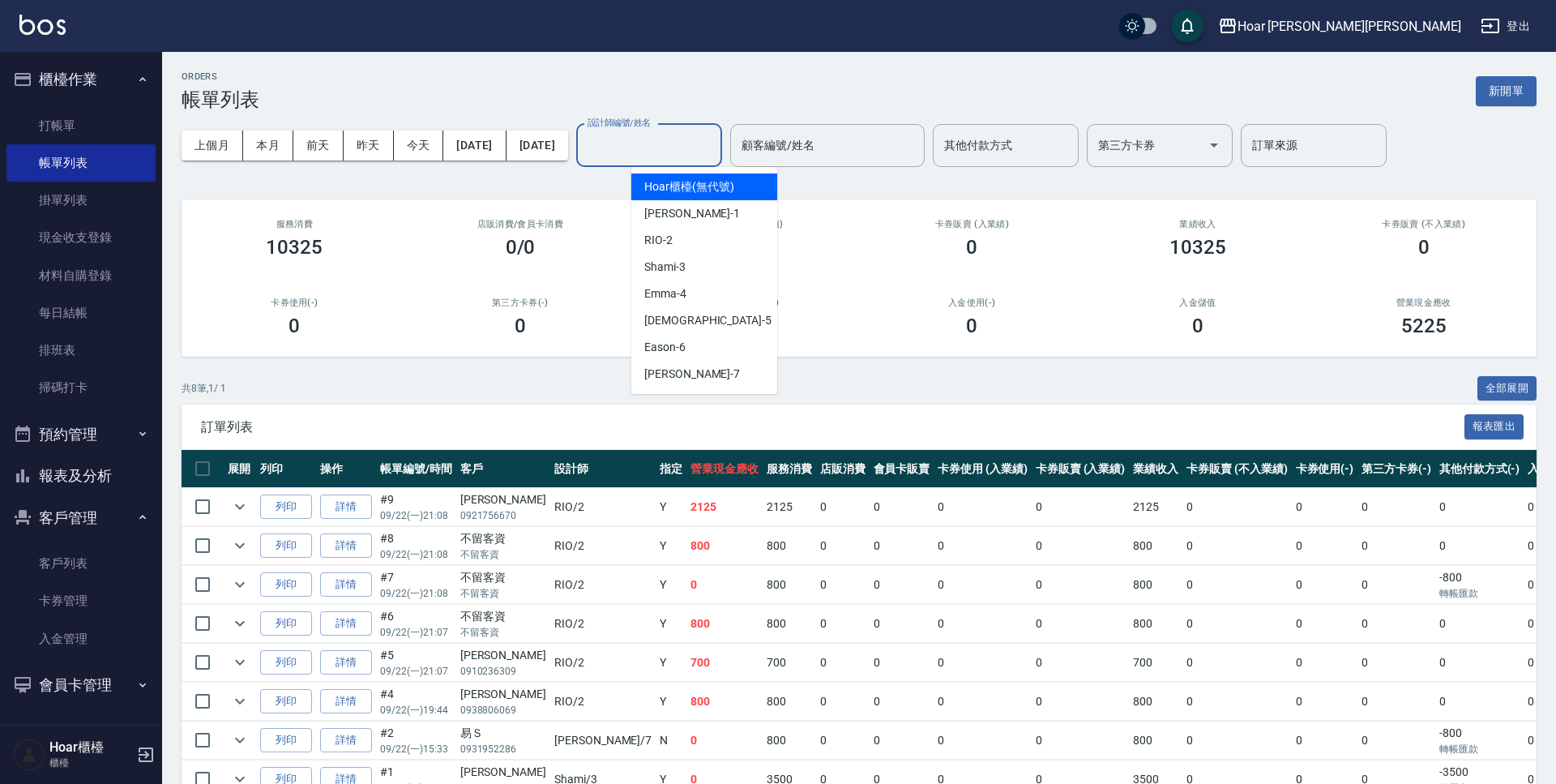
click at [680, 134] on input "設計師編號/姓名" at bounding box center [648, 145] width 131 height 28
click at [676, 243] on div "RIO -2" at bounding box center [704, 240] width 146 height 27
type input "RIO-2"
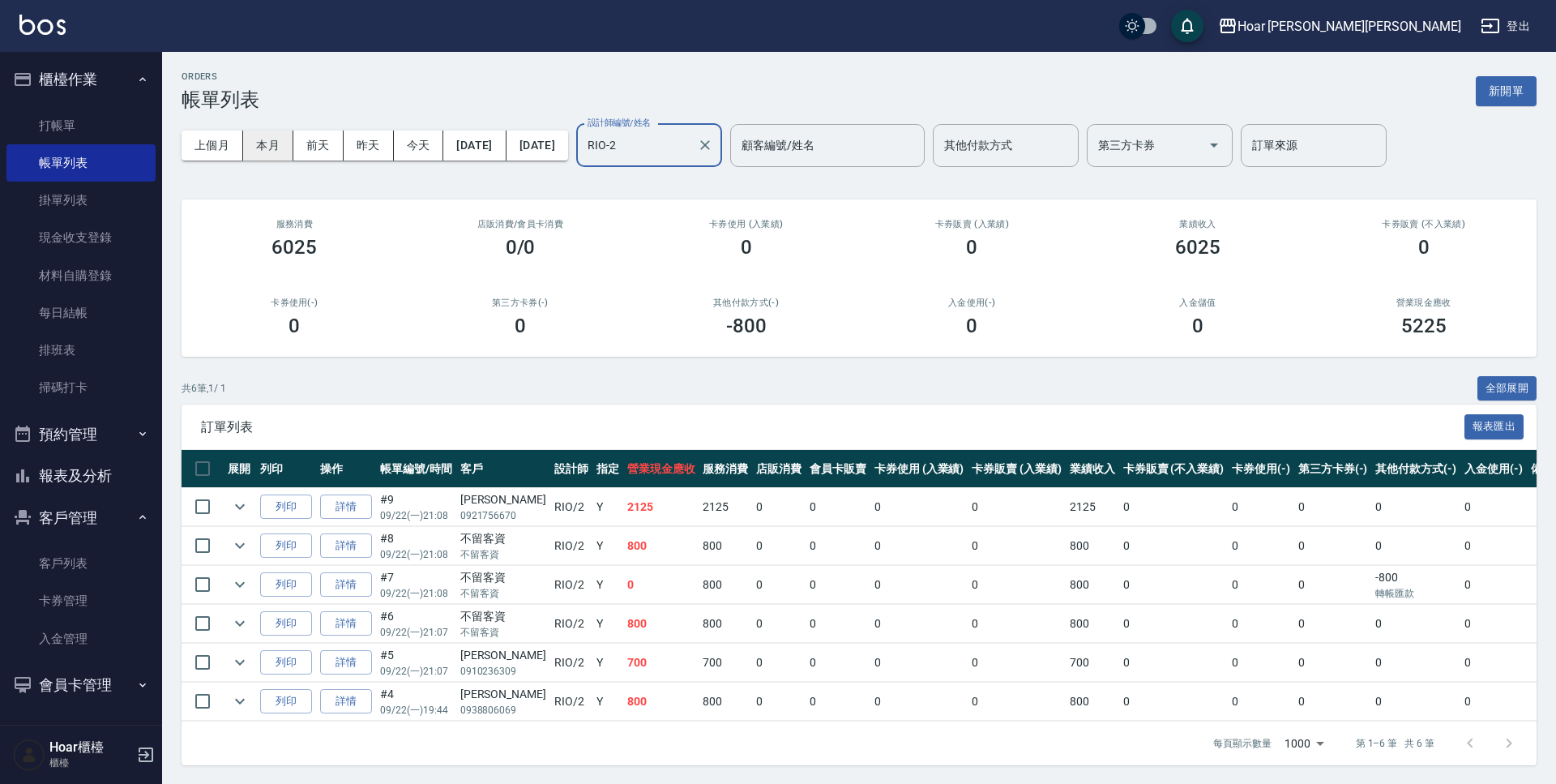
click at [265, 148] on button "本月" at bounding box center [268, 145] width 50 height 30
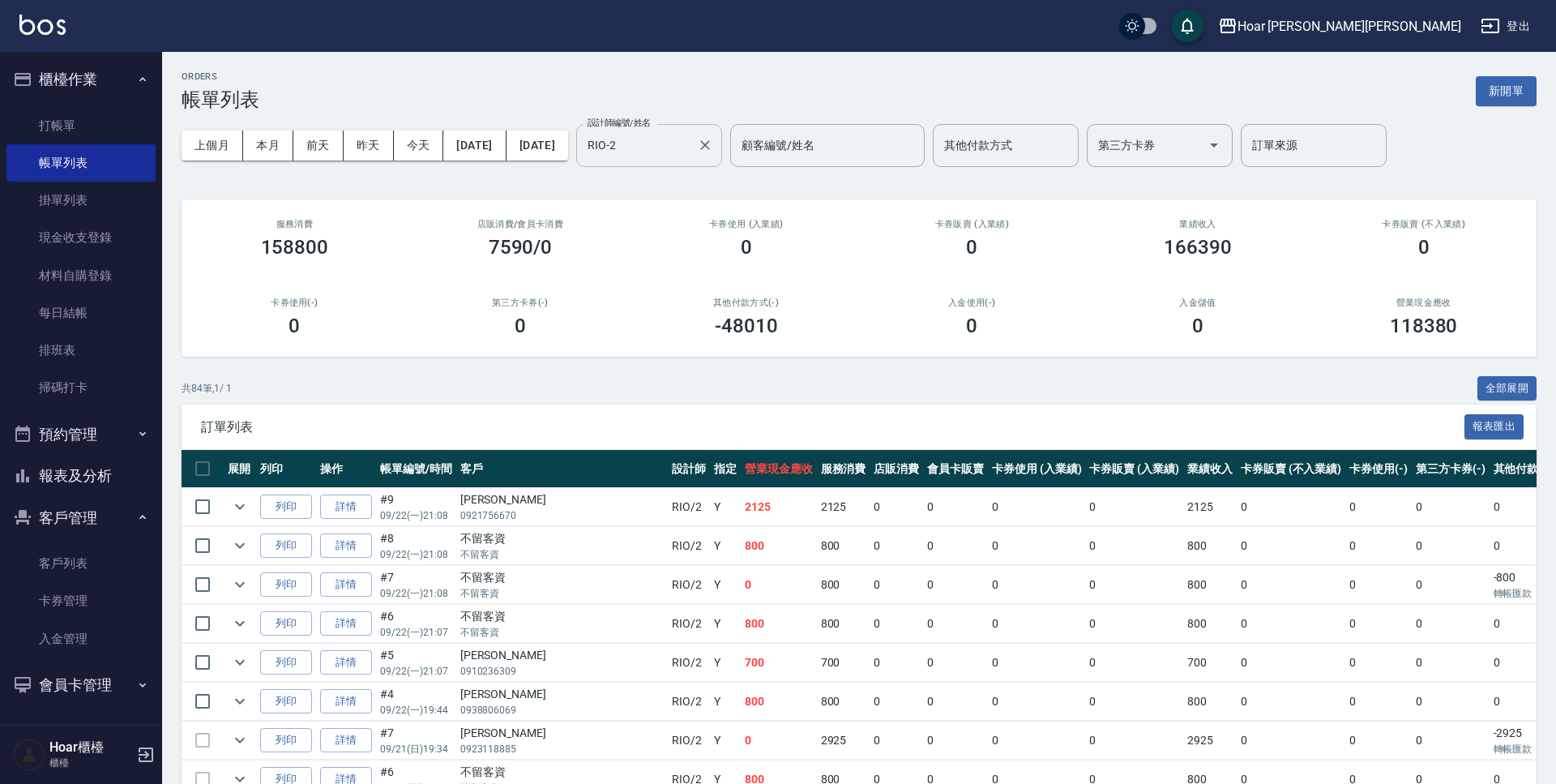
click at [713, 146] on icon "Clear" at bounding box center [704, 144] width 16 height 16
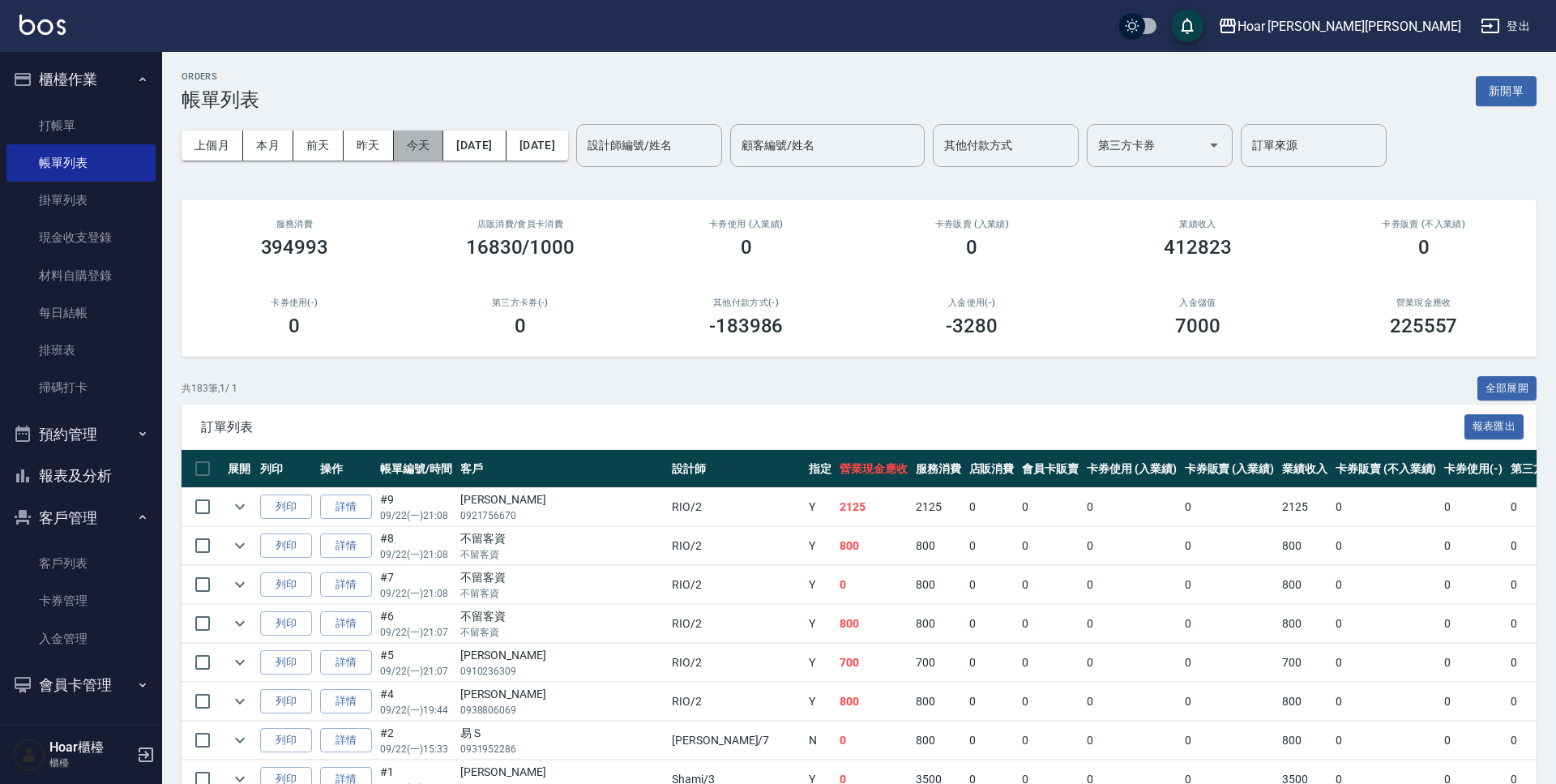
click at [424, 152] on button "今天" at bounding box center [419, 145] width 50 height 30
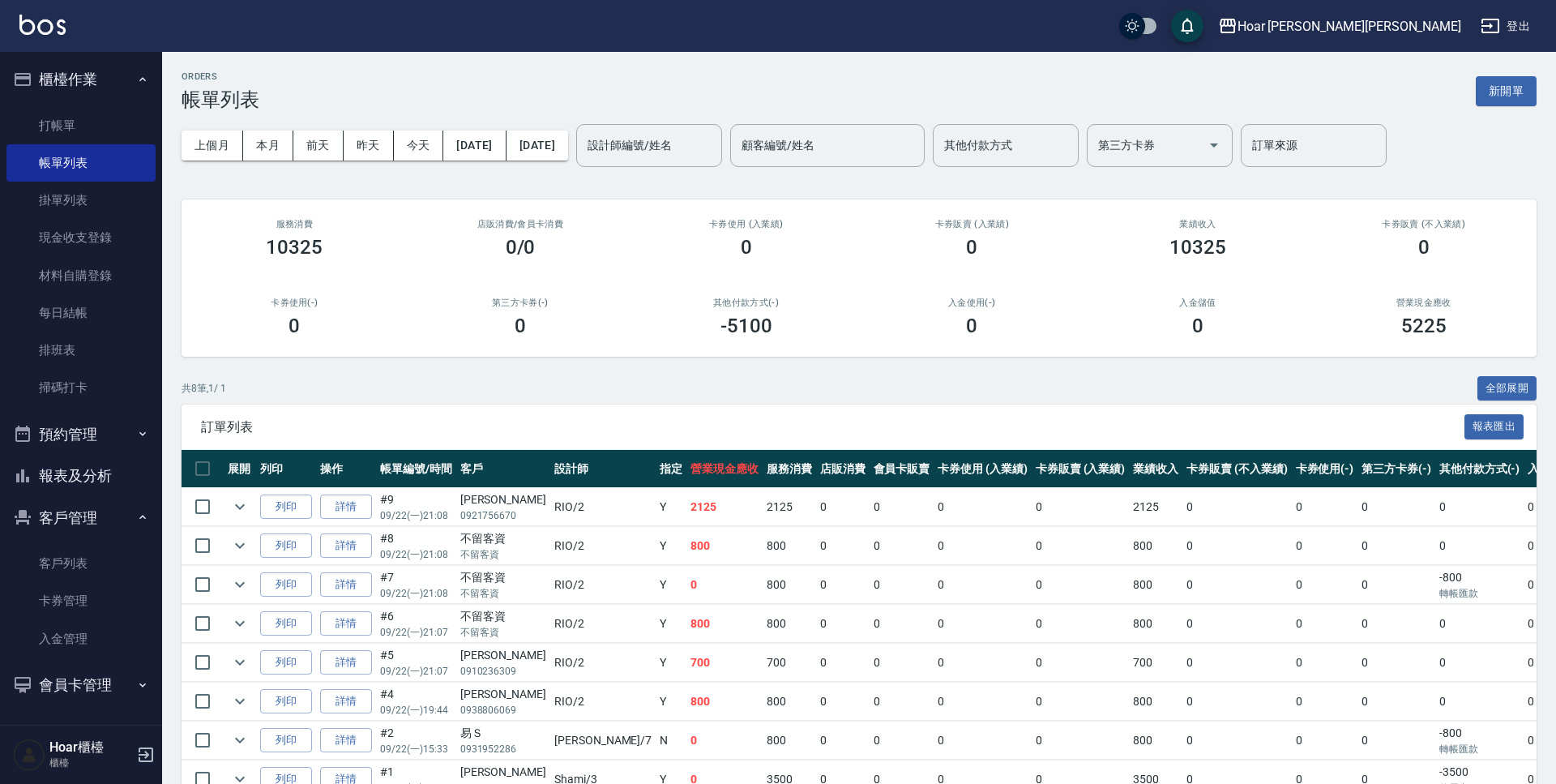
scroll to position [79, 0]
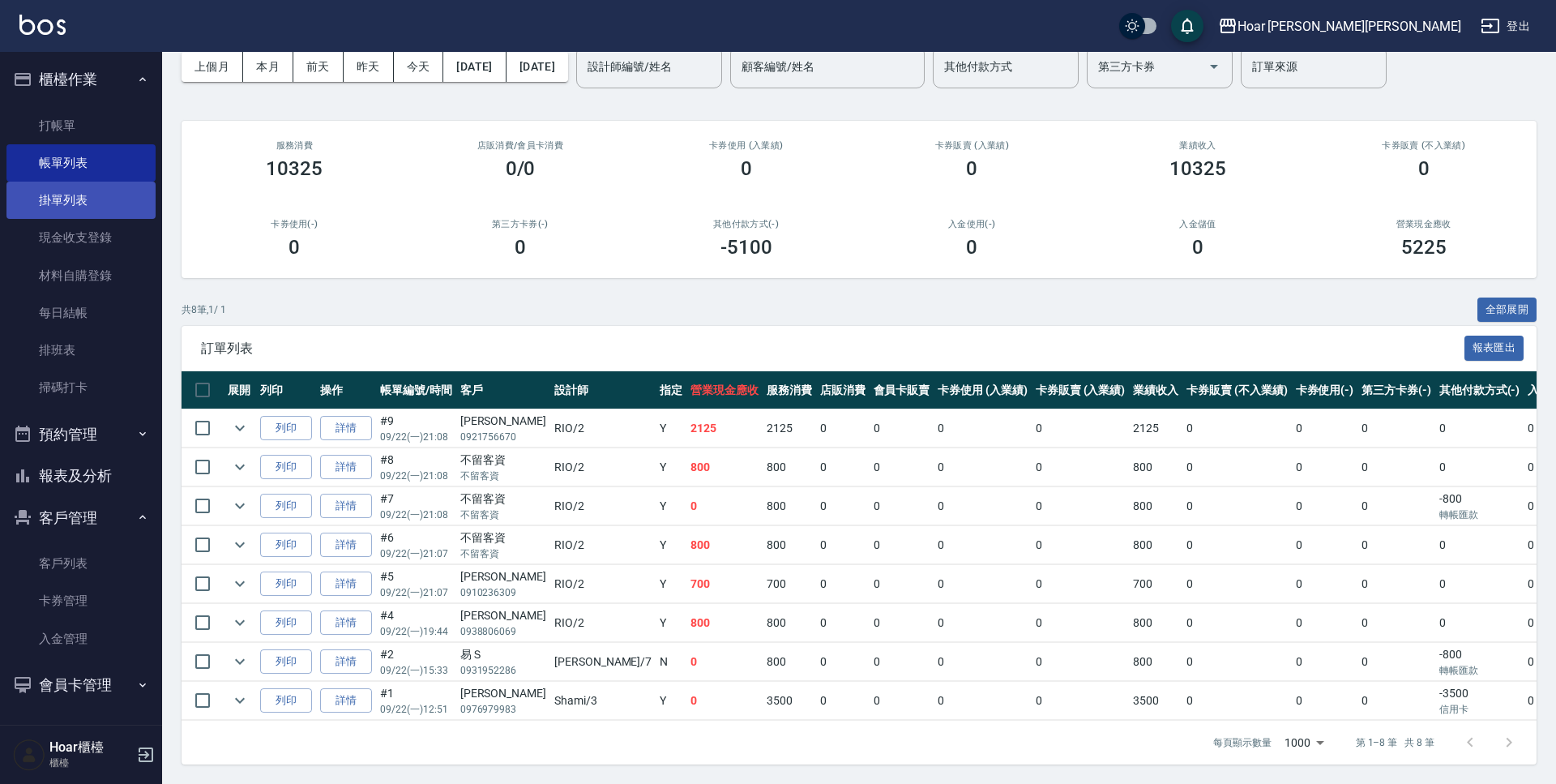
click at [107, 204] on link "掛單列表" at bounding box center [81, 200] width 149 height 37
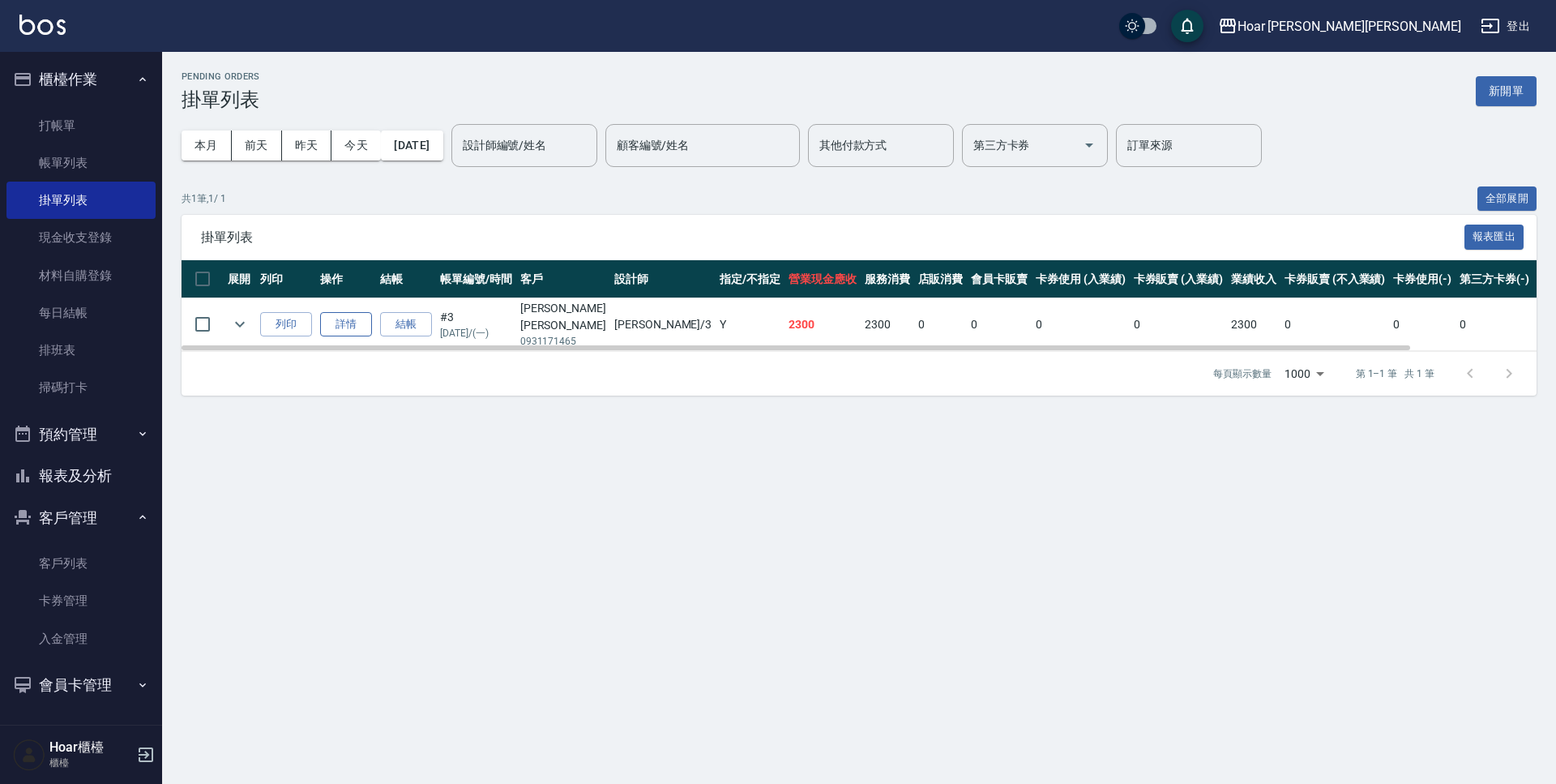
click at [342, 318] on link "詳情" at bounding box center [346, 324] width 52 height 25
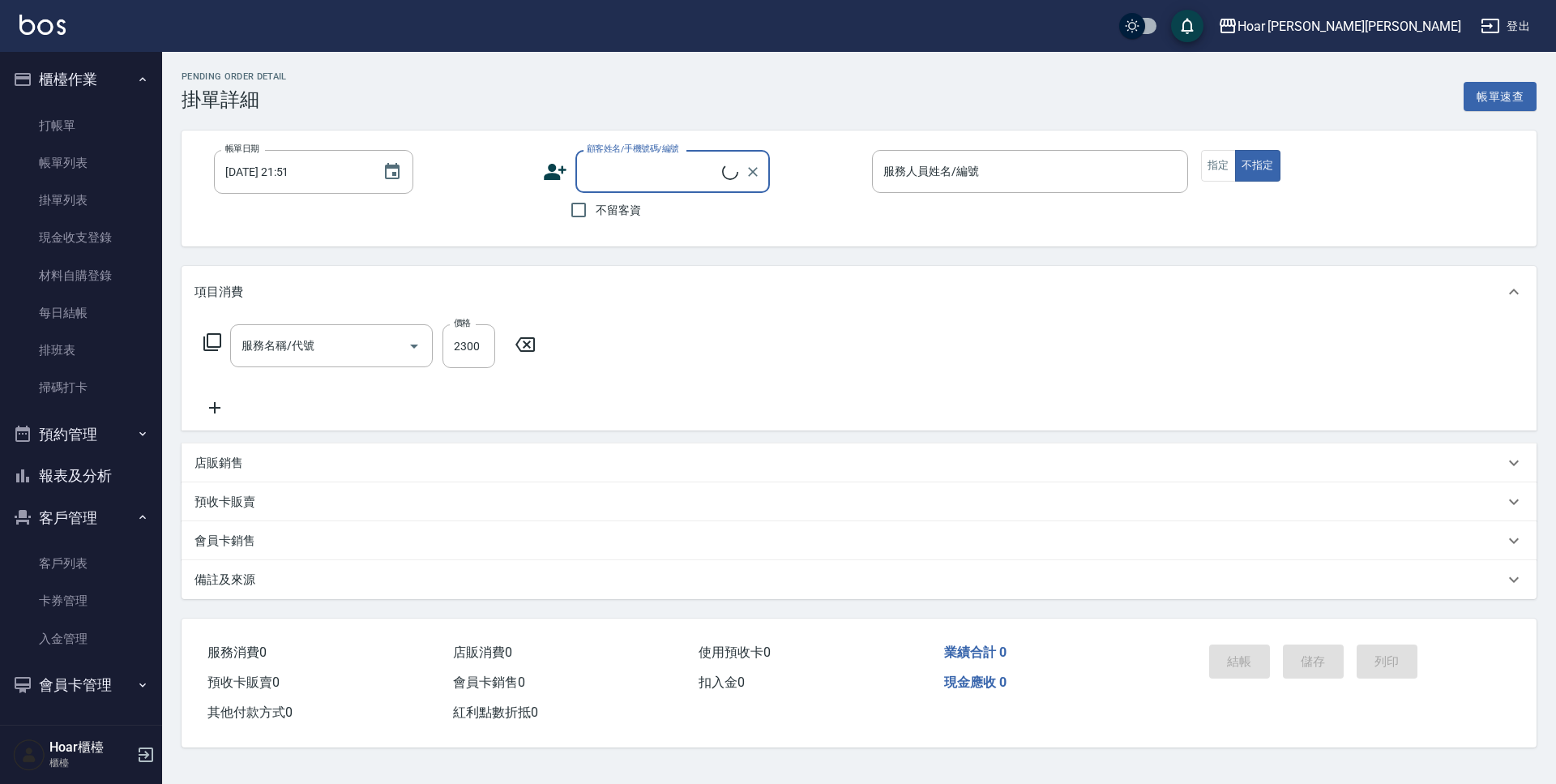
type input "染髮（全）(401)"
type input "2025/09/22 19:44"
type input "Shami-3"
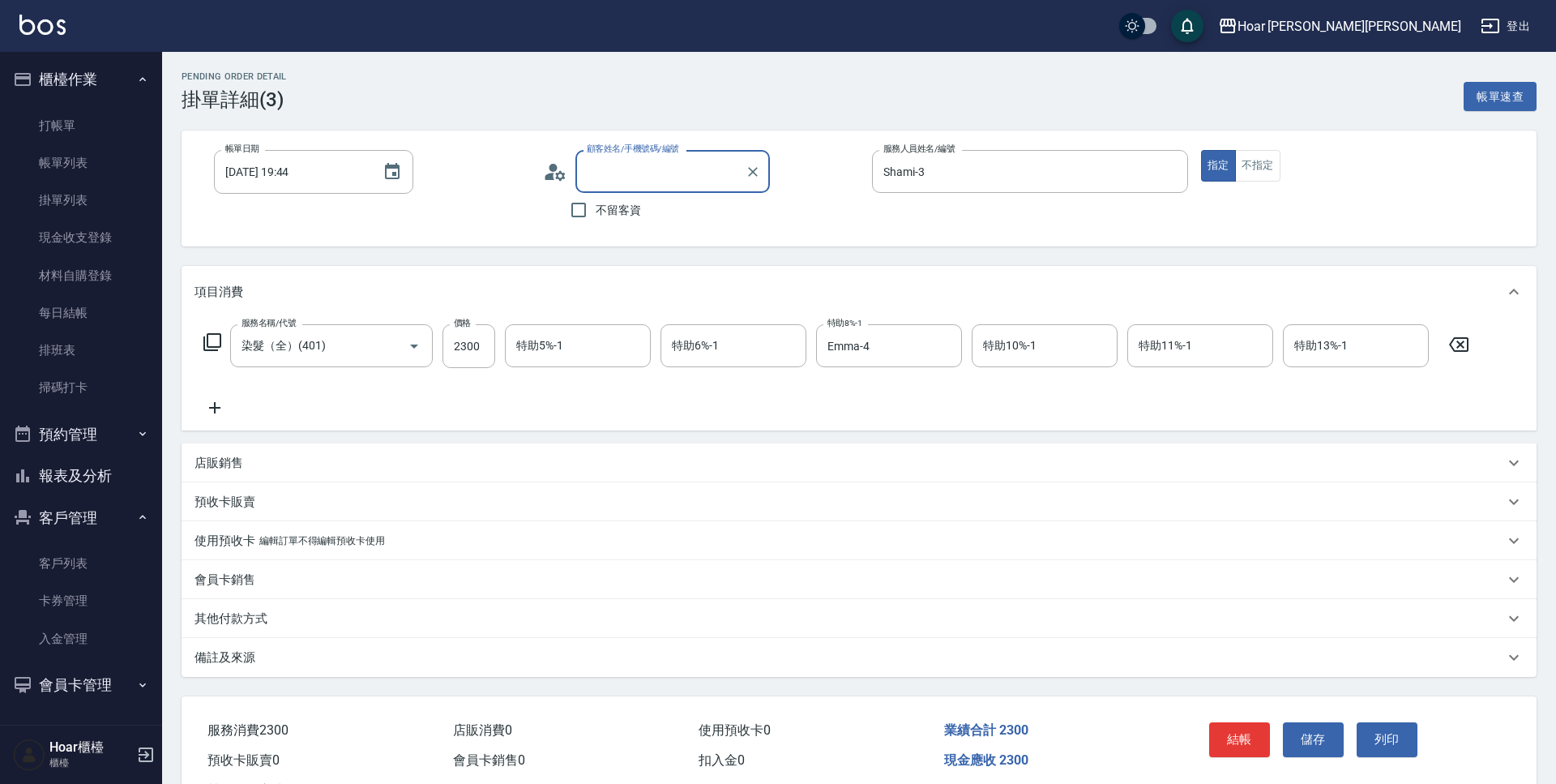
type input "王妍洳/0931171465/"
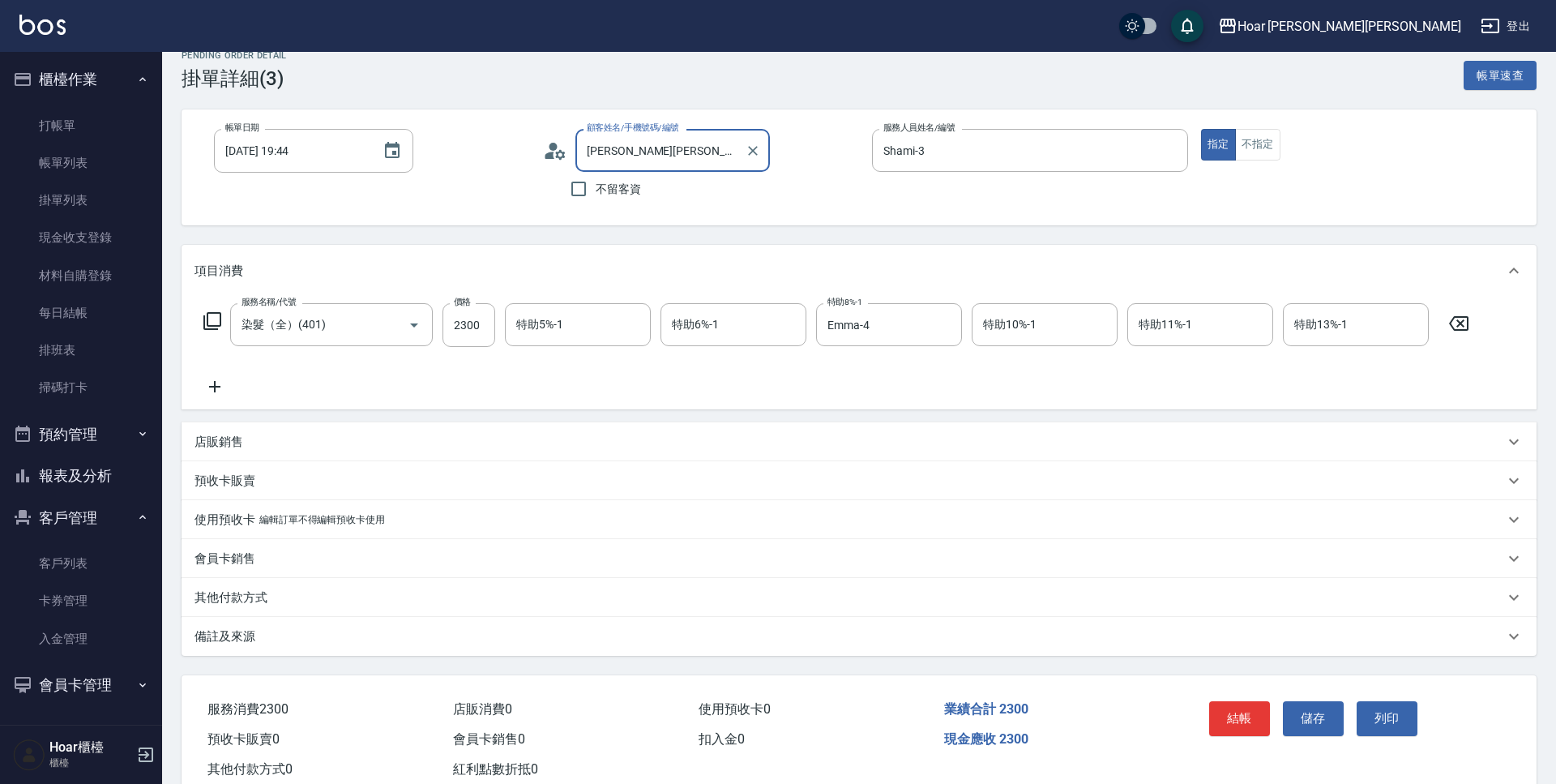
scroll to position [68, 0]
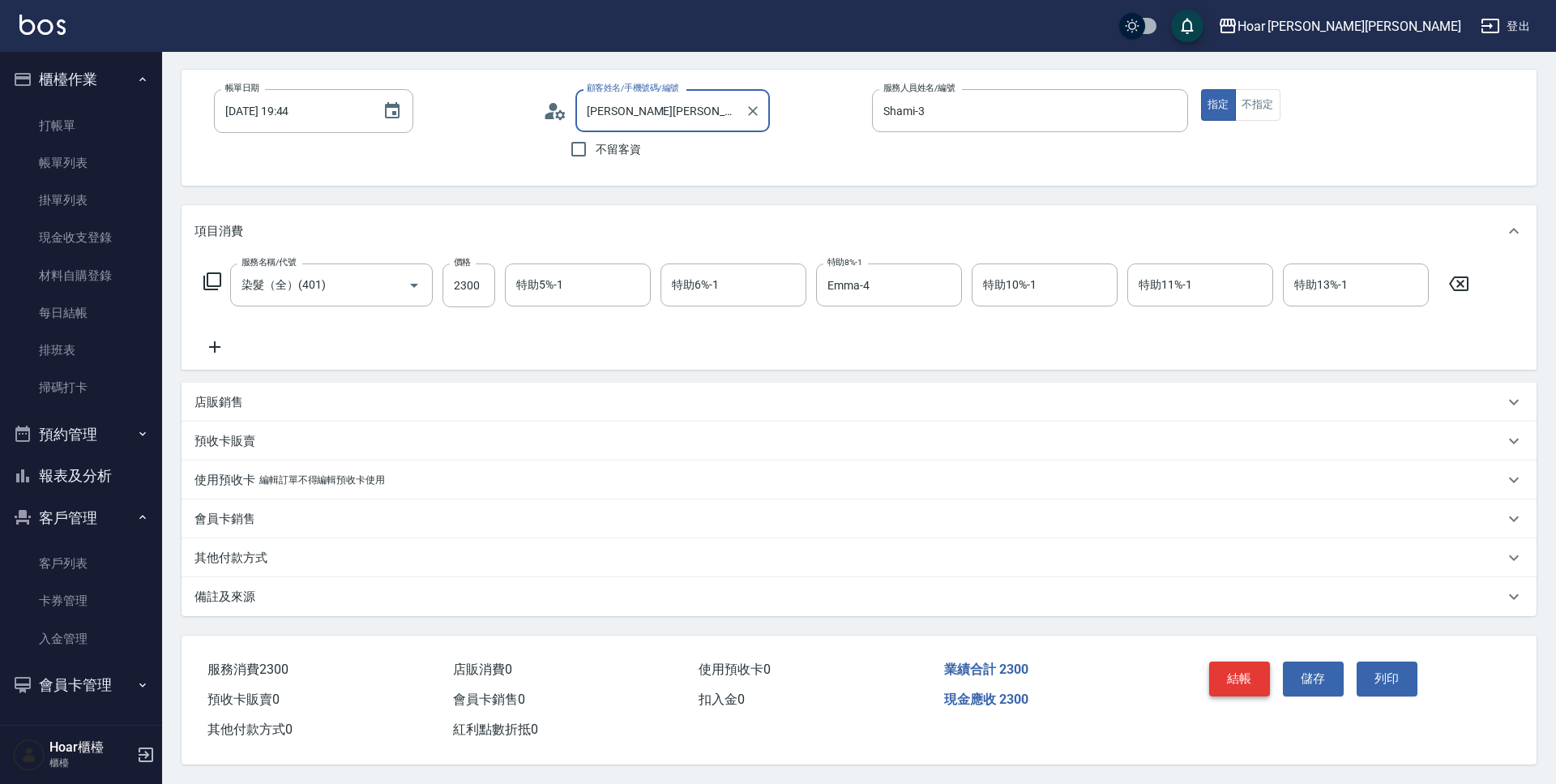
click at [1249, 673] on button "結帳" at bounding box center [1239, 678] width 60 height 34
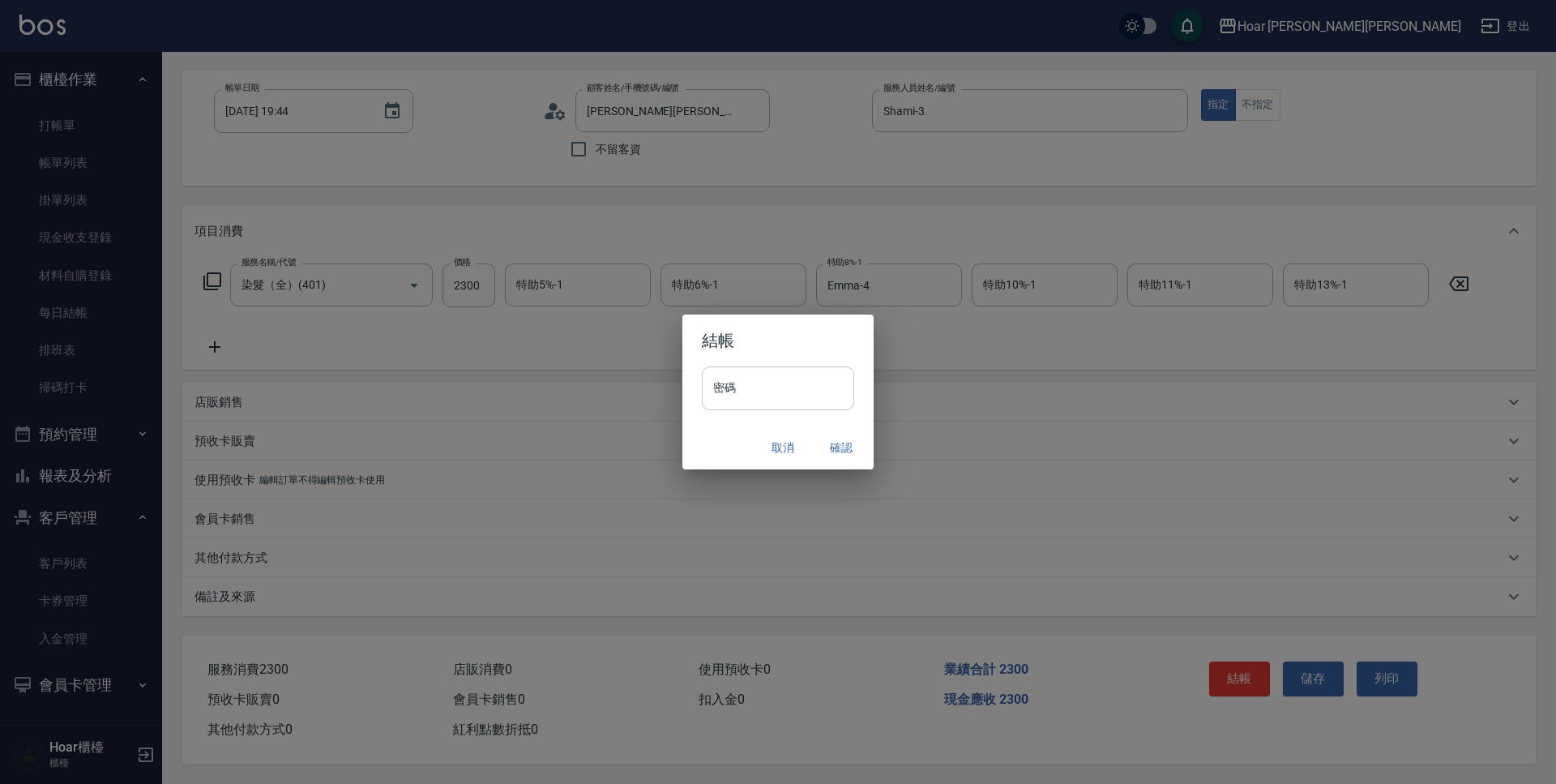
click at [763, 386] on input "密碼" at bounding box center [778, 388] width 153 height 44
type input "****"
click at [853, 451] on button "確認" at bounding box center [842, 447] width 52 height 30
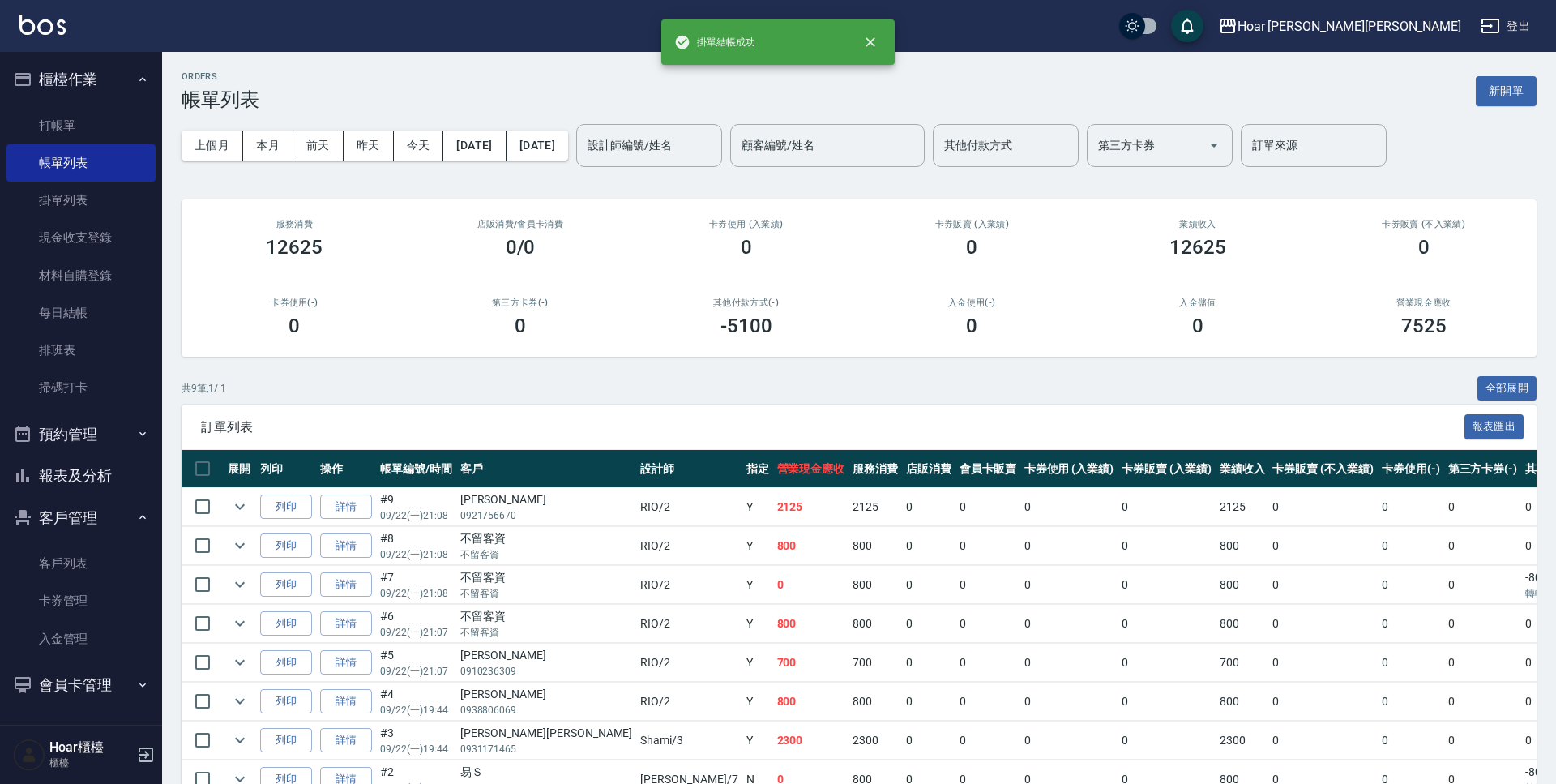
click at [563, 383] on div "共 9 筆, 1 / 1 全部展開" at bounding box center [858, 388] width 1355 height 25
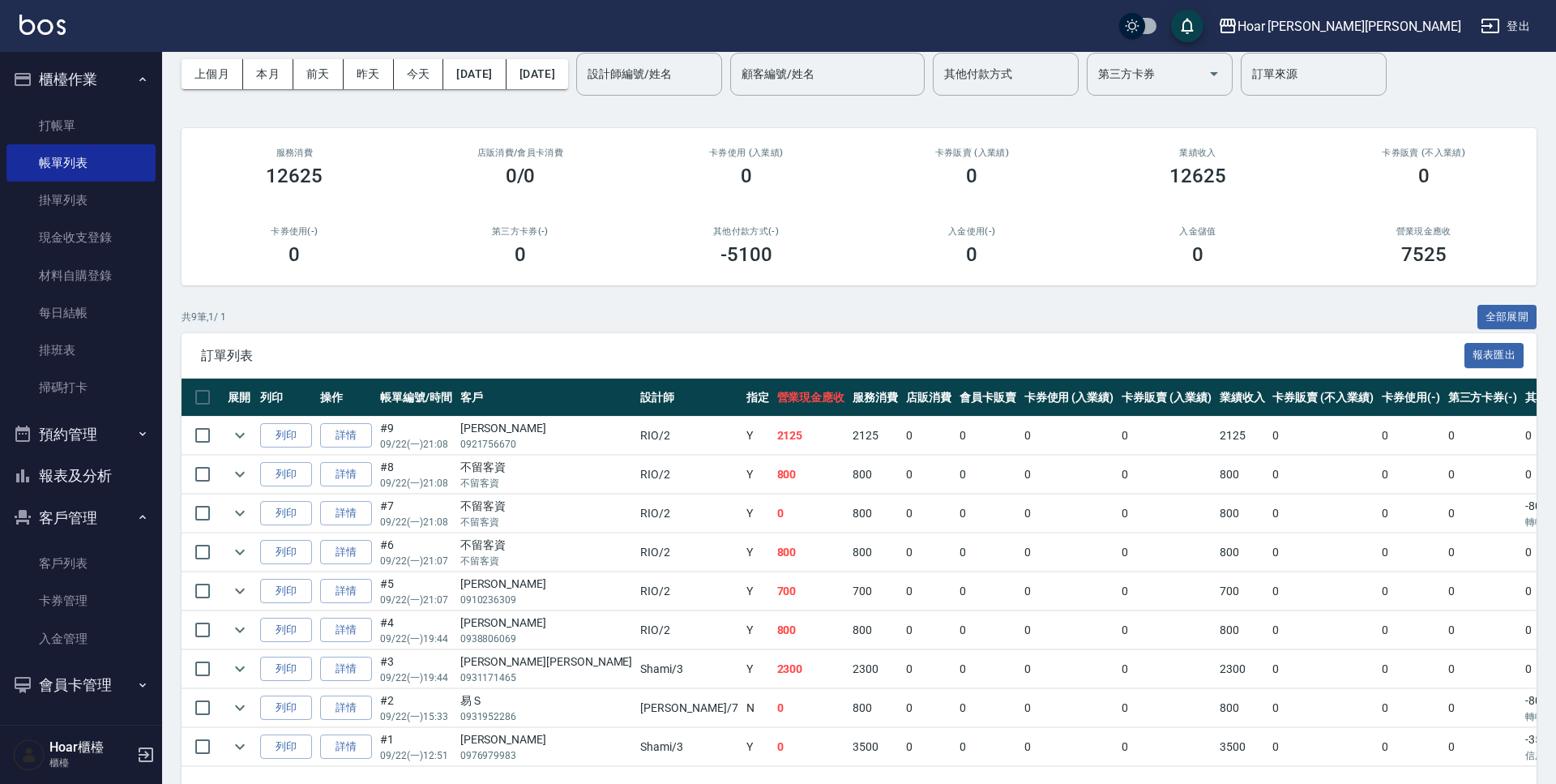
scroll to position [117, 0]
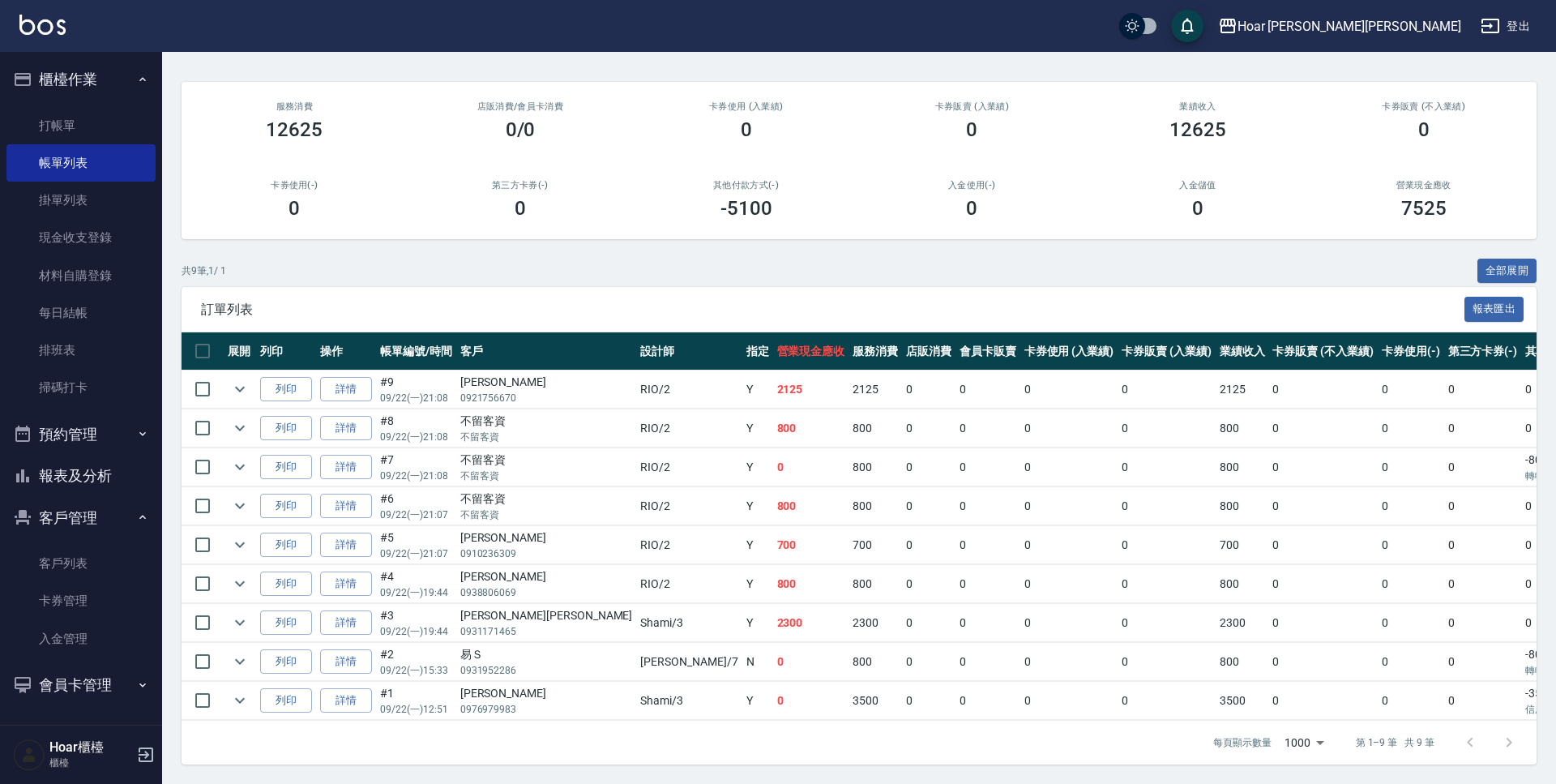
click at [311, 280] on div "共 9 筆, 1 / 1 全部展開" at bounding box center [858, 271] width 1355 height 25
click at [473, 269] on div "共 9 筆, 1 / 1 全部展開" at bounding box center [858, 271] width 1355 height 25
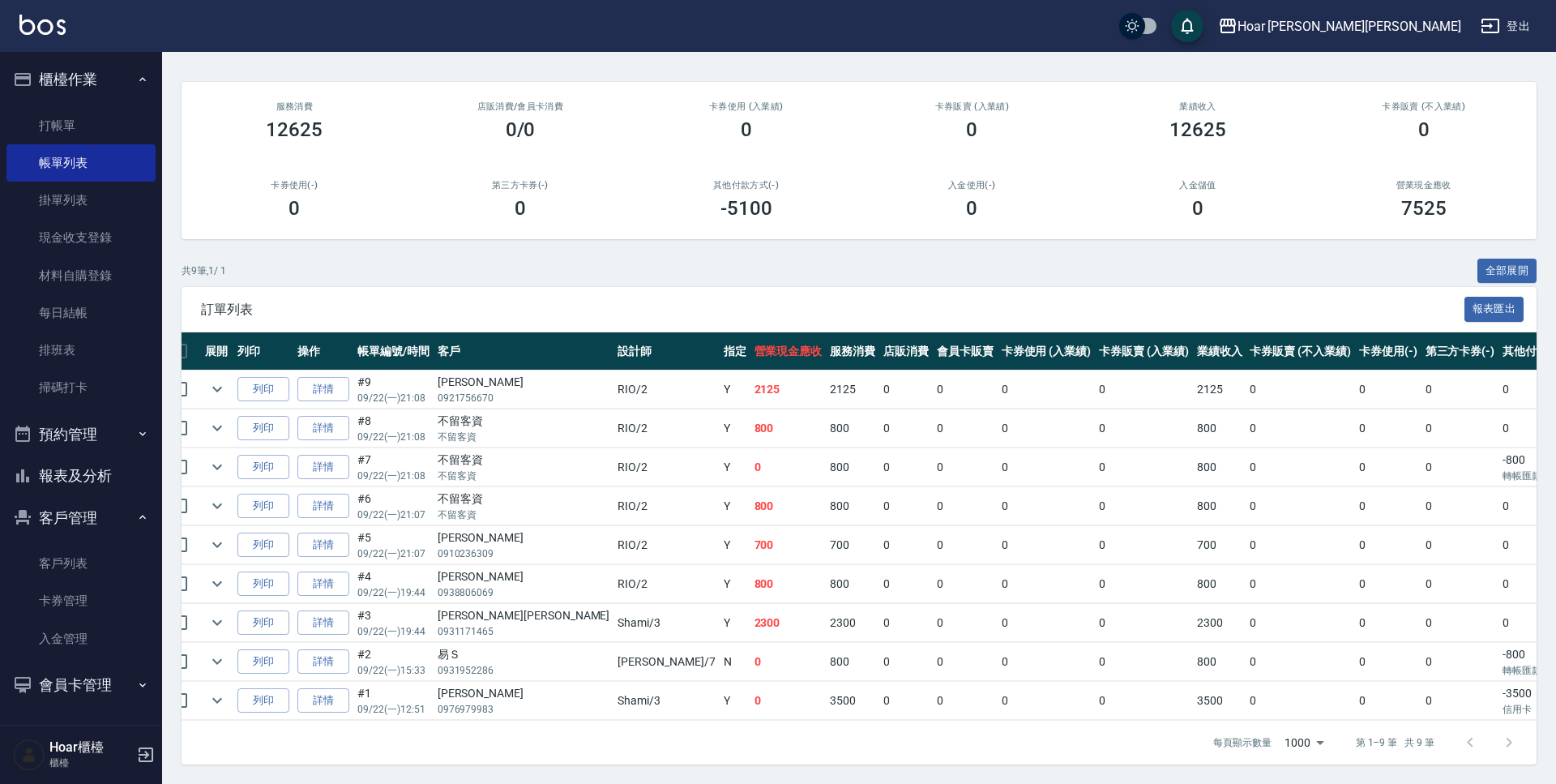
scroll to position [0, 30]
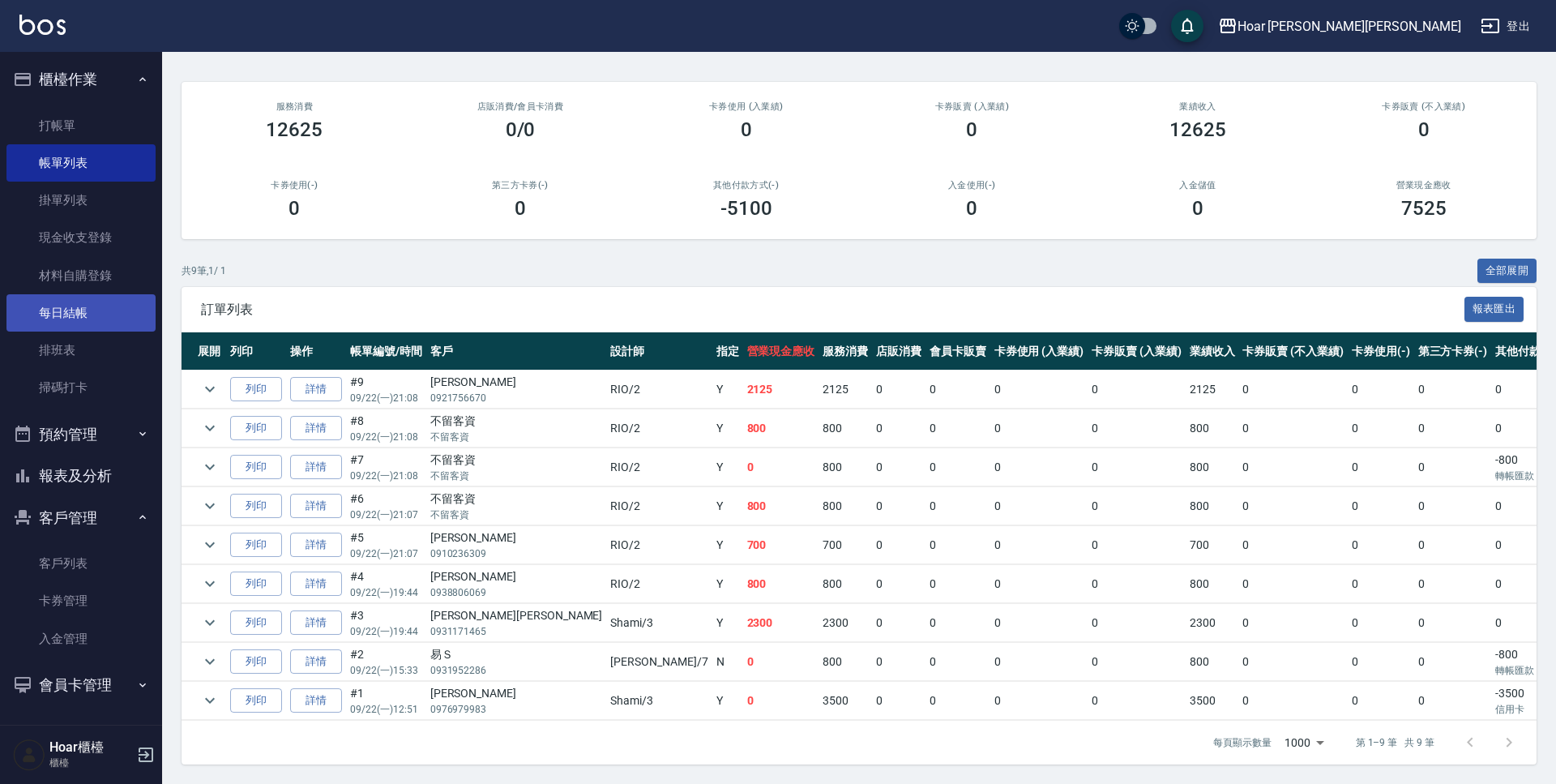
click at [84, 312] on link "每日結帳" at bounding box center [81, 312] width 149 height 37
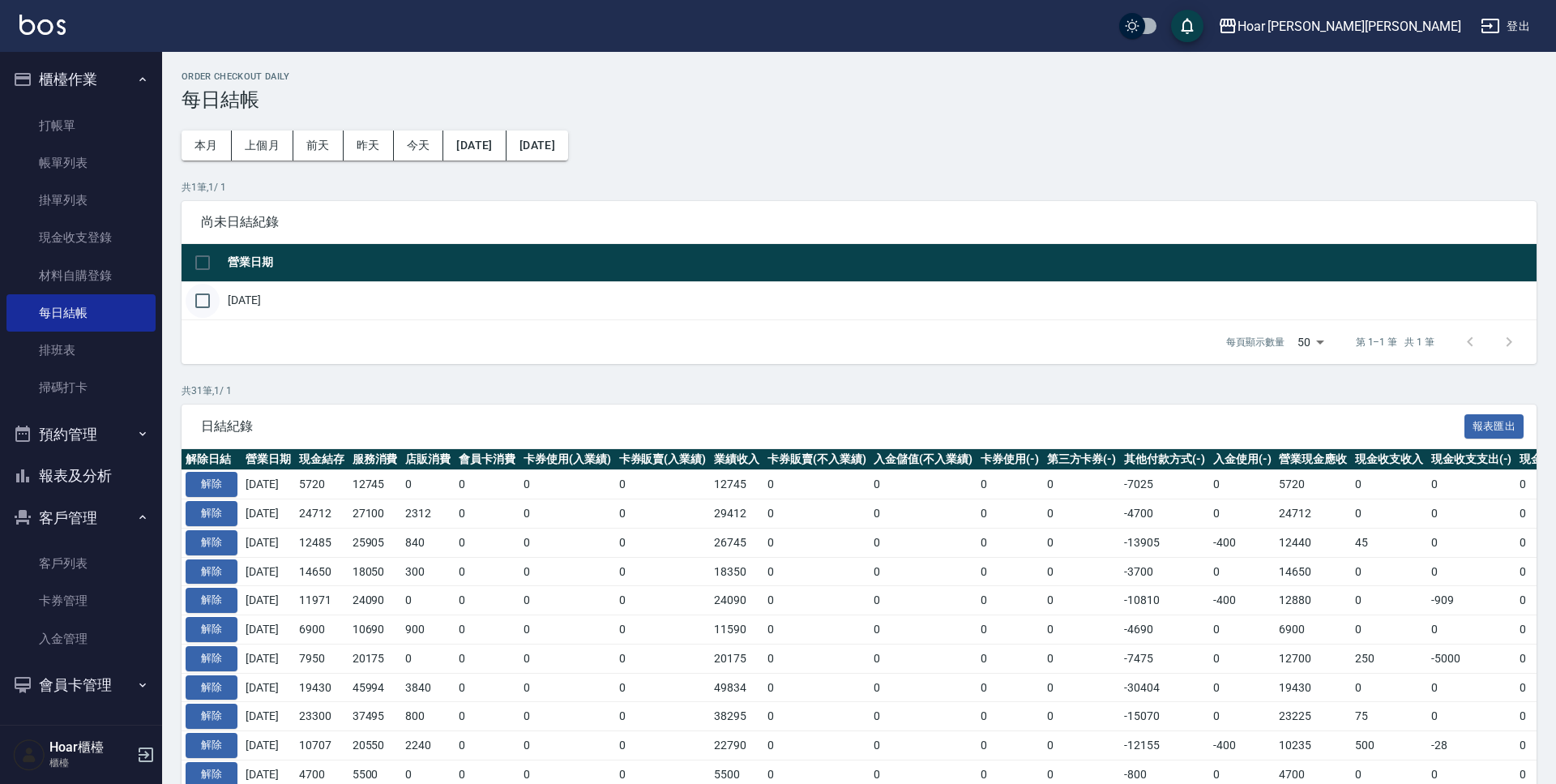
click at [198, 304] on input "checkbox" at bounding box center [203, 300] width 34 height 34
checkbox input "true"
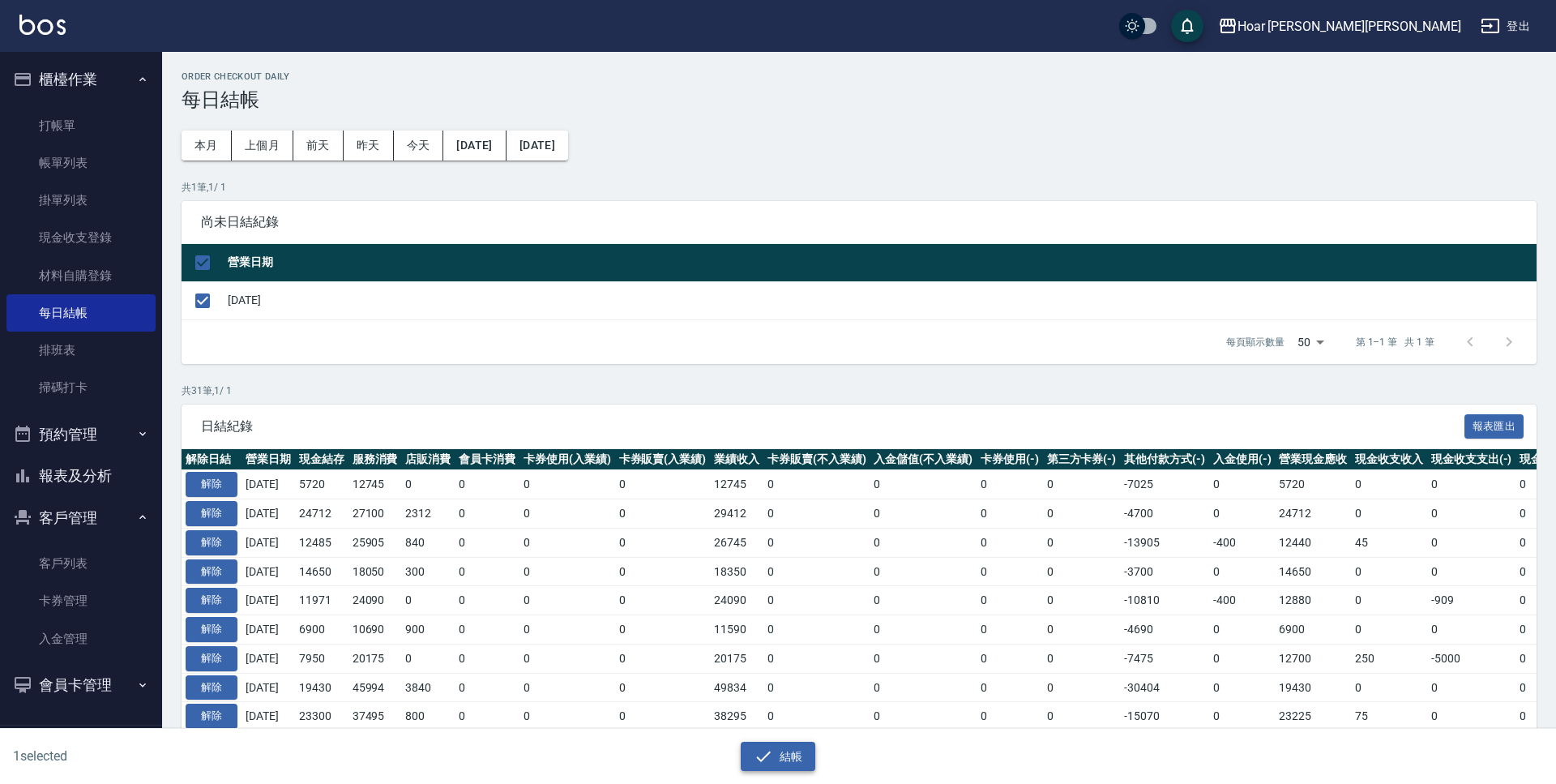
click at [778, 761] on button "結帳" at bounding box center [778, 756] width 75 height 30
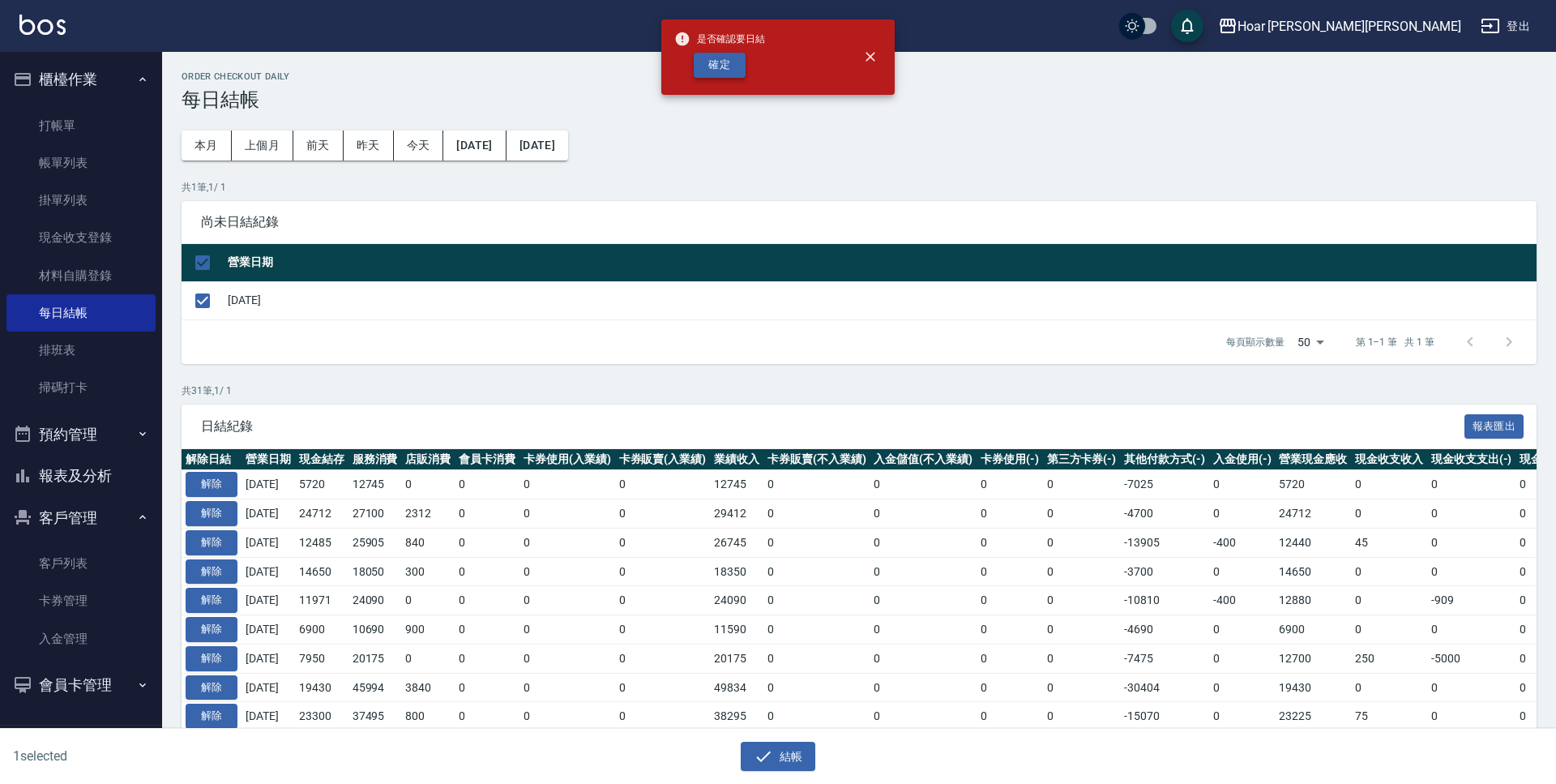
click at [727, 63] on button "確定" at bounding box center [720, 65] width 52 height 25
checkbox input "false"
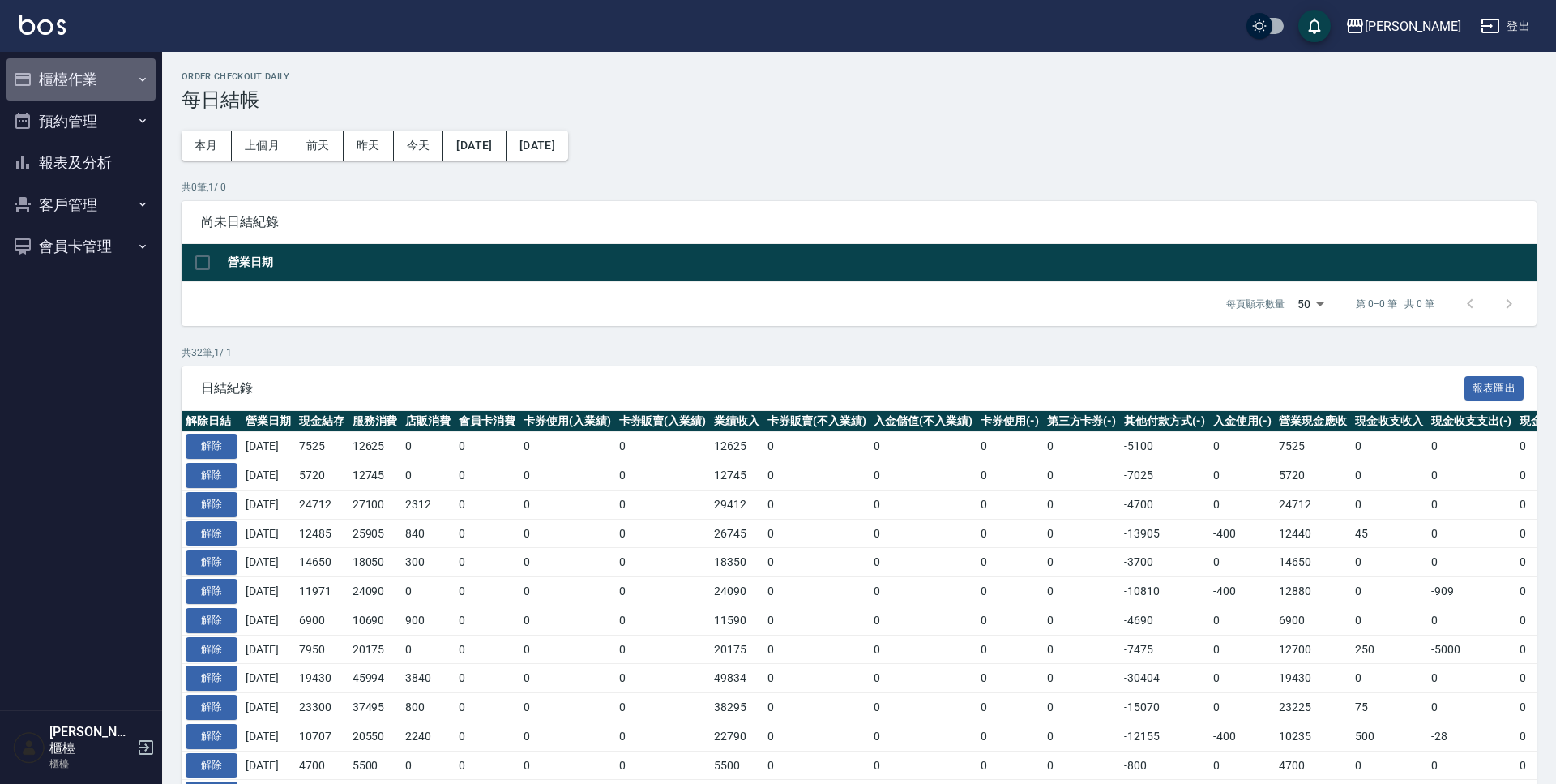
drag, startPoint x: 123, startPoint y: 80, endPoint x: 124, endPoint y: 127, distance: 47.0
click at [124, 80] on button "櫃檯作業" at bounding box center [81, 79] width 149 height 42
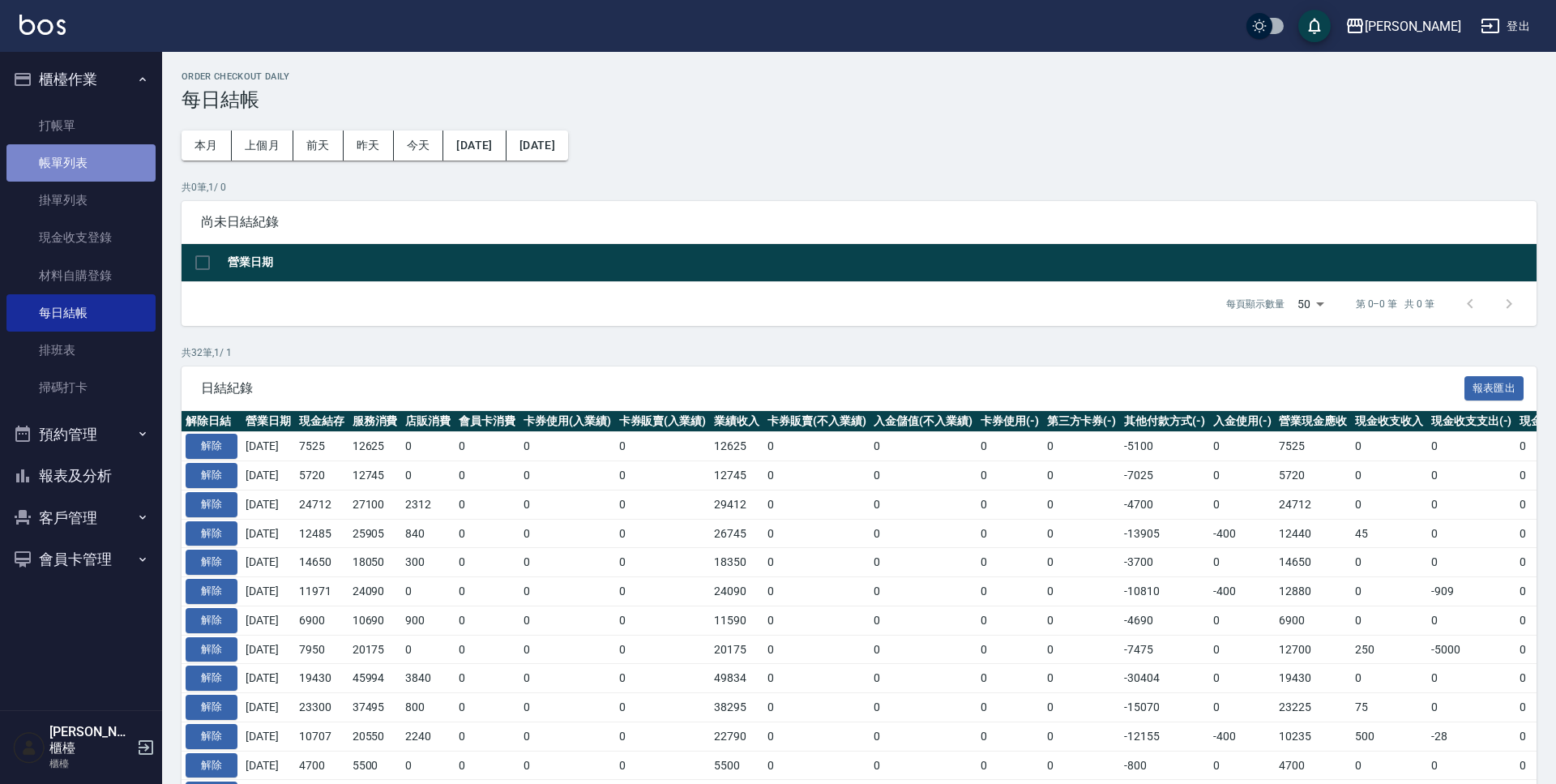
click at [94, 167] on link "帳單列表" at bounding box center [81, 163] width 149 height 37
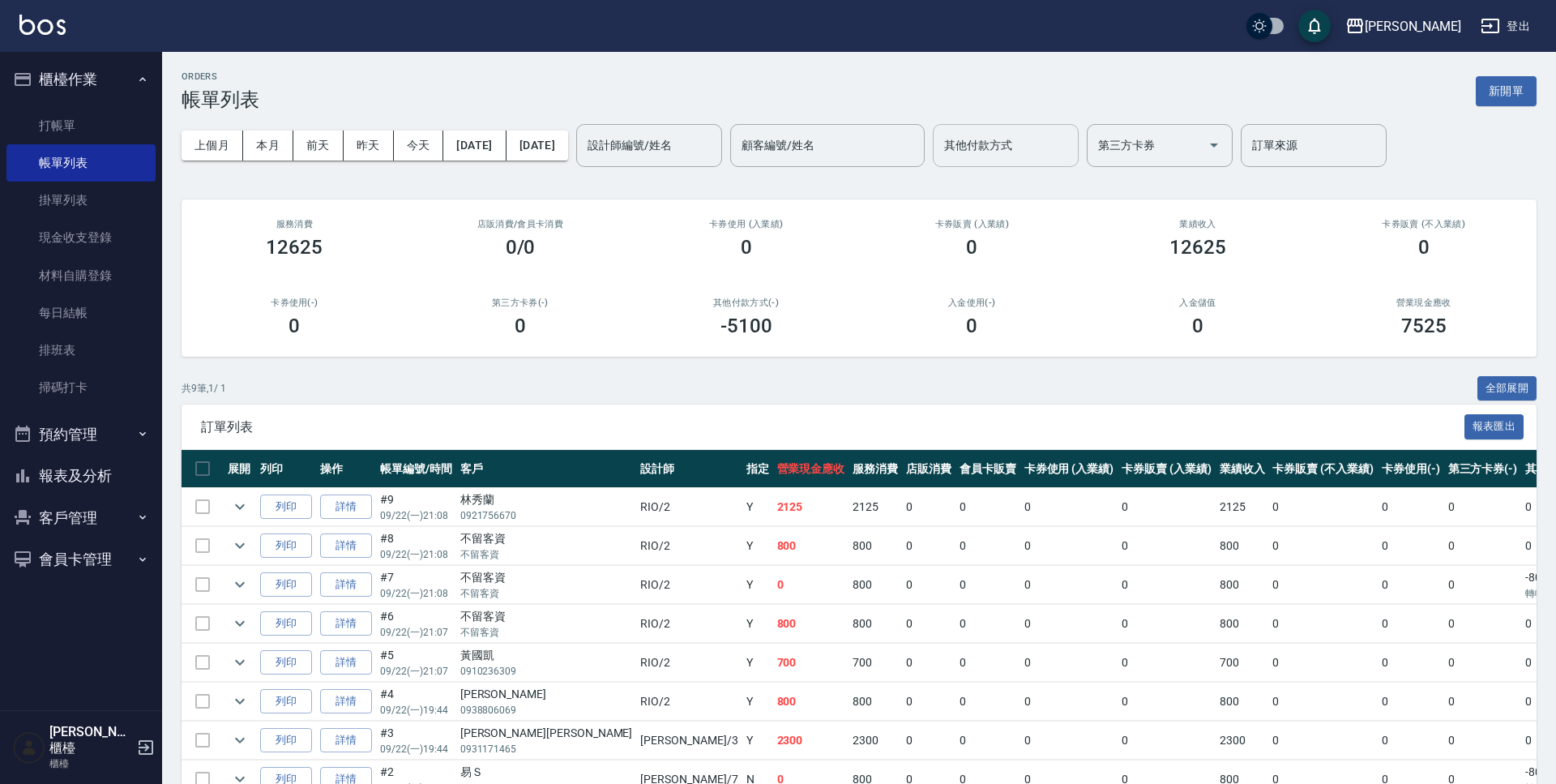
drag, startPoint x: 1017, startPoint y: 137, endPoint x: 1015, endPoint y: 164, distance: 27.1
click at [1017, 138] on input "其他付款方式" at bounding box center [1005, 145] width 131 height 28
click at [1005, 237] on span "信用卡" at bounding box center [1060, 240] width 146 height 27
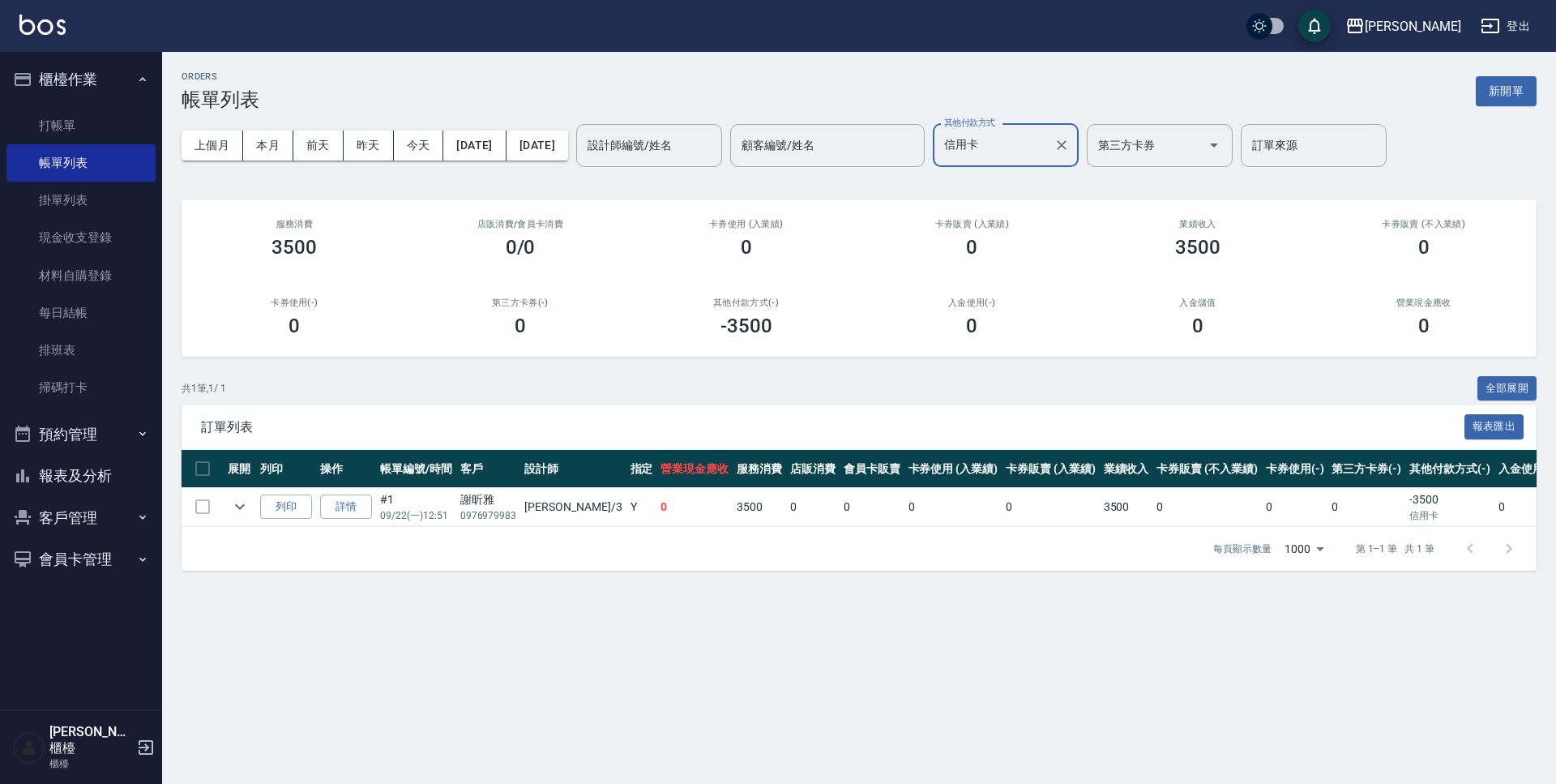
click at [1039, 148] on input "信用卡" at bounding box center [993, 145] width 107 height 28
click at [998, 209] on span "轉帳匯款" at bounding box center [1060, 213] width 146 height 27
type input "轉帳匯款"
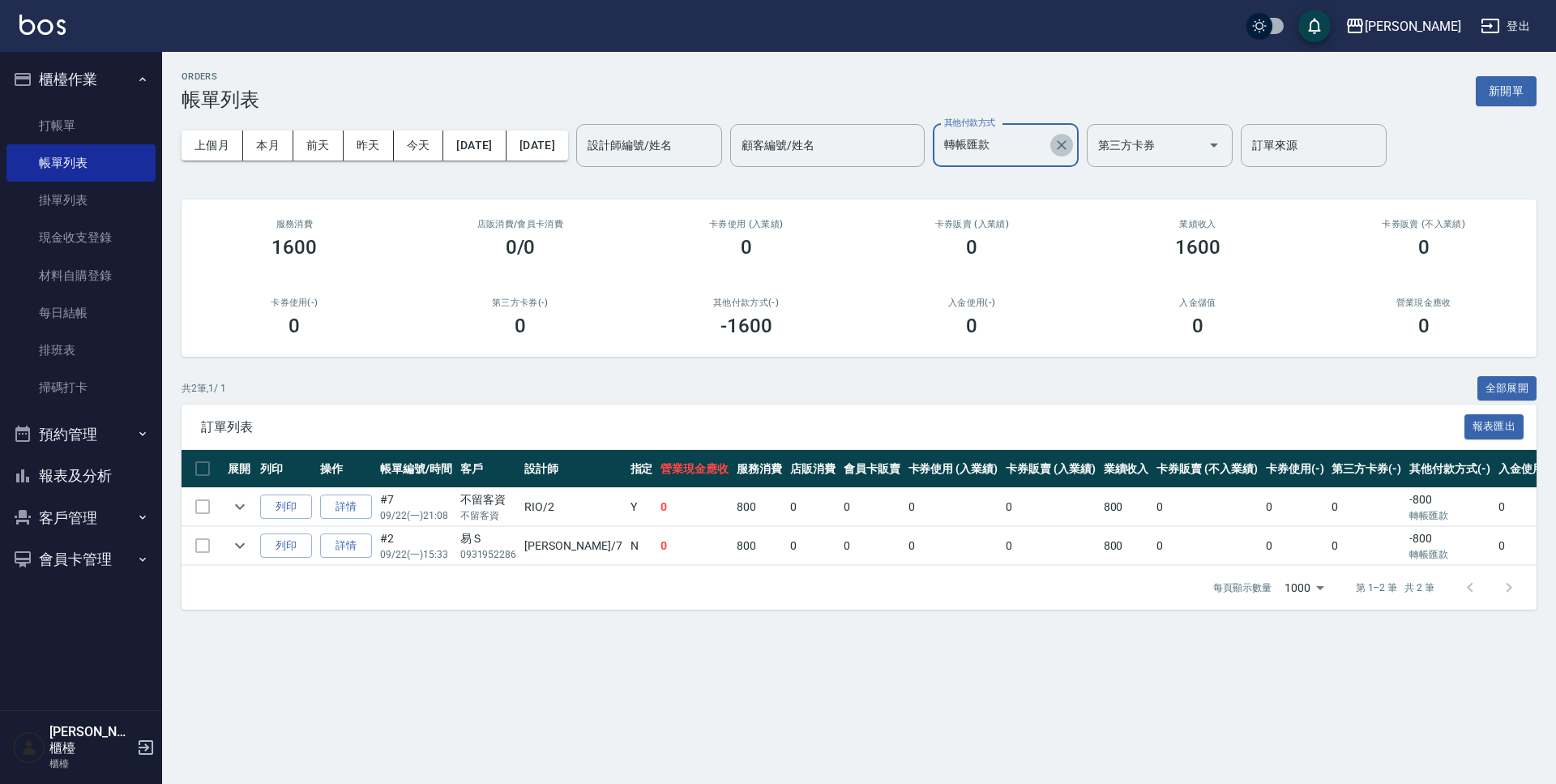
click at [1067, 143] on icon "Clear" at bounding box center [1061, 145] width 9 height 9
